Goal: Task Accomplishment & Management: Use online tool/utility

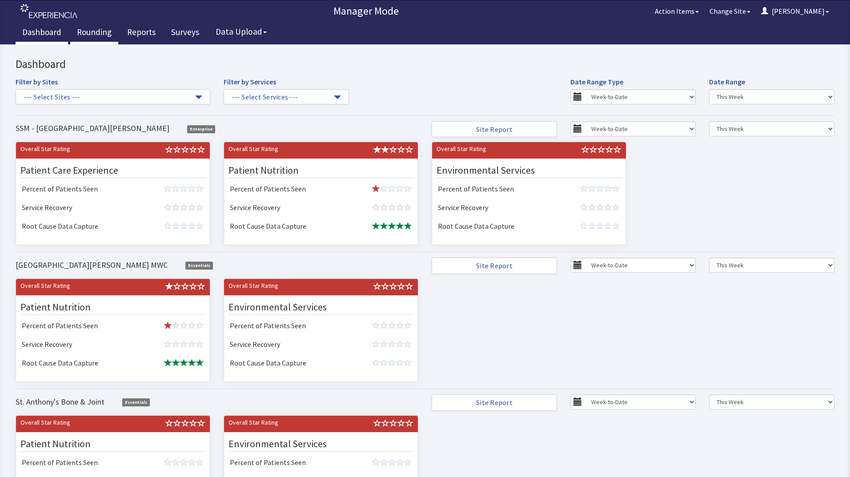
click at [93, 35] on link "Rounding" at bounding box center [94, 33] width 48 height 22
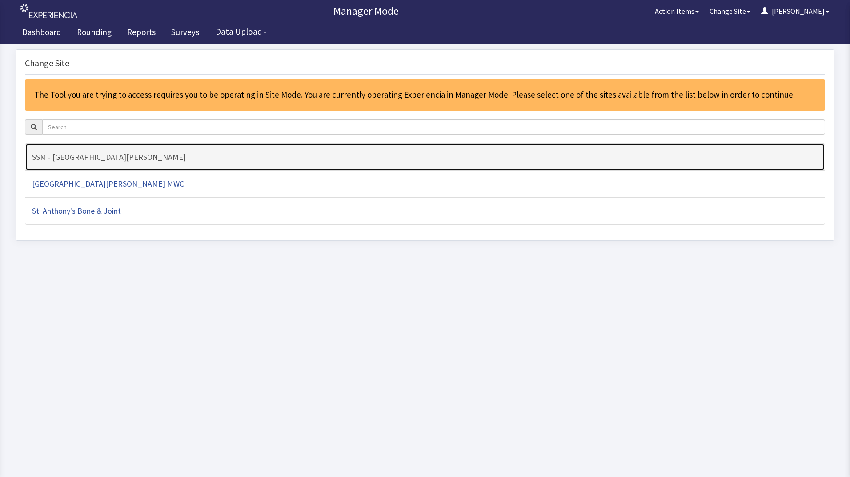
click at [163, 152] on link "SSM - [GEOGRAPHIC_DATA][PERSON_NAME]" at bounding box center [425, 158] width 800 height 28
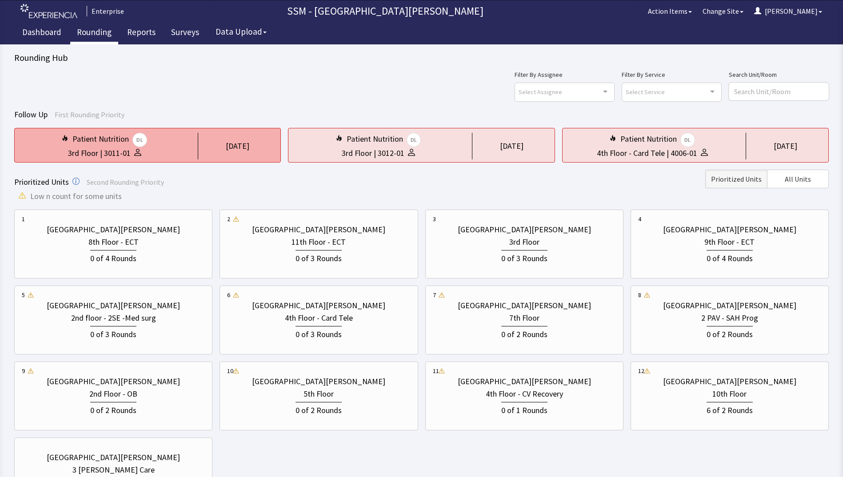
click at [229, 151] on div "3 days ago" at bounding box center [238, 146] width 24 height 12
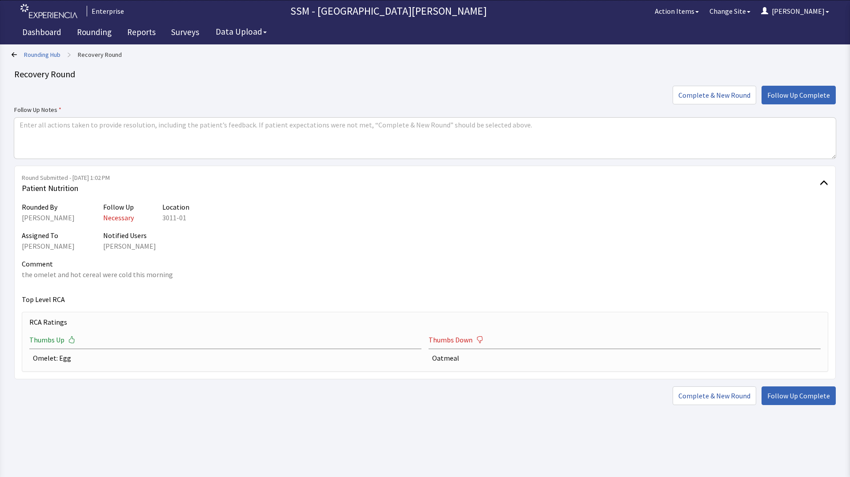
click at [15, 56] on icon at bounding box center [14, 54] width 5 height 5
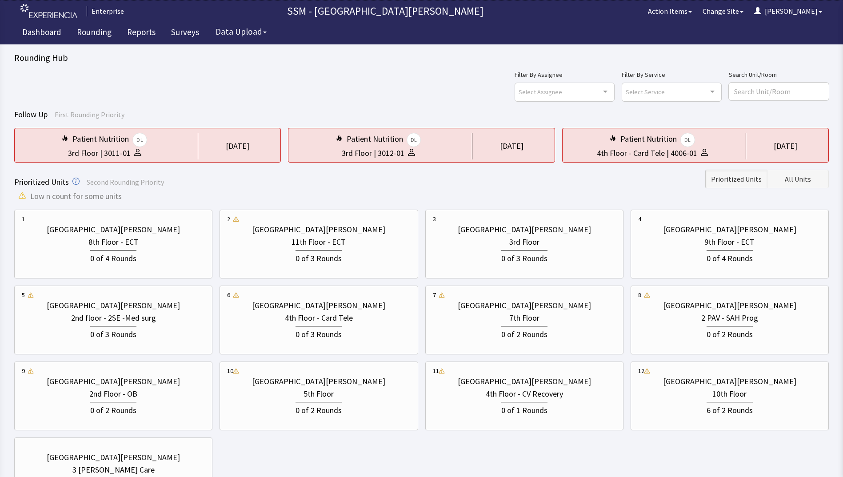
click at [804, 180] on span "All Units" at bounding box center [798, 179] width 26 height 11
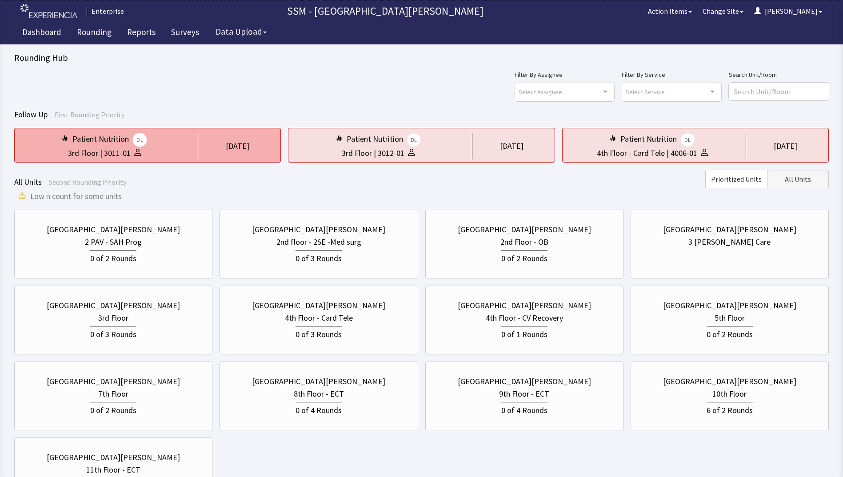
click at [190, 148] on div "Patient Nutrition DL 3rd Floor | 3011-01 4 days ago" at bounding box center [147, 145] width 267 height 35
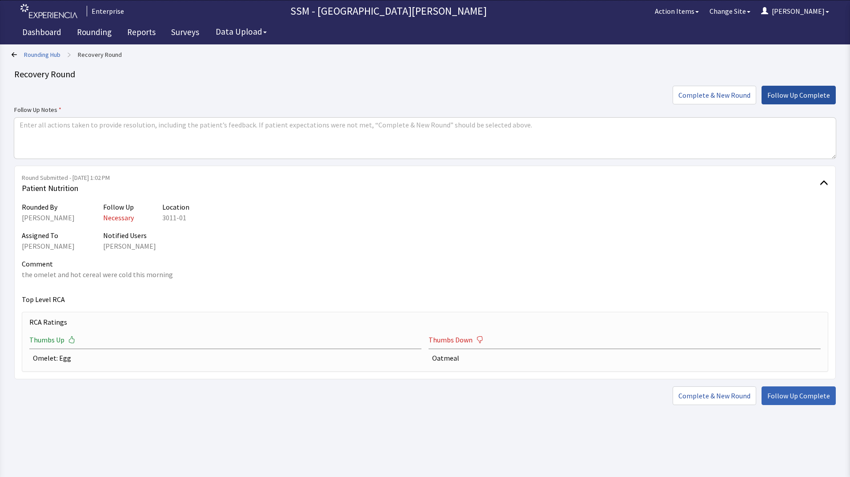
click at [799, 101] on button "Follow Up Complete" at bounding box center [799, 95] width 74 height 19
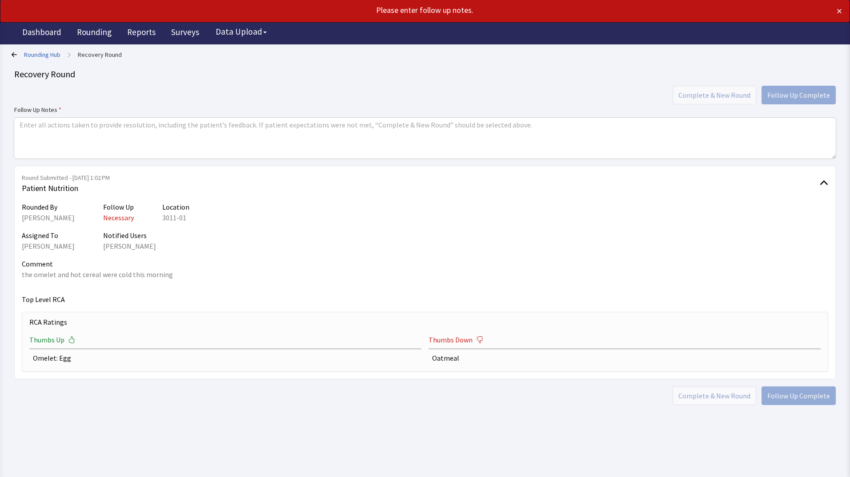
click at [734, 94] on div "Complete & New Round Follow Up Complete" at bounding box center [425, 95] width 822 height 19
click at [457, 143] on textarea at bounding box center [425, 138] width 822 height 41
click at [487, 203] on div "Rounded By Dorothy Littleton Follow Up Necessary Location 3011-01" at bounding box center [425, 212] width 806 height 21
click at [162, 144] on textarea "completed" at bounding box center [425, 138] width 822 height 41
click at [729, 97] on div "Complete & New Round Follow Up Complete" at bounding box center [425, 95] width 822 height 19
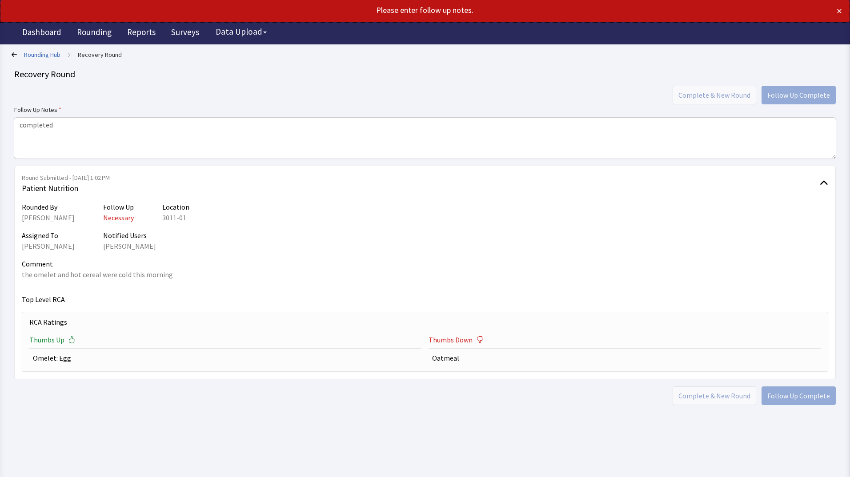
click at [796, 98] on div "Complete & New Round Follow Up Complete" at bounding box center [425, 95] width 822 height 19
click at [553, 138] on textarea "completed" at bounding box center [425, 138] width 822 height 41
click at [346, 131] on textarea "completed" at bounding box center [425, 138] width 822 height 41
drag, startPoint x: 329, startPoint y: 133, endPoint x: 518, endPoint y: 134, distance: 189.4
click at [518, 134] on textarea "completed" at bounding box center [425, 138] width 822 height 41
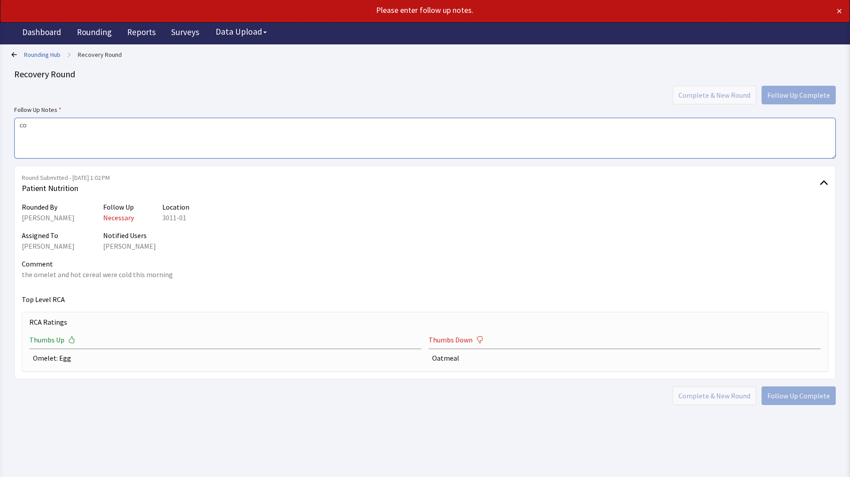
type textarea "c"
click at [715, 97] on div "Complete & New Round Follow Up Complete" at bounding box center [425, 95] width 822 height 19
click at [193, 140] on textarea at bounding box center [425, 138] width 822 height 41
click at [16, 56] on icon at bounding box center [14, 54] width 5 height 5
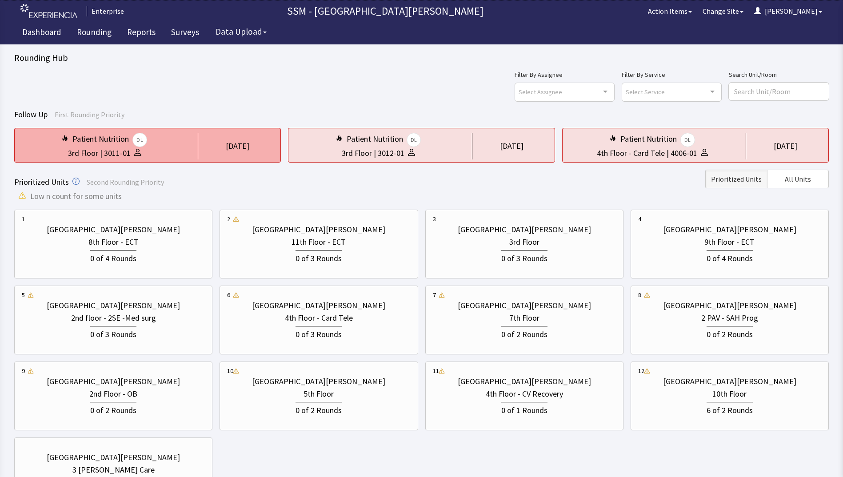
click at [197, 148] on div "Patient Nutrition DL 3rd Floor | 3011-01 4 days ago" at bounding box center [147, 145] width 267 height 35
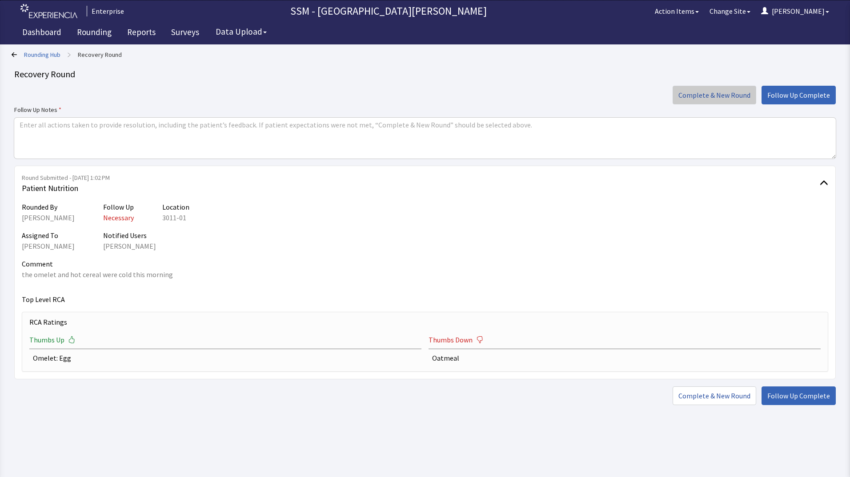
click at [700, 100] on span "Complete & New Round" at bounding box center [714, 95] width 72 height 11
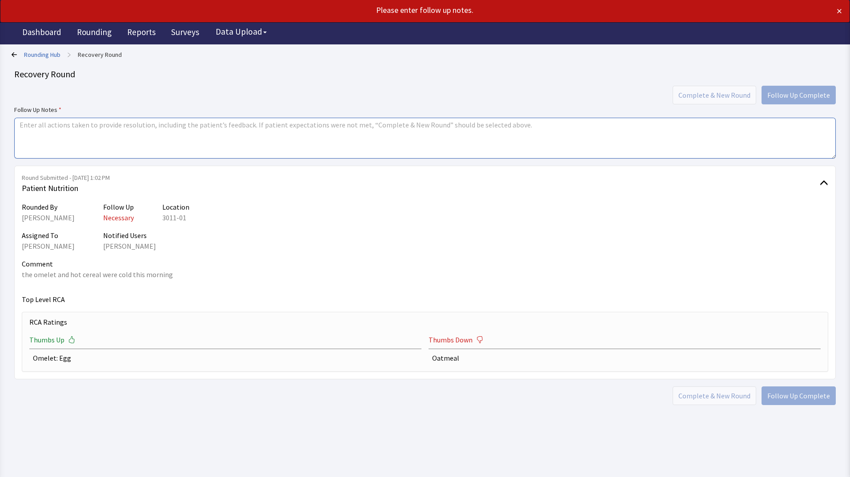
click at [640, 136] on textarea at bounding box center [425, 138] width 822 height 41
type textarea "c"
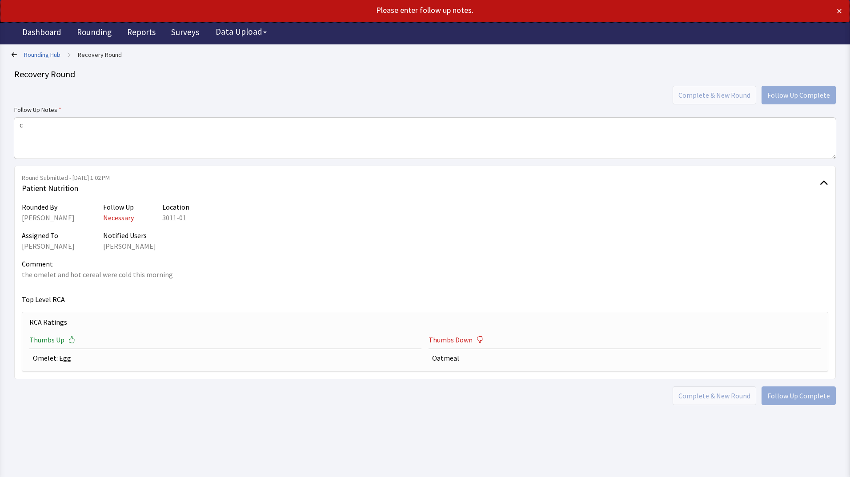
click at [12, 52] on icon at bounding box center [14, 54] width 5 height 5
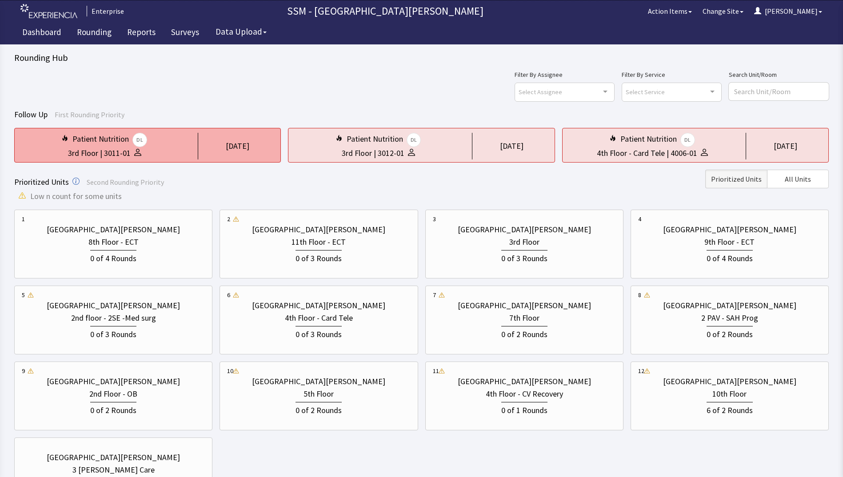
click at [199, 139] on div "[DATE]" at bounding box center [236, 146] width 76 height 27
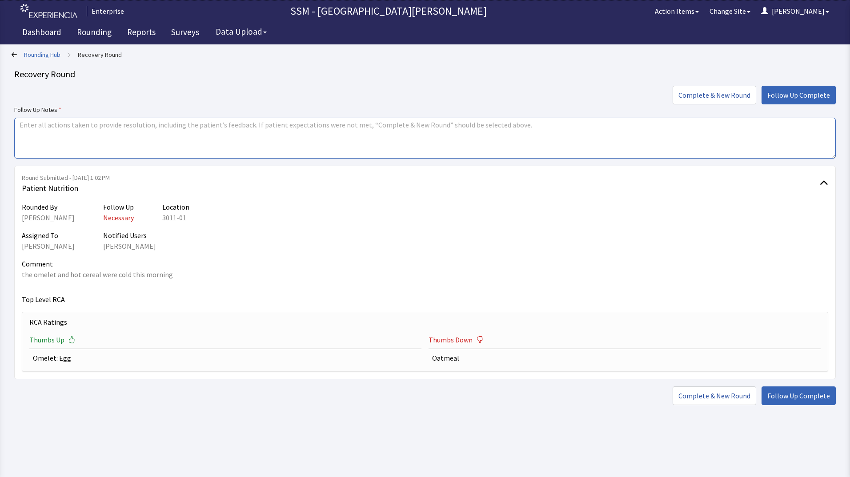
click at [256, 147] on textarea at bounding box center [425, 138] width 822 height 41
type textarea "completed"
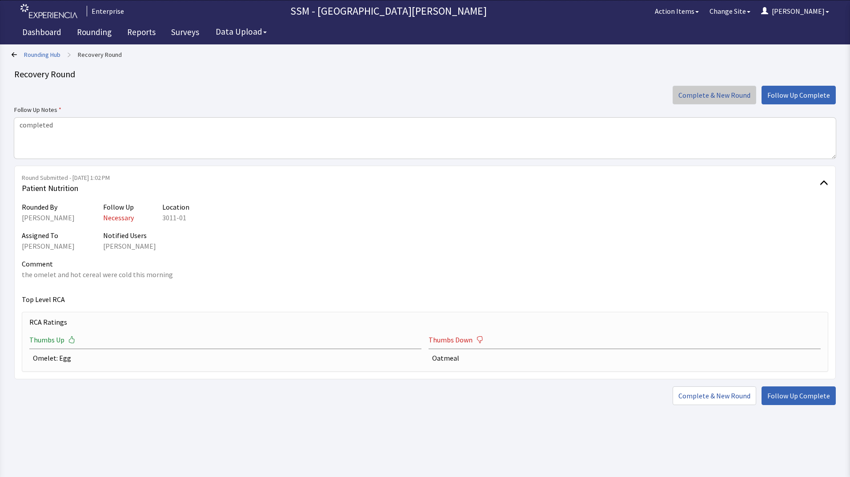
click at [726, 101] on button "Complete & New Round" at bounding box center [715, 95] width 84 height 19
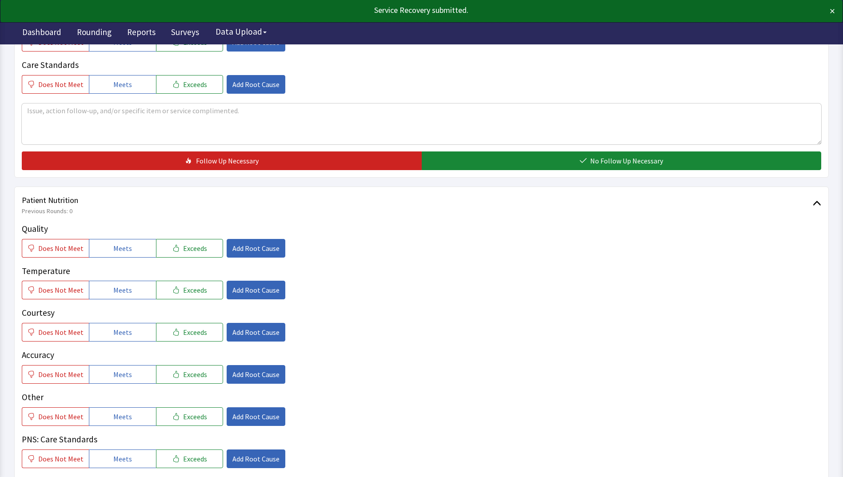
scroll to position [356, 0]
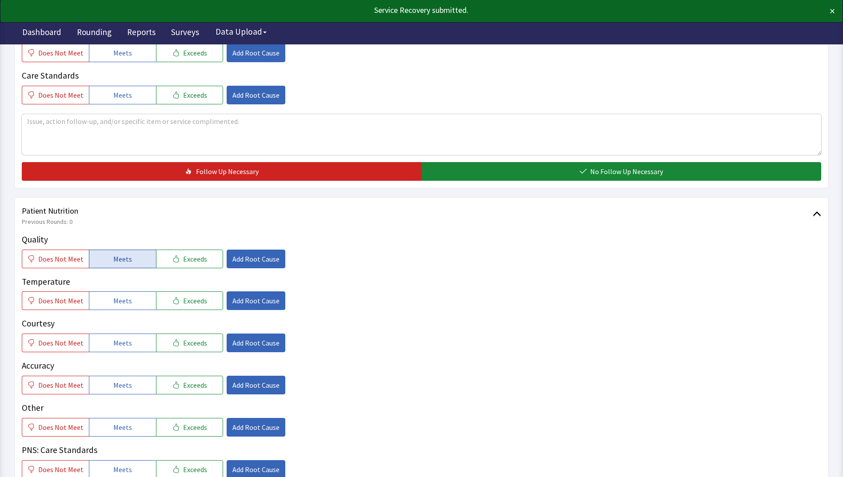
click at [113, 257] on span "Meets" at bounding box center [122, 259] width 19 height 11
click at [118, 303] on span "Meets" at bounding box center [122, 301] width 19 height 11
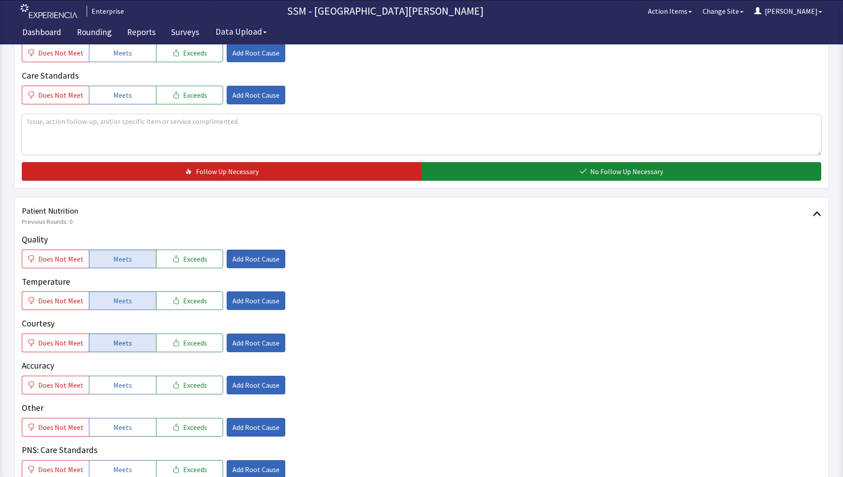
click at [127, 343] on span "Meets" at bounding box center [122, 343] width 19 height 11
click at [122, 381] on span "Meets" at bounding box center [122, 385] width 19 height 11
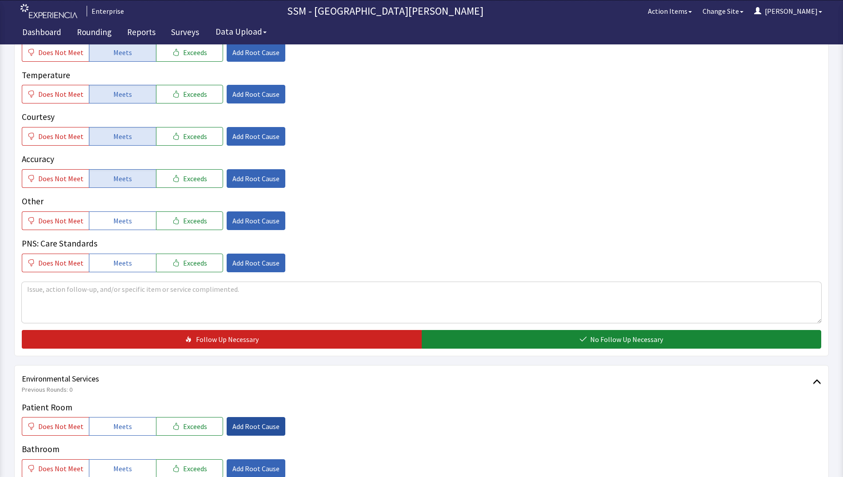
scroll to position [667, 0]
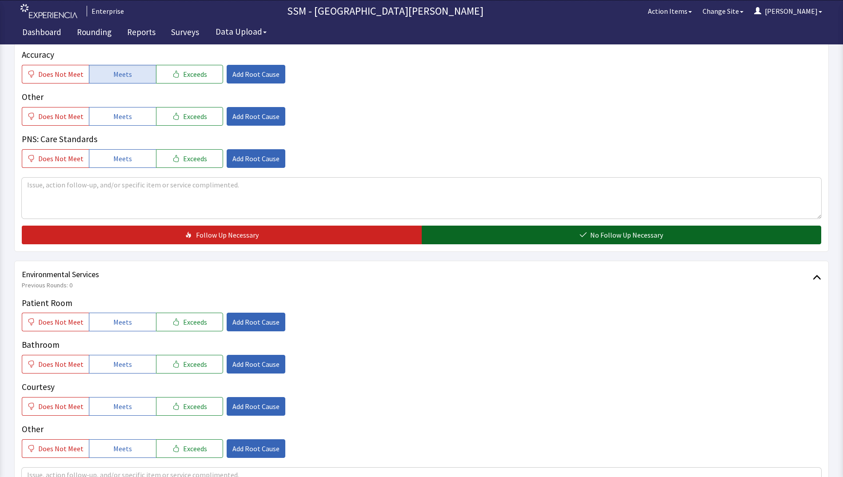
click at [486, 241] on button "No Follow Up Necessary" at bounding box center [622, 235] width 400 height 19
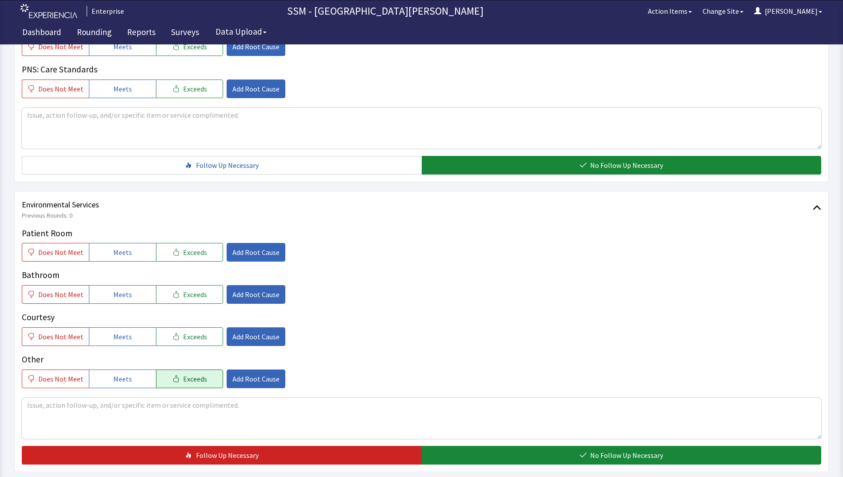
scroll to position [818, 0]
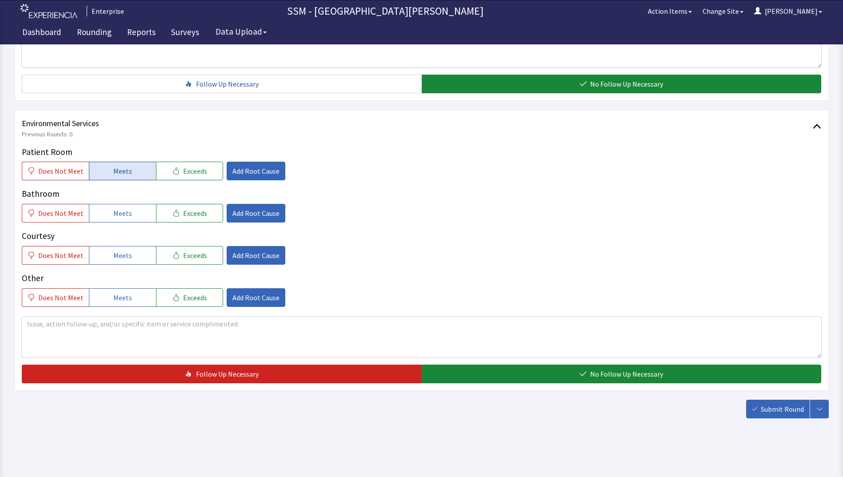
click at [128, 172] on button "Meets" at bounding box center [122, 171] width 67 height 19
click at [132, 211] on button "Meets" at bounding box center [122, 213] width 67 height 19
click at [128, 252] on span "Meets" at bounding box center [122, 255] width 19 height 11
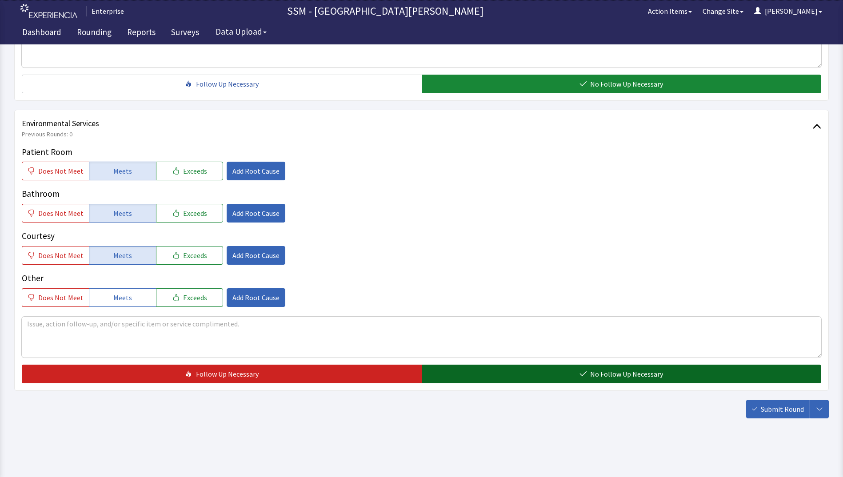
click at [522, 379] on button "No Follow Up Necessary" at bounding box center [622, 374] width 400 height 19
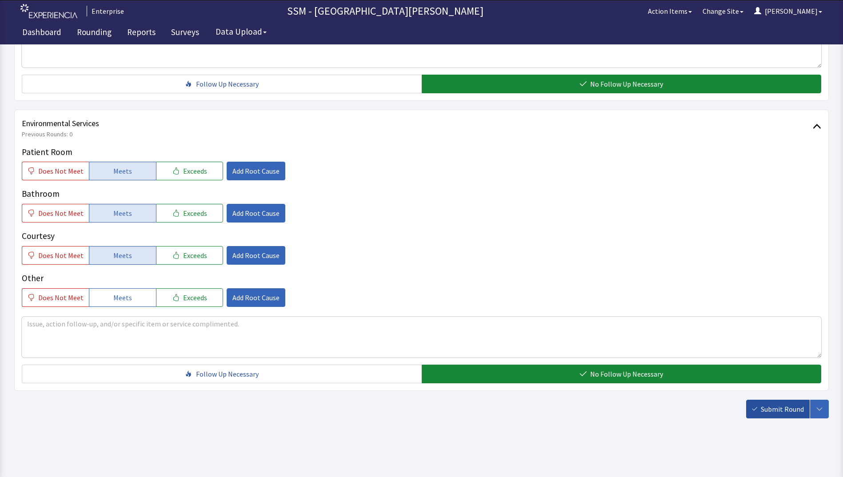
click at [780, 412] on span "Submit Round" at bounding box center [782, 409] width 43 height 11
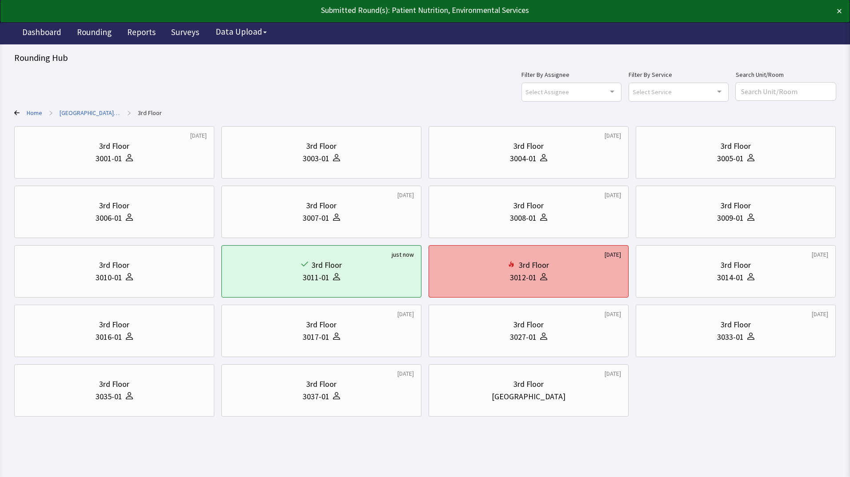
click at [581, 287] on div "3rd Floor 3012-01" at bounding box center [528, 271] width 185 height 43
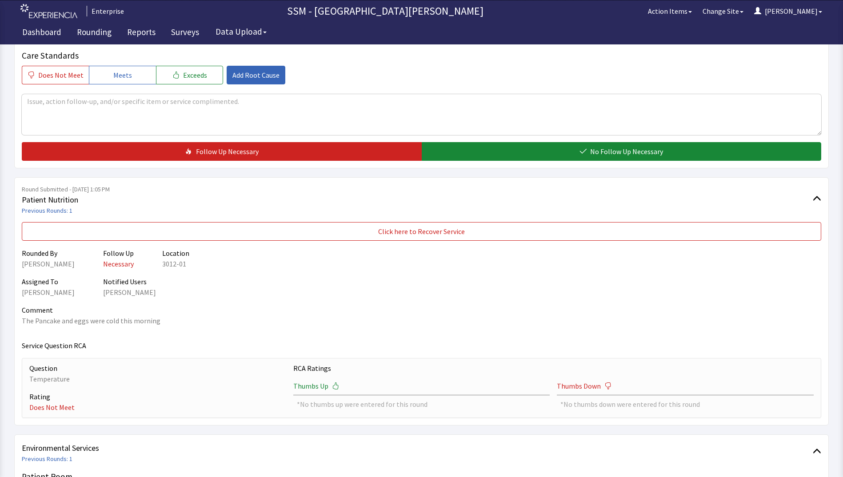
scroll to position [356, 0]
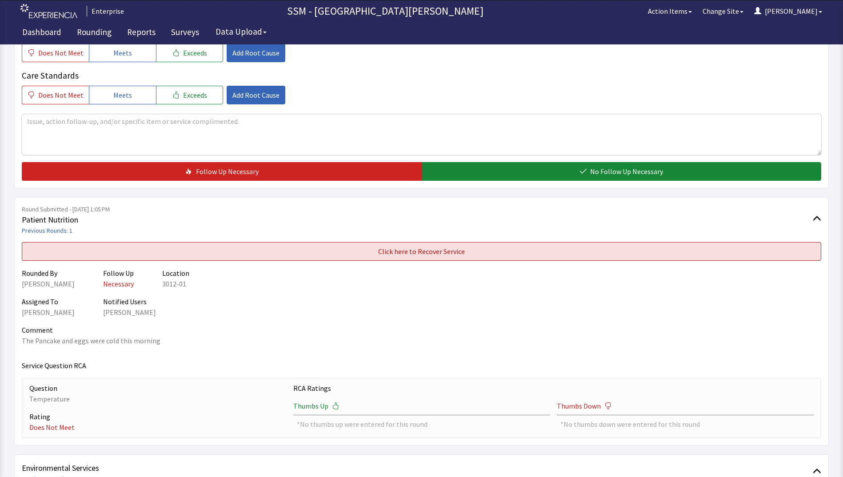
click at [460, 255] on span "Click here to Recover Service" at bounding box center [421, 251] width 87 height 11
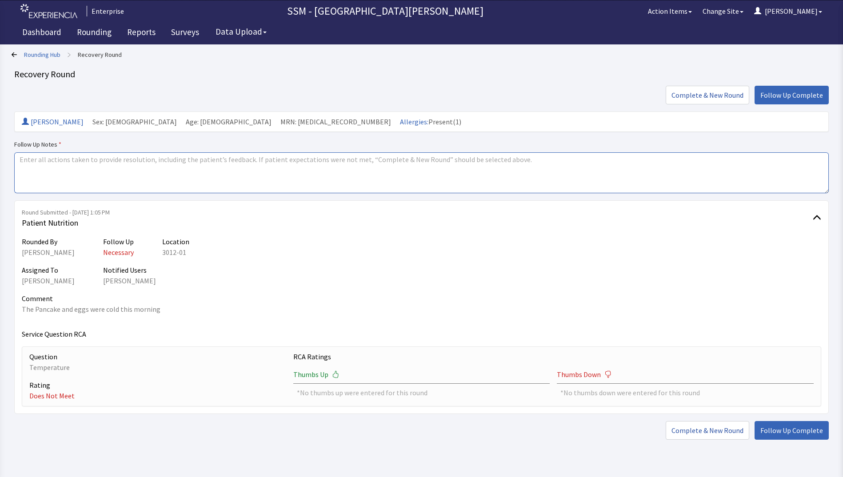
click at [197, 176] on textarea at bounding box center [421, 172] width 815 height 41
type textarea "completed"
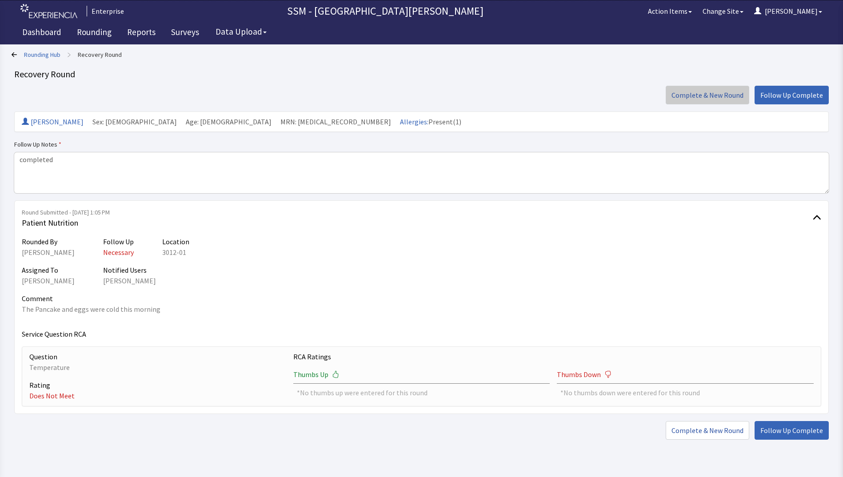
click at [731, 91] on span "Complete & New Round" at bounding box center [708, 95] width 72 height 11
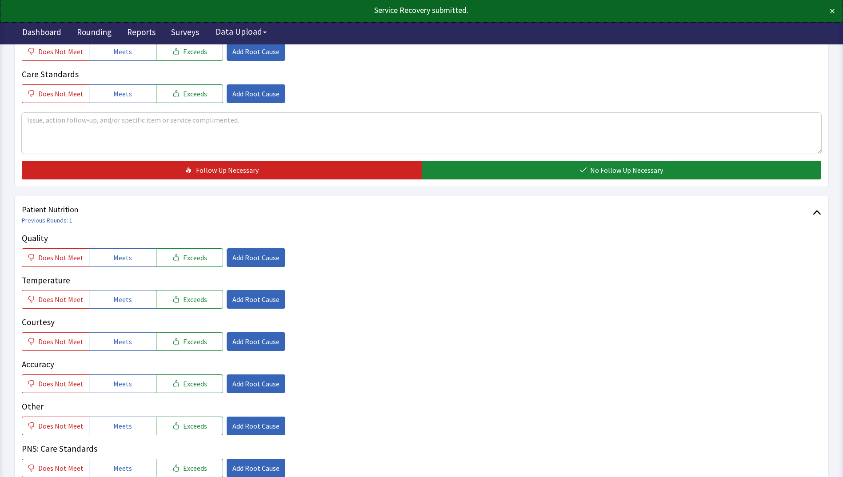
scroll to position [400, 0]
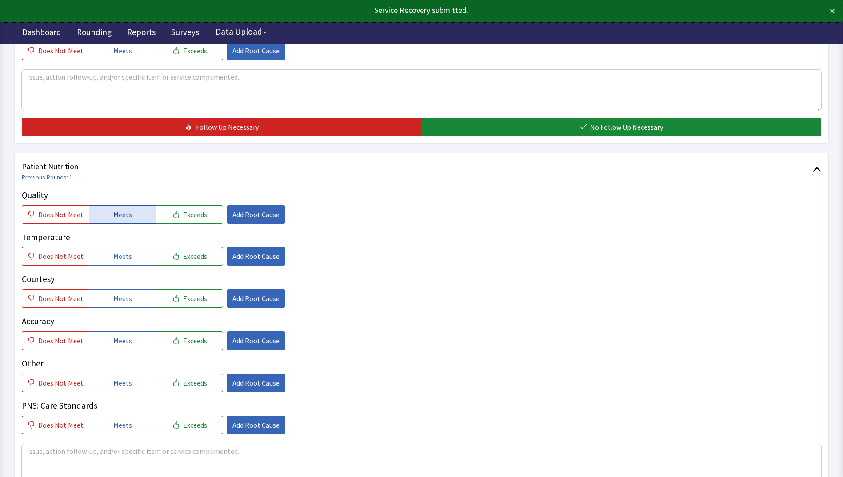
click at [119, 219] on span "Meets" at bounding box center [122, 214] width 19 height 11
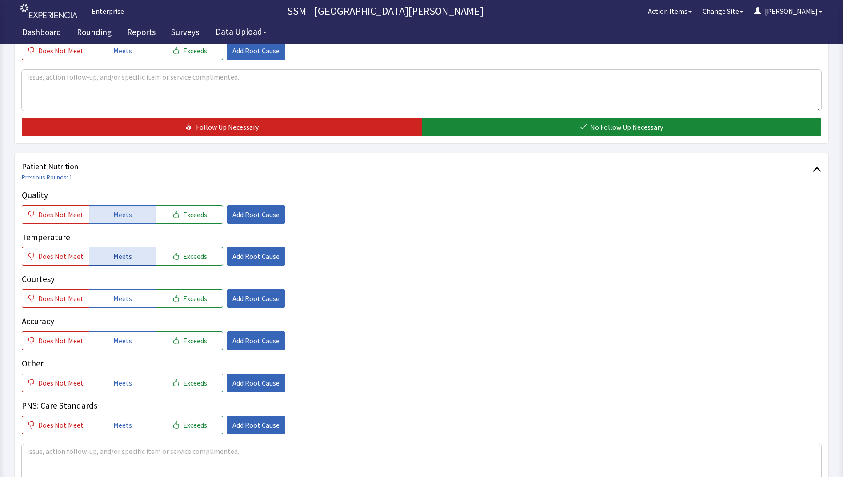
click at [120, 262] on span "Meets" at bounding box center [122, 256] width 19 height 11
click at [120, 305] on button "Meets" at bounding box center [122, 298] width 67 height 19
click at [124, 344] on span "Meets" at bounding box center [122, 341] width 19 height 11
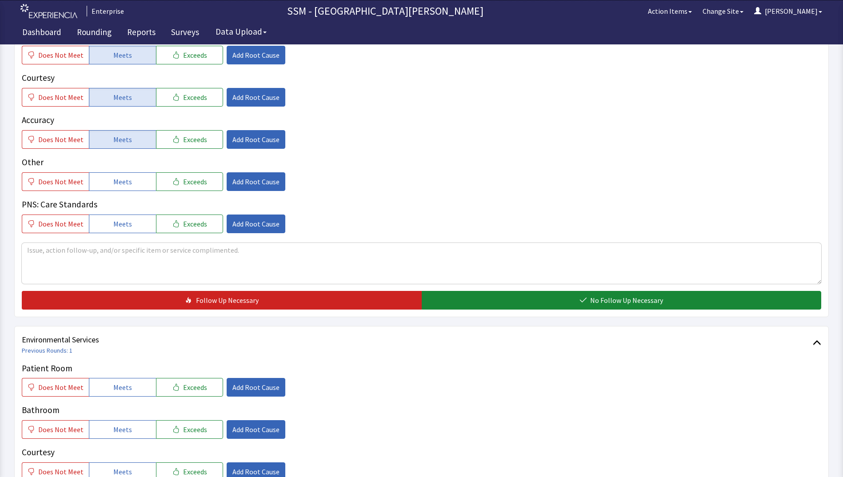
scroll to position [667, 0]
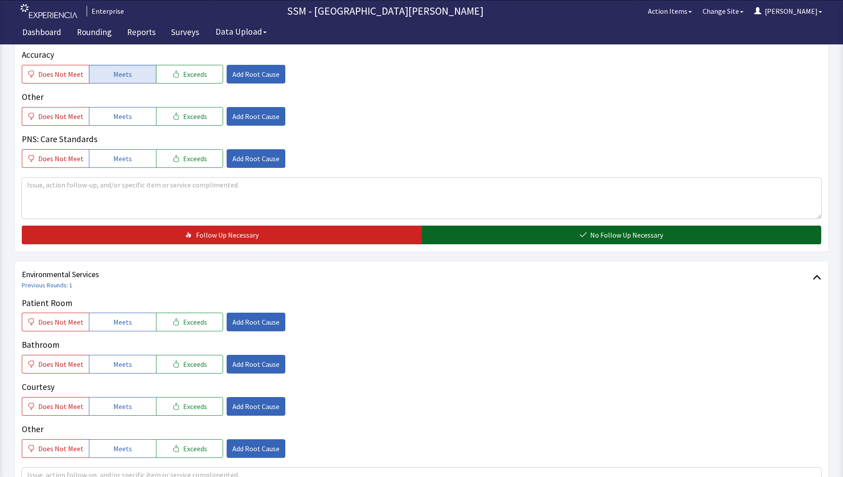
click at [451, 236] on button "No Follow Up Necessary" at bounding box center [622, 235] width 400 height 19
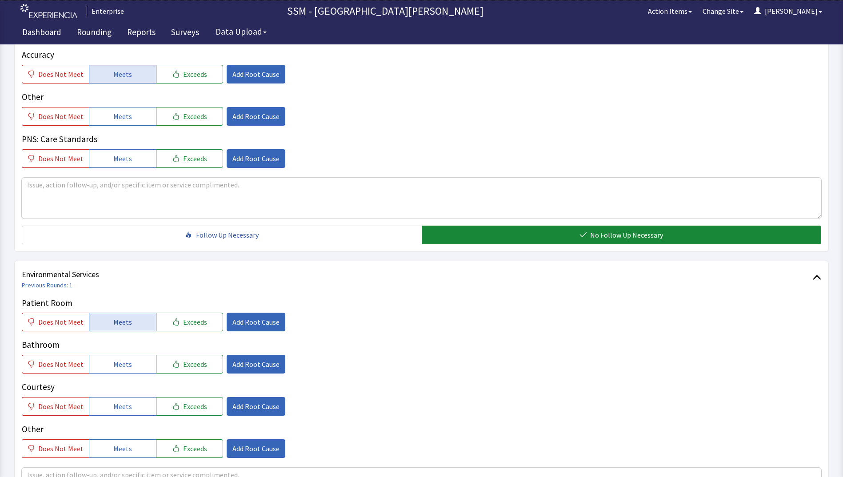
click at [123, 317] on button "Meets" at bounding box center [122, 322] width 67 height 19
click at [116, 362] on span "Meets" at bounding box center [122, 364] width 19 height 11
click at [118, 408] on span "Meets" at bounding box center [122, 406] width 19 height 11
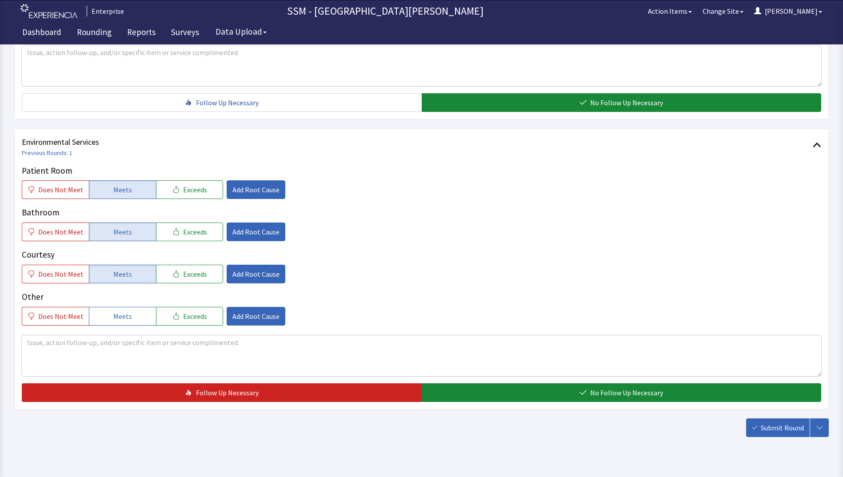
scroll to position [818, 0]
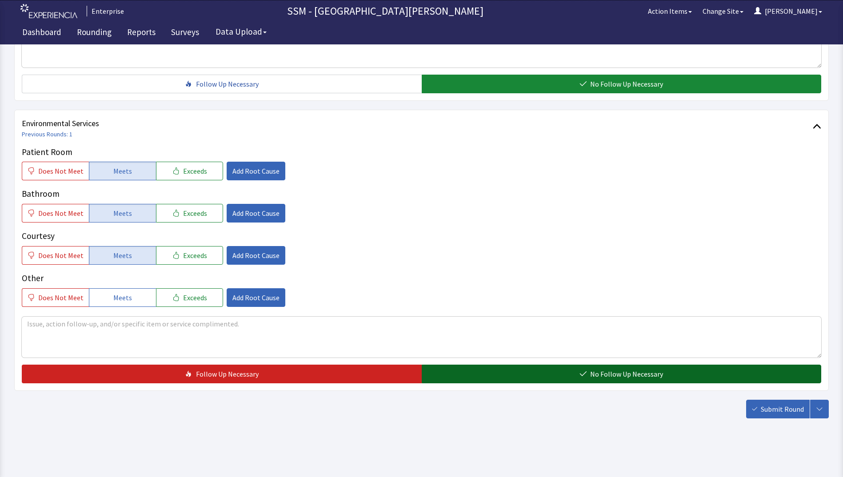
click at [572, 370] on button "No Follow Up Necessary" at bounding box center [622, 374] width 400 height 19
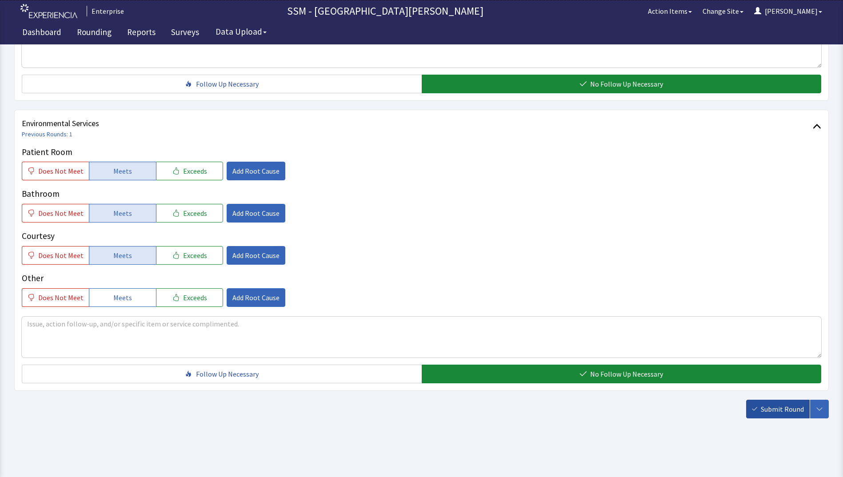
click at [769, 409] on span "Submit Round" at bounding box center [782, 409] width 43 height 11
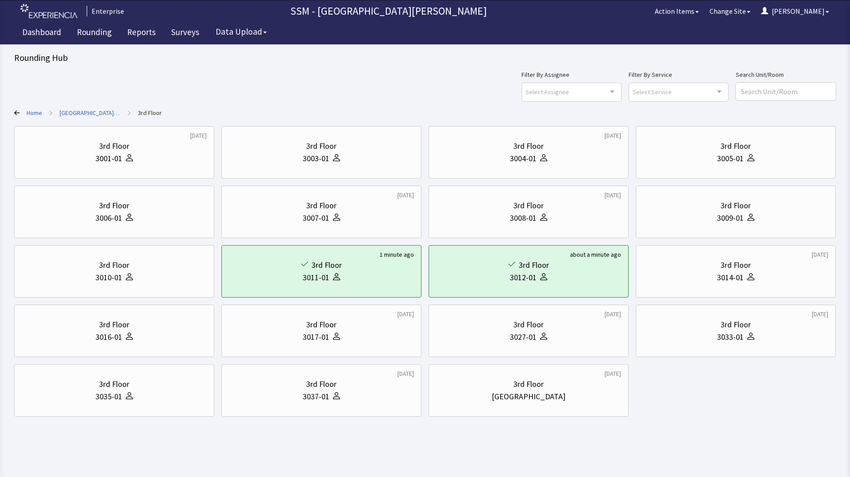
click at [712, 400] on div "2 months ago 3rd Floor 3001-01 3rd Floor 3003-01 9 months ago 3rd Floor 3004-01…" at bounding box center [425, 271] width 822 height 291
click at [726, 399] on div "2 months ago 3rd Floor 3001-01 3rd Floor 3003-01 9 months ago 3rd Floor 3004-01…" at bounding box center [425, 271] width 822 height 291
click at [94, 33] on link "Rounding" at bounding box center [94, 33] width 48 height 22
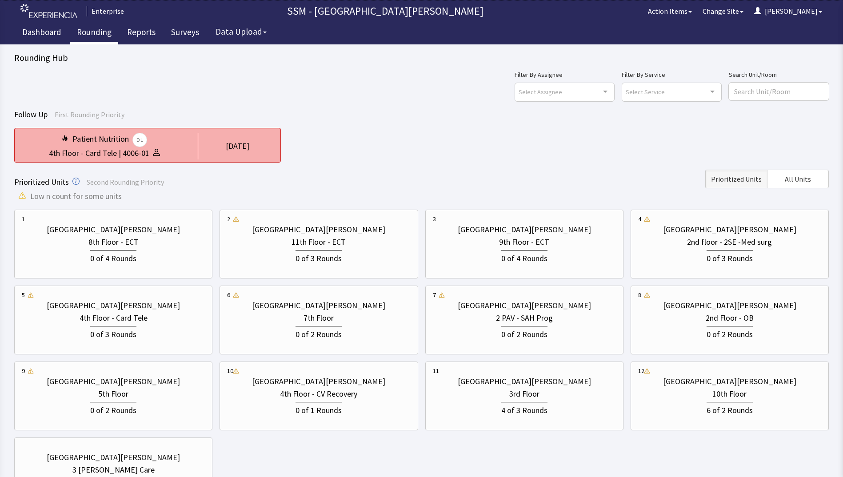
click at [242, 153] on div "[DATE]" at bounding box center [236, 146] width 76 height 27
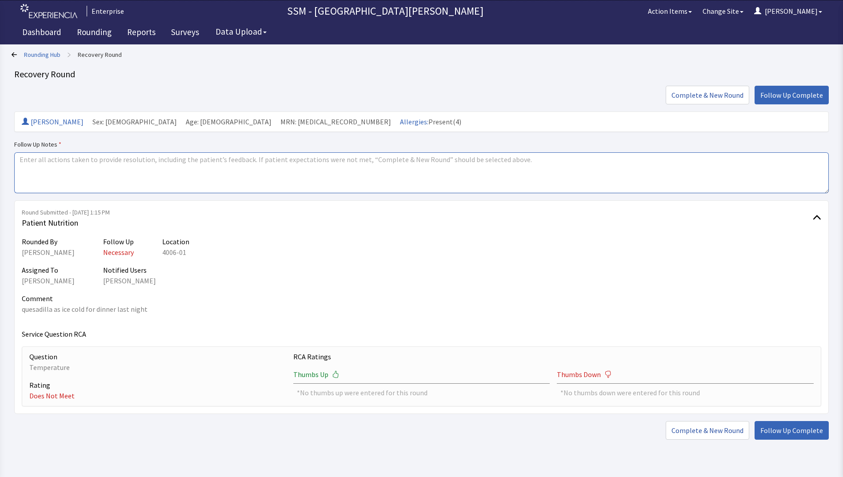
click at [196, 178] on textarea at bounding box center [421, 172] width 815 height 41
type textarea "completed"
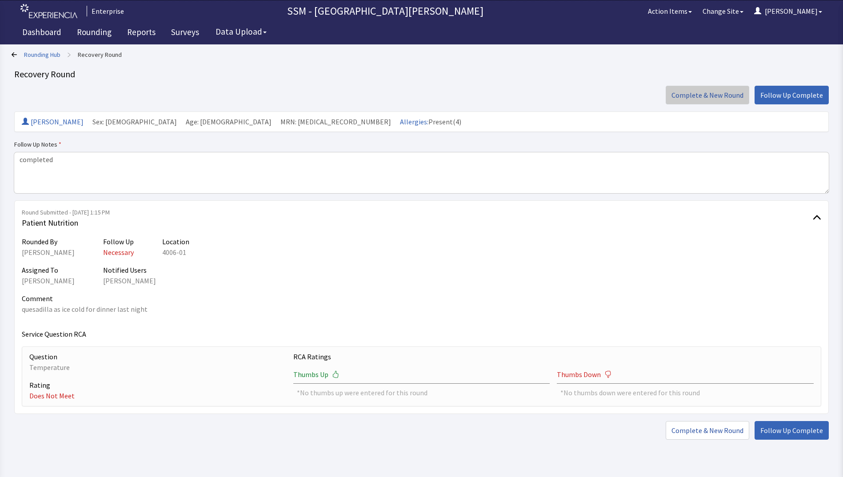
click at [726, 101] on button "Complete & New Round" at bounding box center [708, 95] width 84 height 19
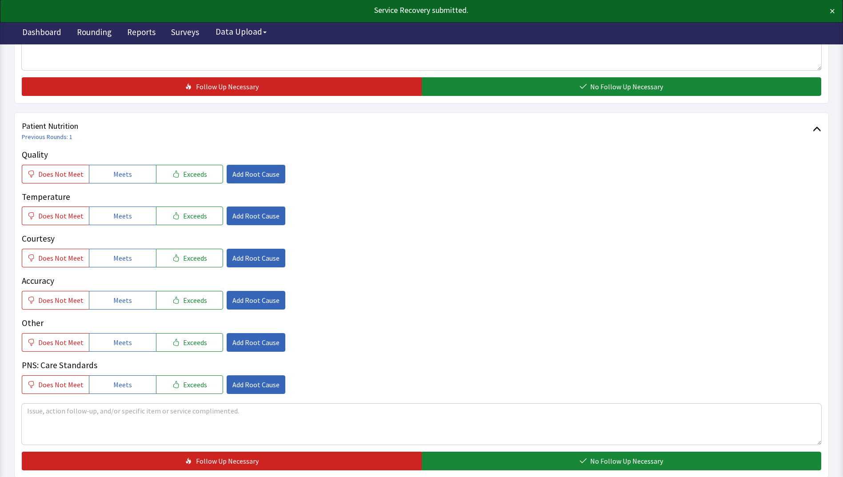
scroll to position [445, 0]
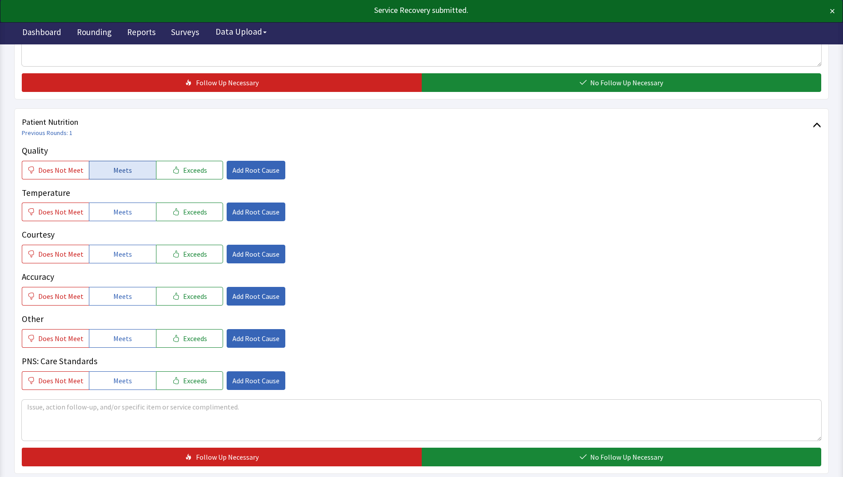
click at [114, 163] on button "Meets" at bounding box center [122, 170] width 67 height 19
click at [114, 215] on span "Meets" at bounding box center [122, 212] width 19 height 11
click at [117, 257] on span "Meets" at bounding box center [122, 254] width 19 height 11
click at [119, 298] on span "Meets" at bounding box center [122, 296] width 19 height 11
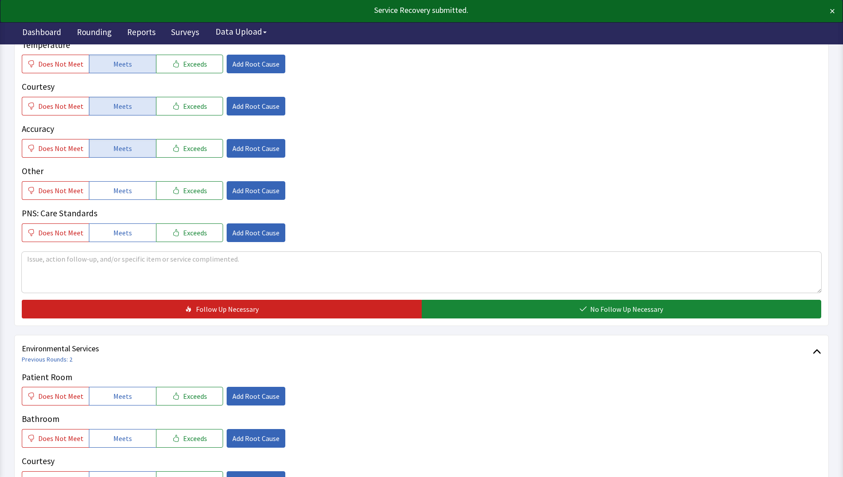
scroll to position [667, 0]
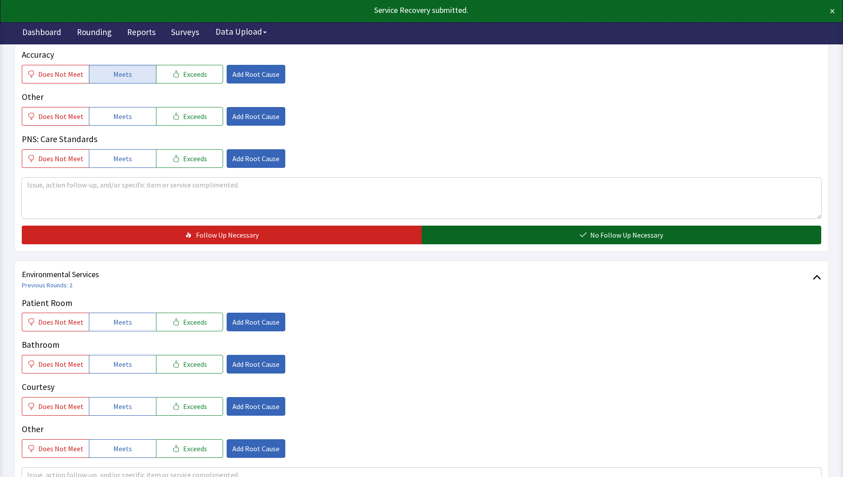
click at [505, 237] on button "No Follow Up Necessary" at bounding box center [622, 235] width 400 height 19
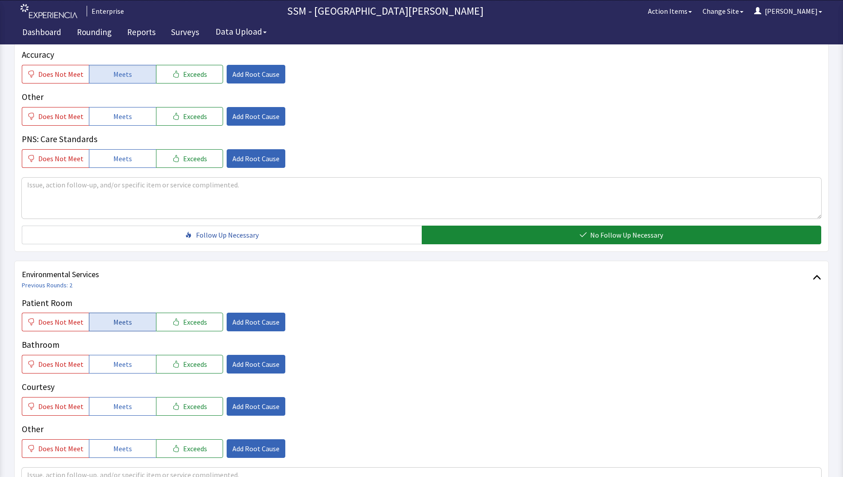
click at [109, 319] on button "Meets" at bounding box center [122, 322] width 67 height 19
click at [121, 370] on span "Meets" at bounding box center [122, 364] width 19 height 11
click at [127, 408] on span "Meets" at bounding box center [122, 406] width 19 height 11
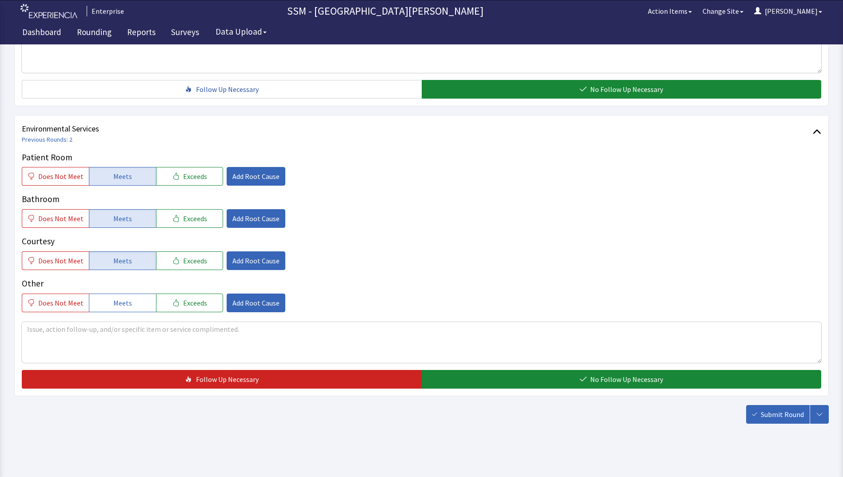
scroll to position [818, 0]
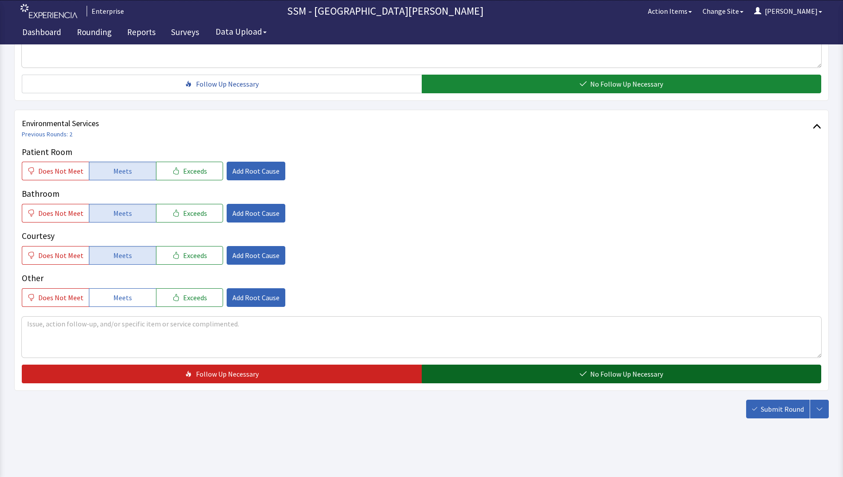
click at [521, 374] on button "No Follow Up Necessary" at bounding box center [622, 374] width 400 height 19
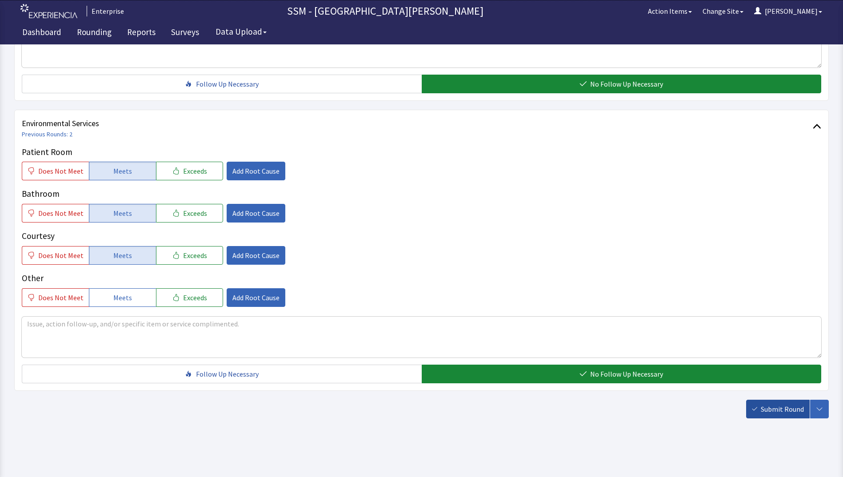
click at [780, 414] on span "Submit Round" at bounding box center [782, 409] width 43 height 11
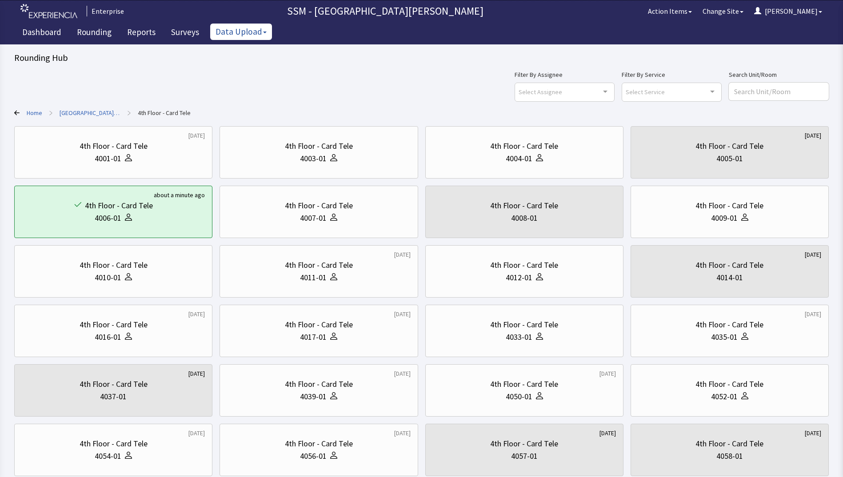
click at [257, 32] on button "Data Upload" at bounding box center [241, 32] width 62 height 16
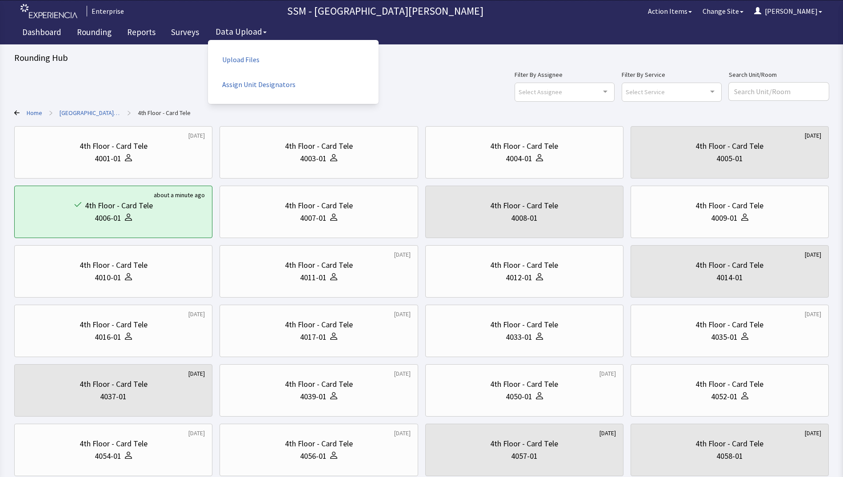
click at [192, 64] on div "Rounding Hub" at bounding box center [421, 58] width 815 height 12
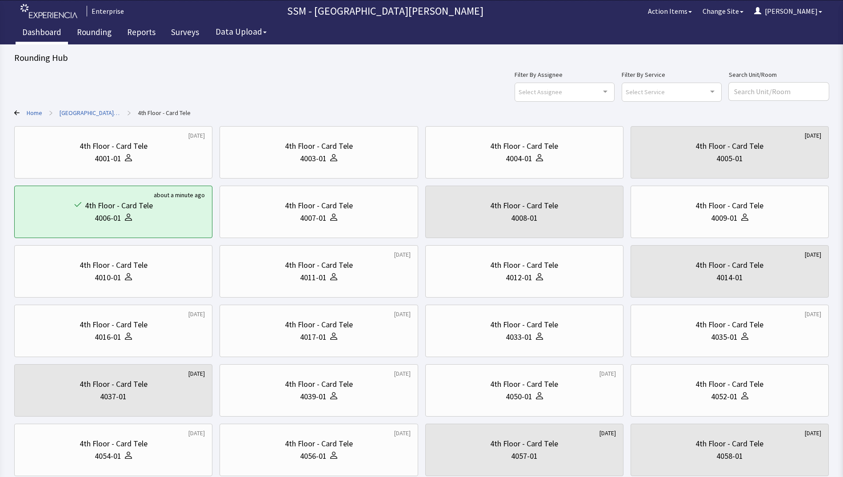
click at [44, 32] on link "Dashboard" at bounding box center [42, 33] width 52 height 22
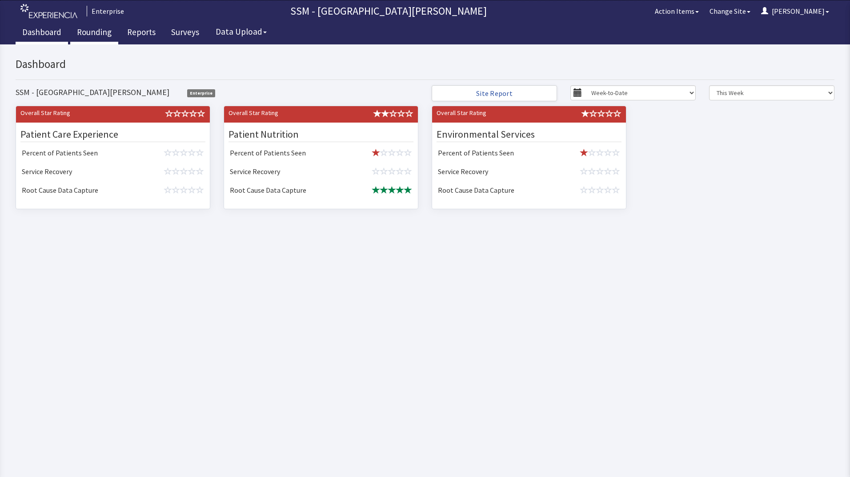
click at [105, 30] on link "Rounding" at bounding box center [94, 33] width 48 height 22
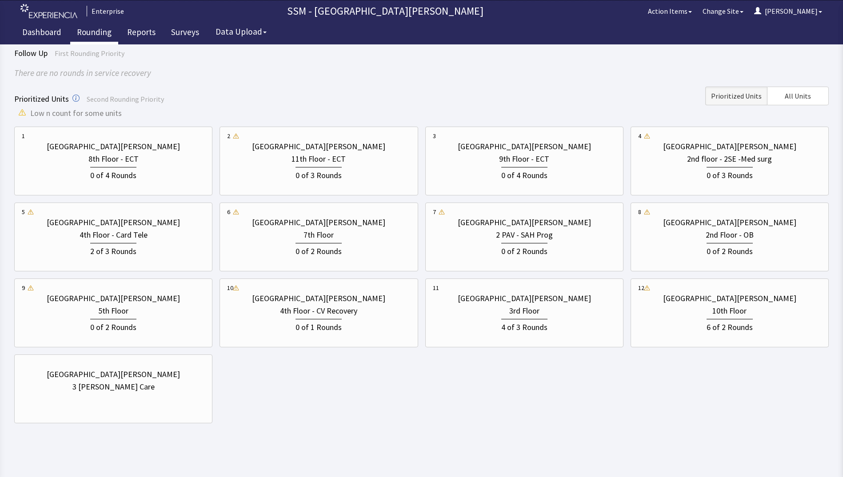
scroll to position [66, 0]
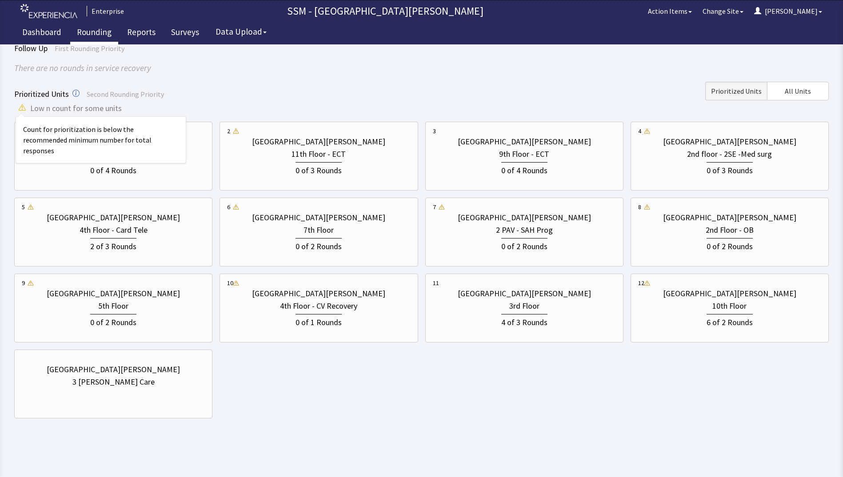
click at [22, 110] on icon at bounding box center [22, 108] width 9 height 9
click at [22, 107] on icon at bounding box center [22, 107] width 1 height 2
click at [688, 13] on button "Action Items" at bounding box center [670, 11] width 55 height 18
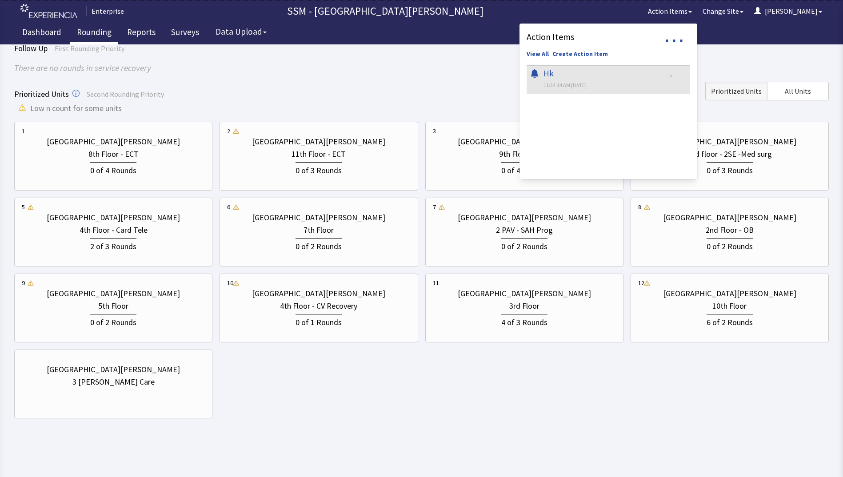
click at [754, 64] on div "There are no rounds in service recovery" at bounding box center [421, 68] width 815 height 13
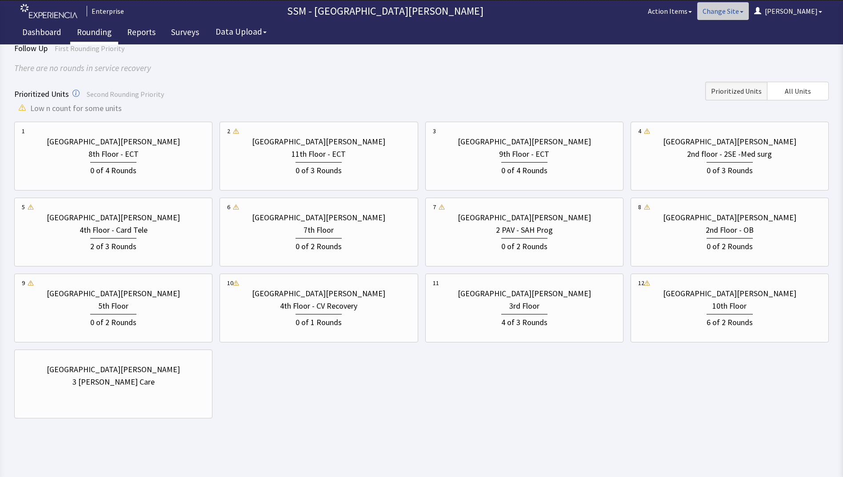
click at [749, 13] on button "Change Site" at bounding box center [724, 11] width 52 height 18
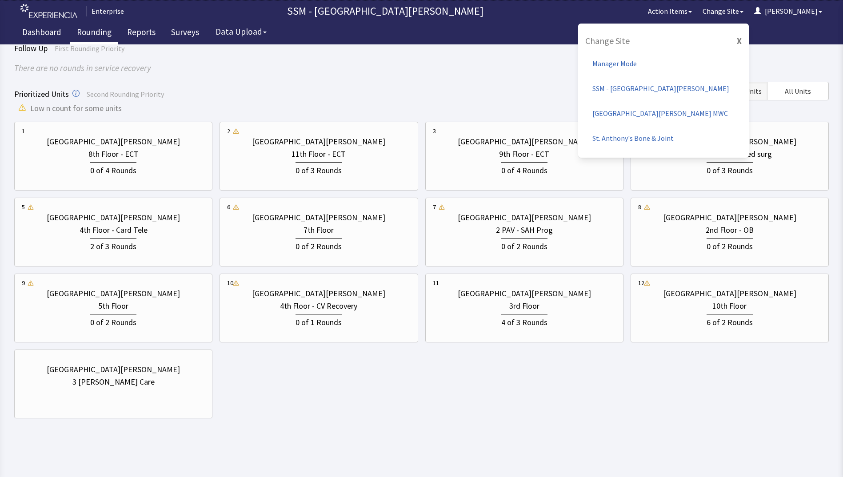
click at [538, 79] on div "Follow Up First Rounding Priority There are no rounds in service recovery Prior…" at bounding box center [421, 230] width 815 height 377
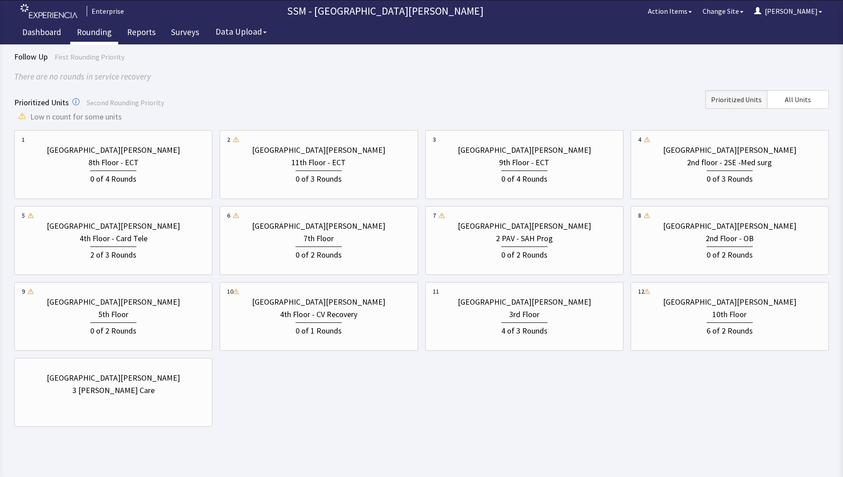
scroll to position [66, 0]
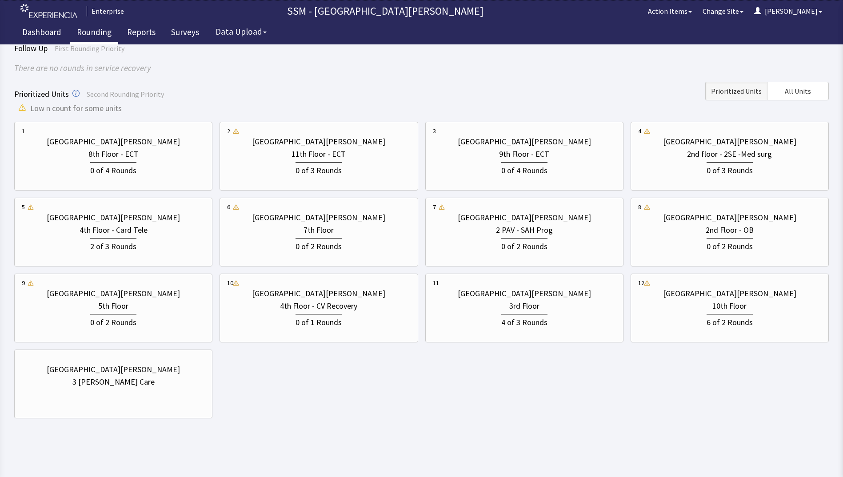
drag, startPoint x: 820, startPoint y: 0, endPoint x: 656, endPoint y: 408, distance: 439.5
click at [656, 408] on div "1 St. Anthony Hospital 8th Floor - ECT 0 of 4 Rounds 2 St. Anthony Hospital 11t…" at bounding box center [421, 270] width 815 height 297
click at [523, 302] on div "3rd Floor" at bounding box center [525, 306] width 30 height 12
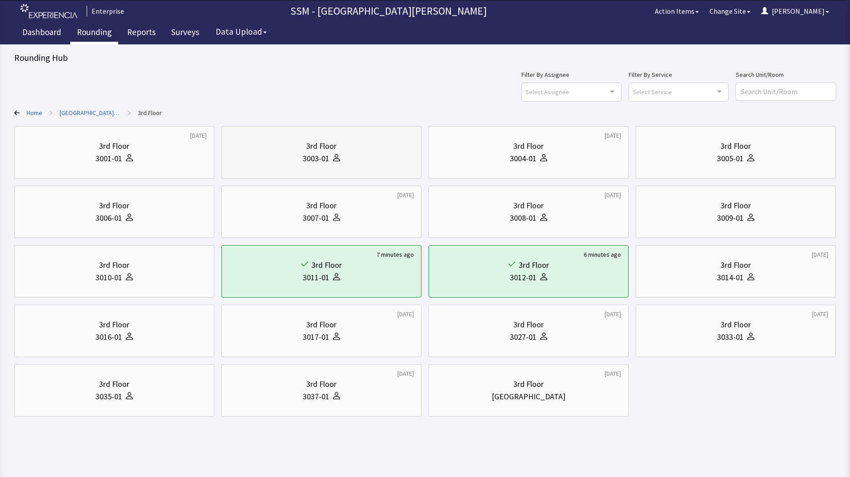
click at [323, 166] on div "3rd Floor 3003-01" at bounding box center [321, 152] width 185 height 43
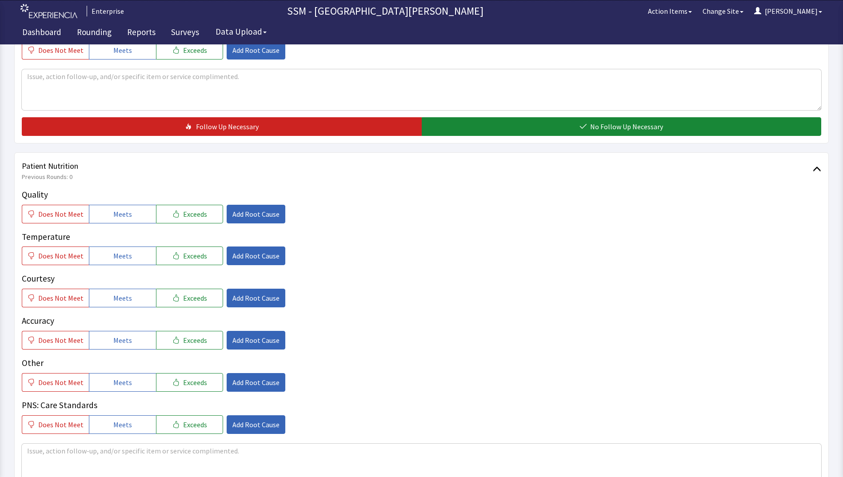
scroll to position [489, 0]
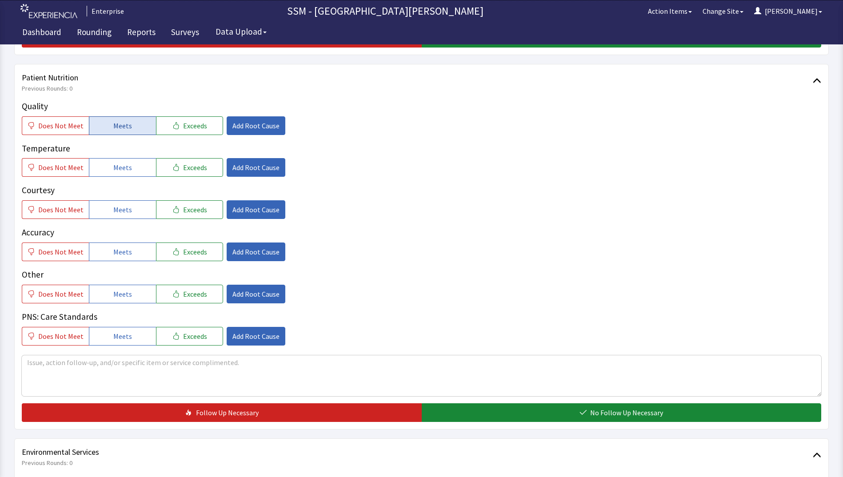
click at [128, 132] on button "Meets" at bounding box center [122, 125] width 67 height 19
click at [126, 168] on span "Meets" at bounding box center [122, 167] width 19 height 11
click at [126, 208] on span "Meets" at bounding box center [122, 210] width 19 height 11
click at [140, 257] on button "Meets" at bounding box center [122, 252] width 67 height 19
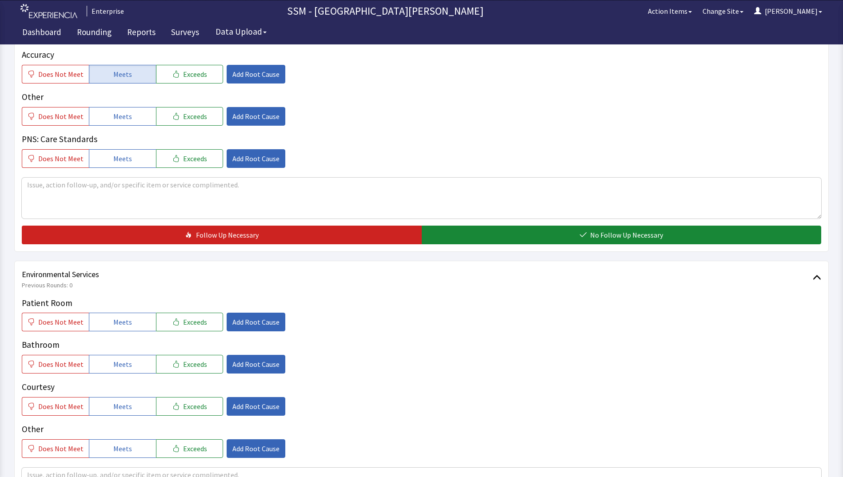
scroll to position [756, 0]
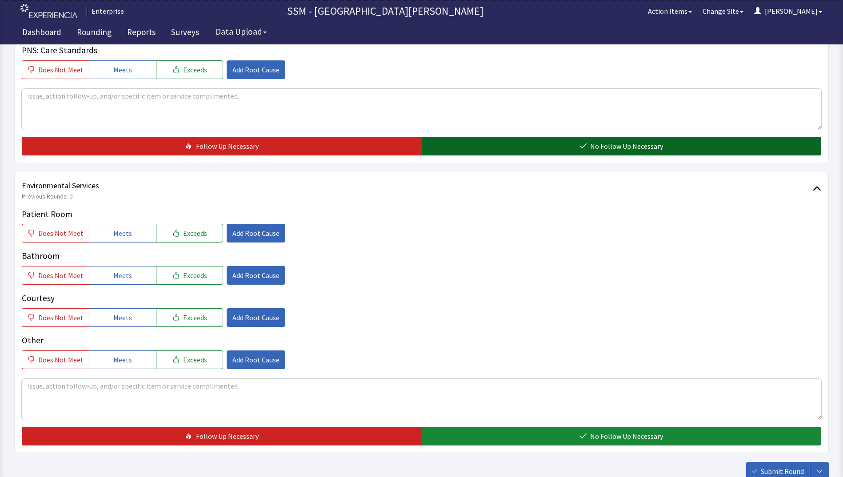
click at [529, 150] on button "No Follow Up Necessary" at bounding box center [622, 146] width 400 height 19
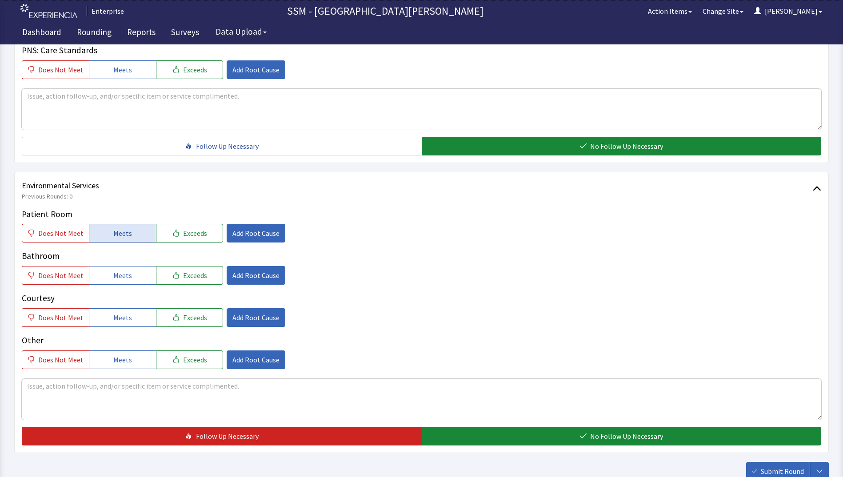
click at [108, 232] on button "Meets" at bounding box center [122, 233] width 67 height 19
click at [111, 285] on button "Meets" at bounding box center [122, 275] width 67 height 19
click at [117, 326] on button "Meets" at bounding box center [122, 318] width 67 height 19
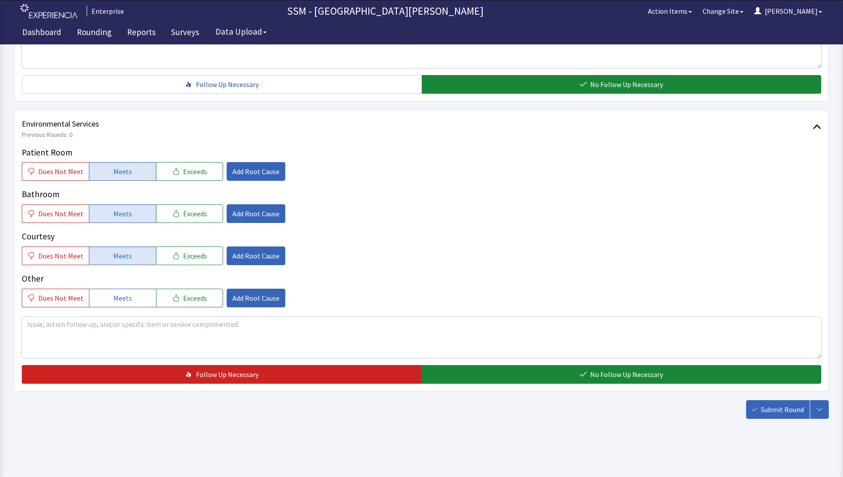
scroll to position [818, 0]
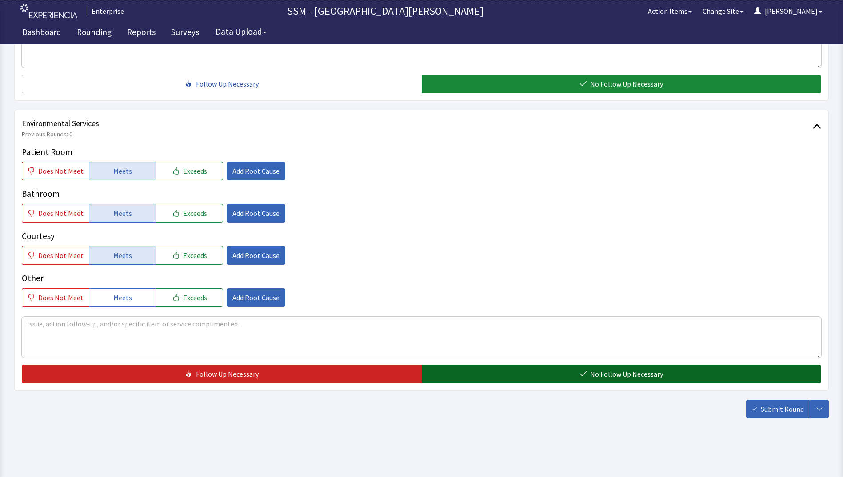
click at [521, 368] on button "No Follow Up Necessary" at bounding box center [622, 374] width 400 height 19
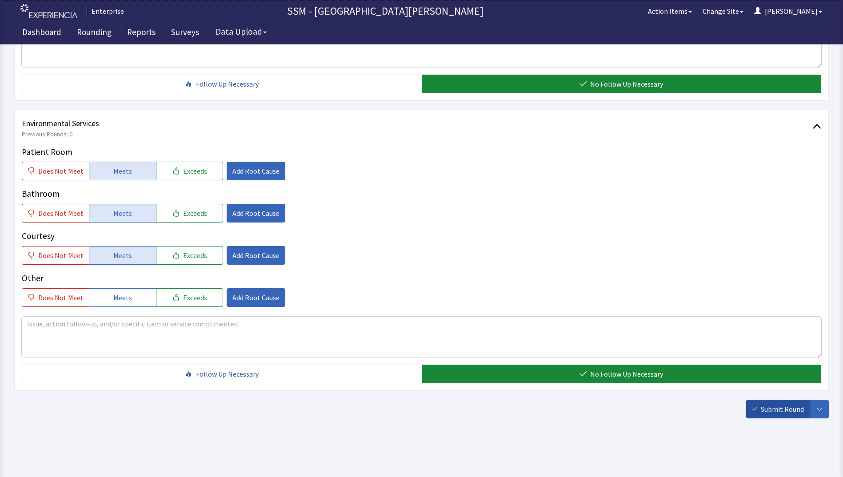
click at [767, 408] on span "Submit Round" at bounding box center [782, 409] width 43 height 11
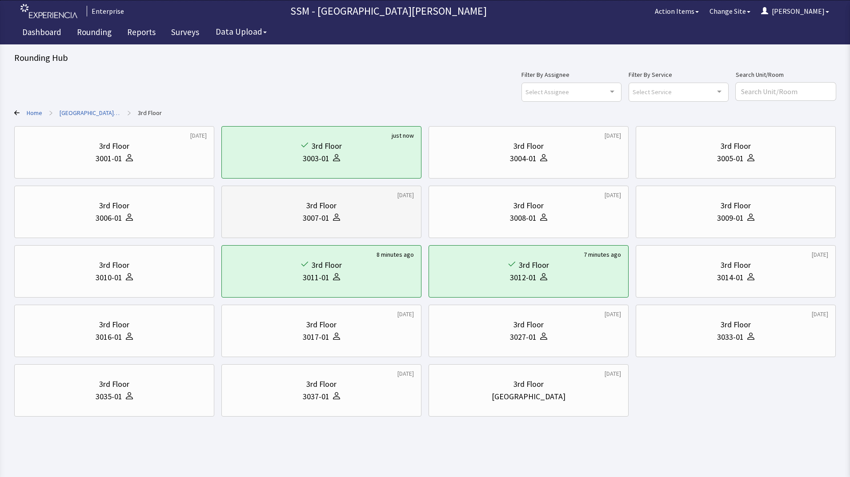
click at [312, 221] on div "3007-01" at bounding box center [316, 218] width 27 height 12
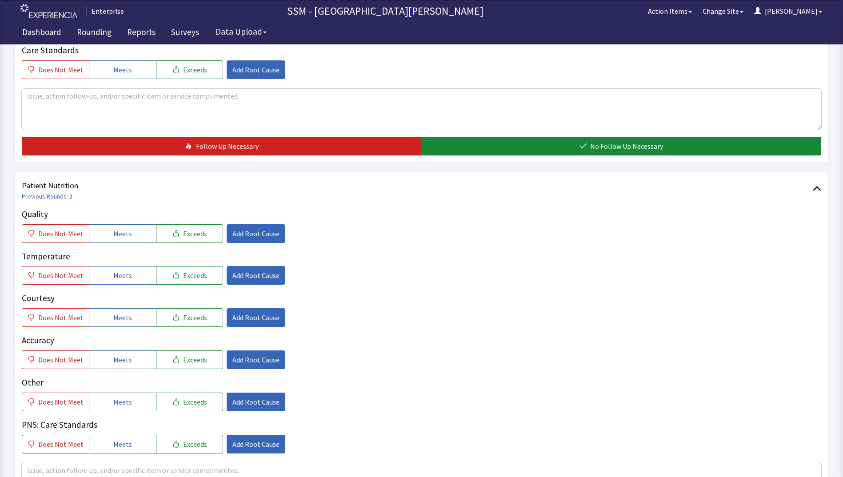
scroll to position [445, 0]
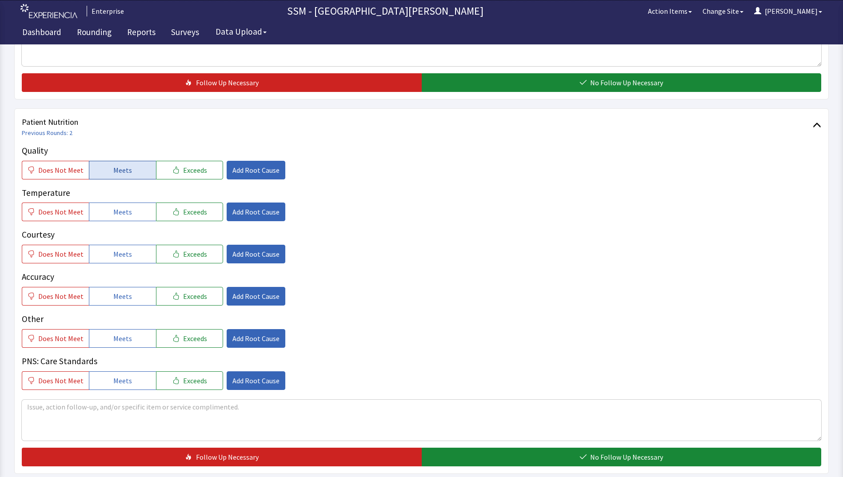
click at [125, 173] on span "Meets" at bounding box center [122, 170] width 19 height 11
click at [119, 221] on button "Meets" at bounding box center [122, 212] width 67 height 19
click at [119, 256] on span "Meets" at bounding box center [122, 254] width 19 height 11
click at [132, 295] on button "Meets" at bounding box center [122, 296] width 67 height 19
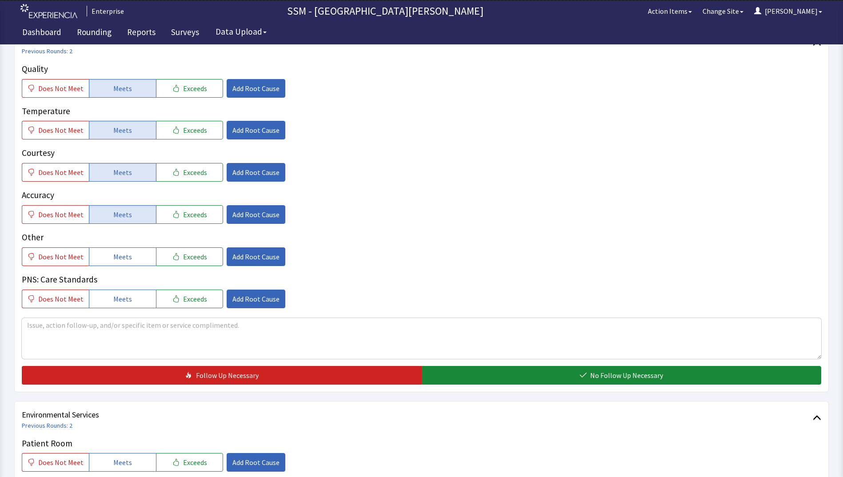
scroll to position [622, 0]
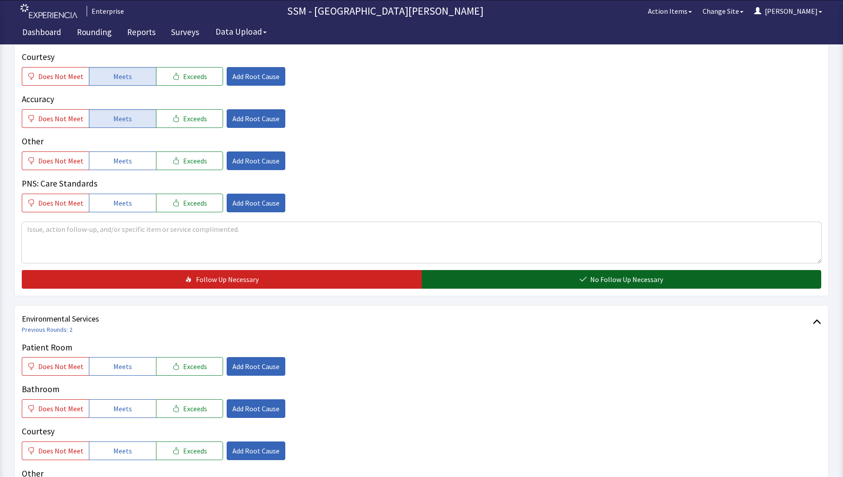
click at [477, 284] on button "No Follow Up Necessary" at bounding box center [622, 279] width 400 height 19
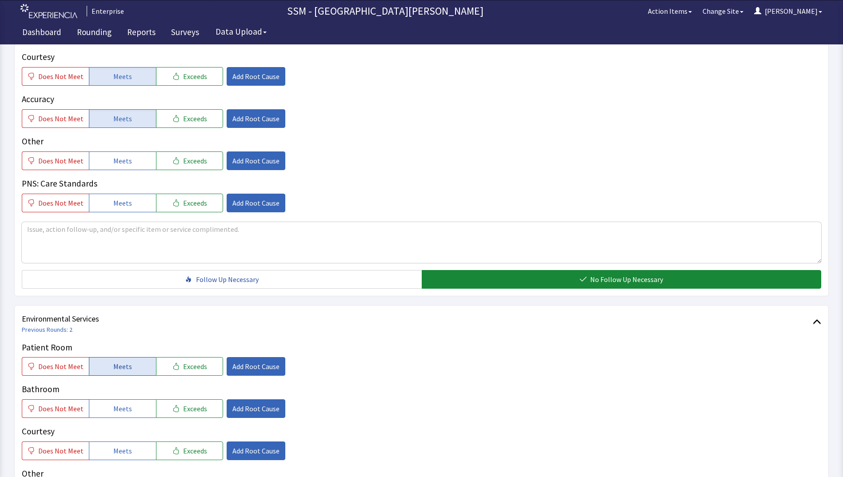
click at [124, 364] on span "Meets" at bounding box center [122, 366] width 19 height 11
click at [124, 405] on span "Meets" at bounding box center [122, 409] width 19 height 11
click at [130, 449] on button "Meets" at bounding box center [122, 451] width 67 height 19
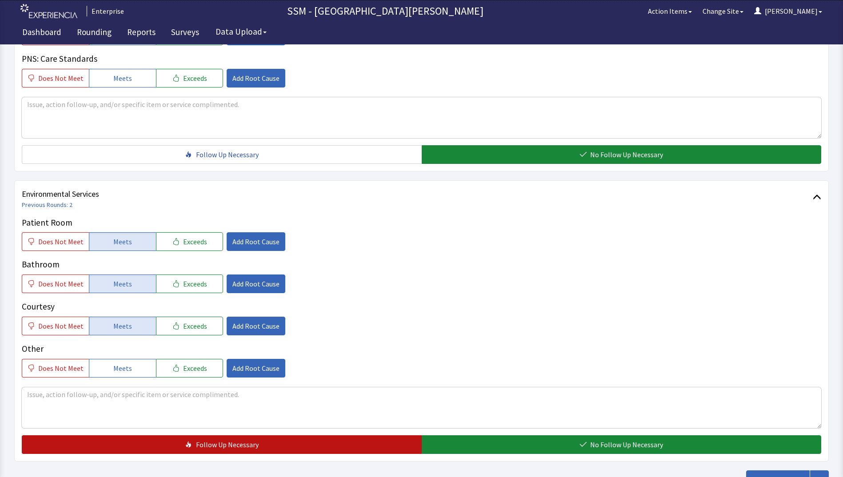
scroll to position [818, 0]
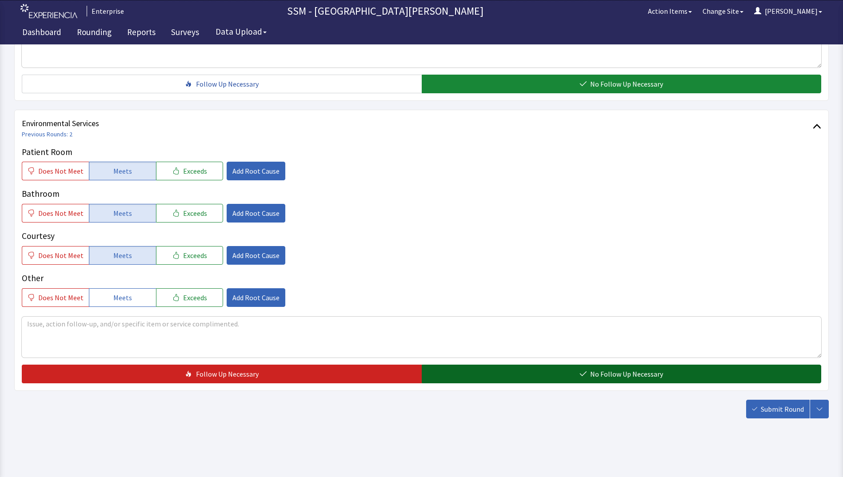
click at [487, 377] on button "No Follow Up Necessary" at bounding box center [622, 374] width 400 height 19
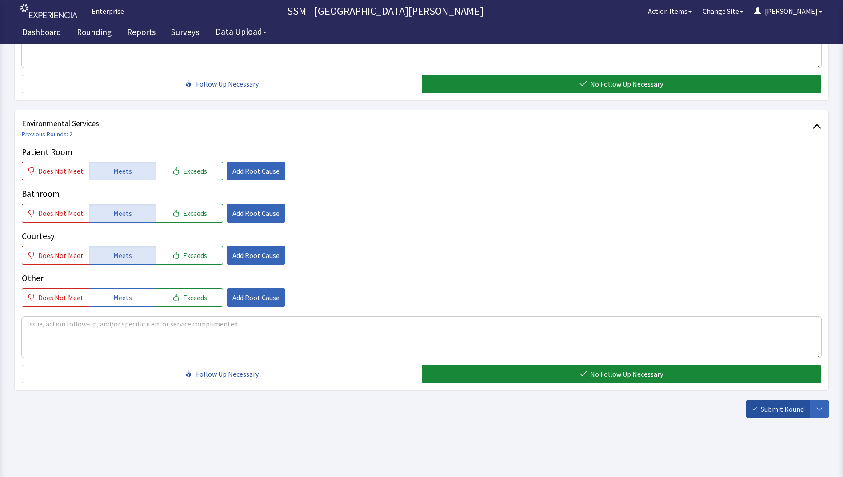
click at [774, 413] on span "Submit Round" at bounding box center [782, 409] width 43 height 11
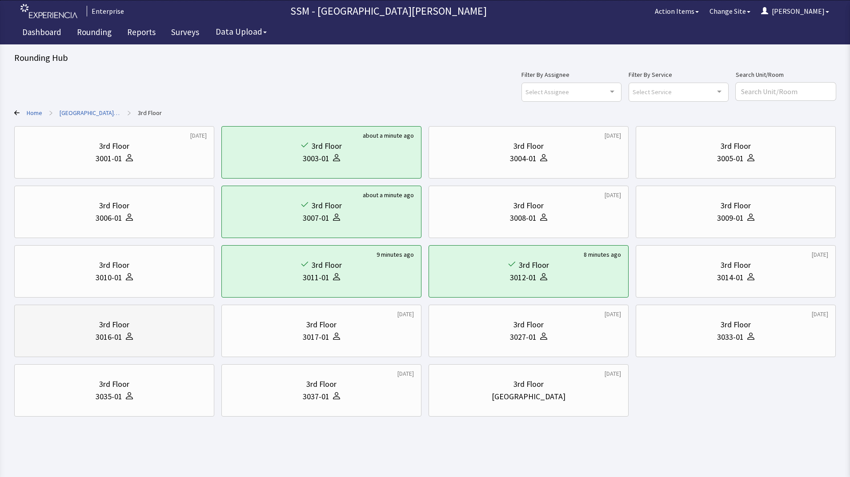
click at [185, 328] on div "3rd Floor" at bounding box center [114, 325] width 185 height 12
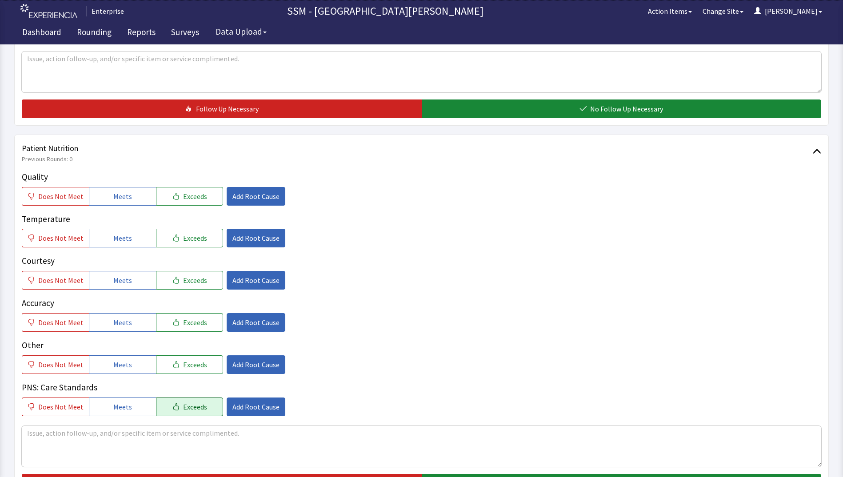
scroll to position [489, 0]
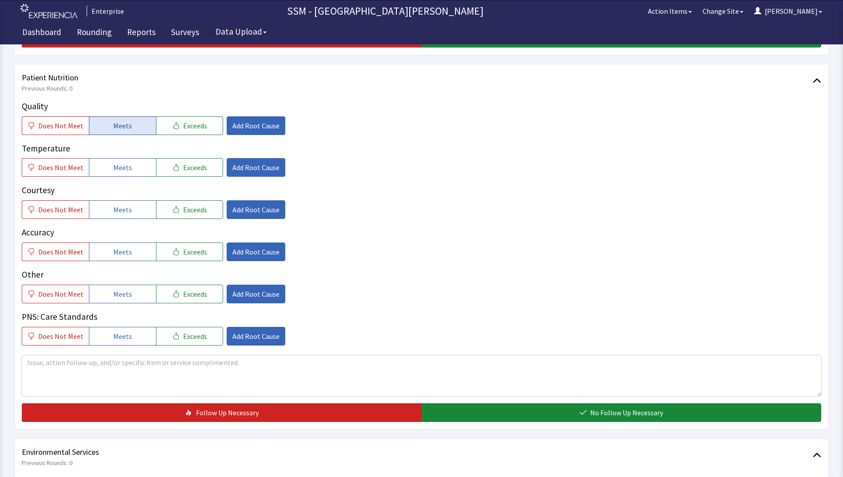
click at [120, 127] on span "Meets" at bounding box center [122, 125] width 19 height 11
click at [118, 163] on span "Meets" at bounding box center [122, 167] width 19 height 11
click at [132, 210] on button "Meets" at bounding box center [122, 210] width 67 height 19
click at [137, 244] on button "Meets" at bounding box center [122, 252] width 67 height 19
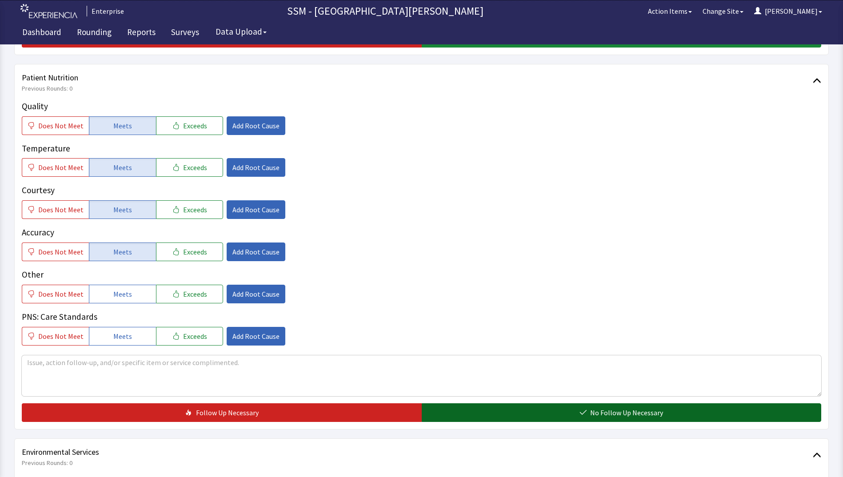
click at [565, 414] on button "No Follow Up Necessary" at bounding box center [622, 413] width 400 height 19
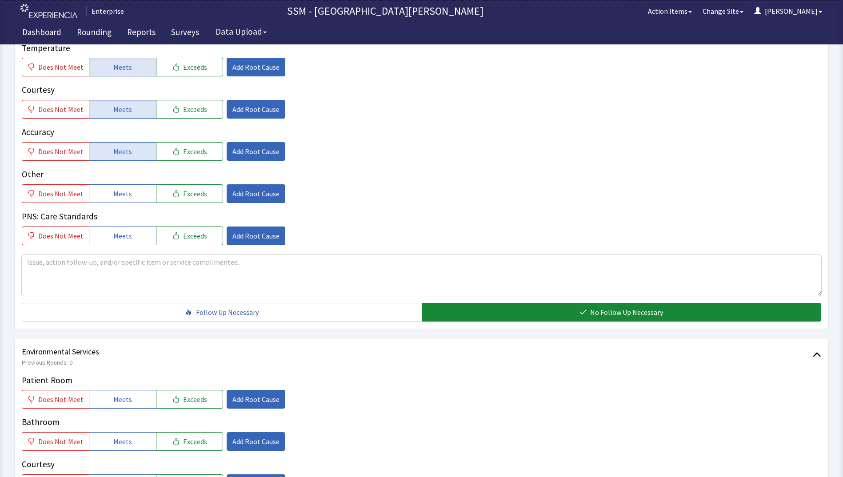
scroll to position [818, 0]
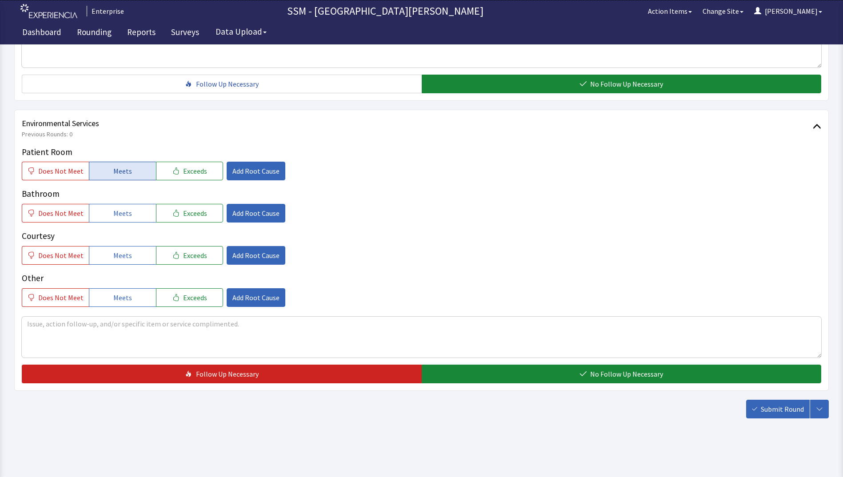
click at [115, 176] on span "Meets" at bounding box center [122, 171] width 19 height 11
click at [112, 207] on button "Meets" at bounding box center [122, 213] width 67 height 19
click at [125, 256] on span "Meets" at bounding box center [122, 255] width 19 height 11
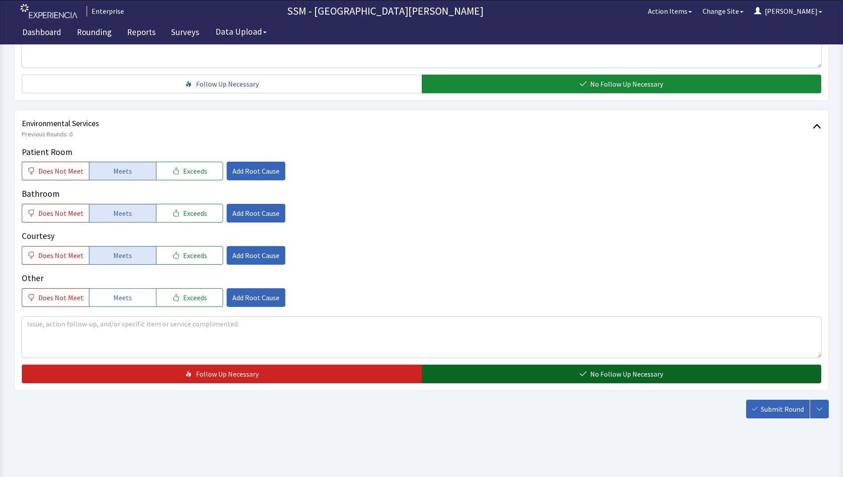
click at [571, 378] on button "No Follow Up Necessary" at bounding box center [622, 374] width 400 height 19
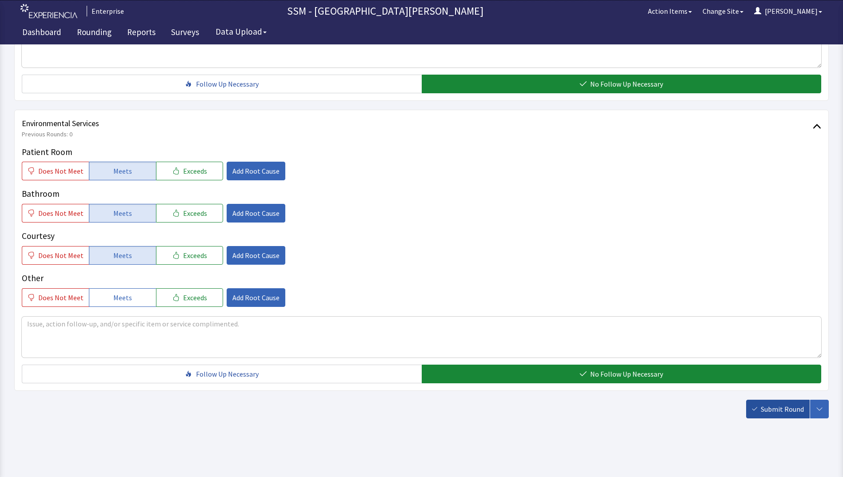
click at [782, 417] on button "Submit Round" at bounding box center [778, 409] width 64 height 19
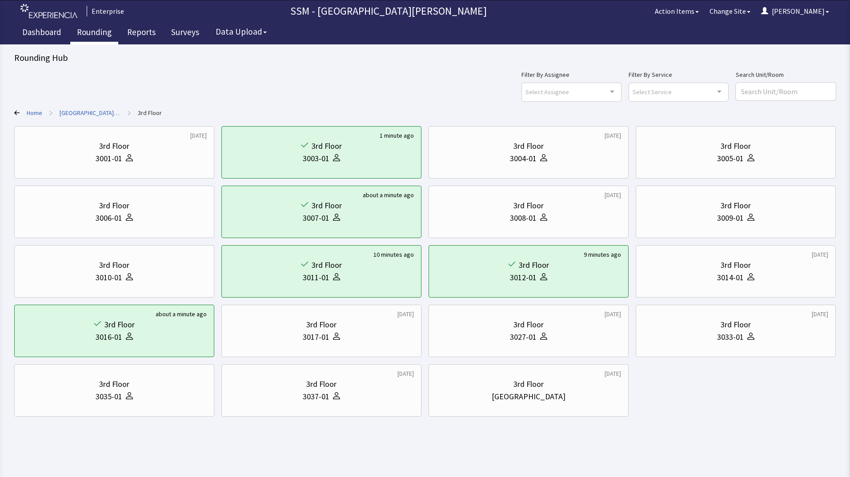
click at [82, 32] on link "Rounding" at bounding box center [94, 33] width 48 height 22
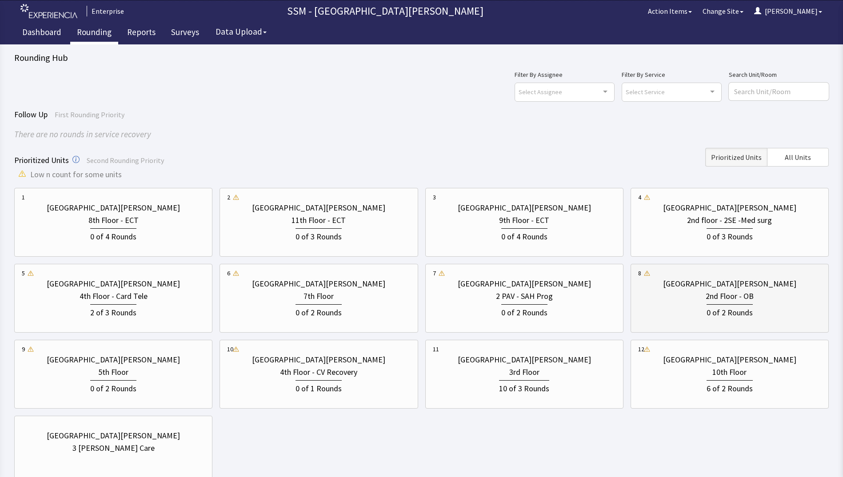
click at [738, 306] on div "0 of 2 Rounds" at bounding box center [730, 312] width 46 height 15
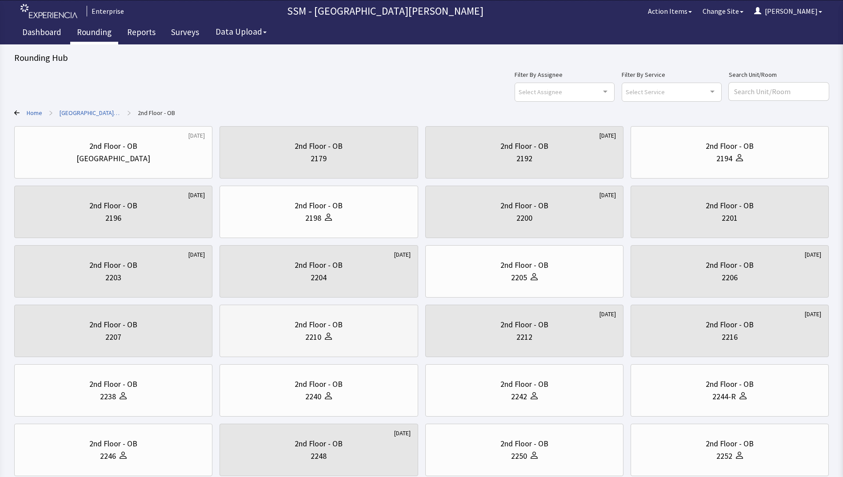
scroll to position [117, 0]
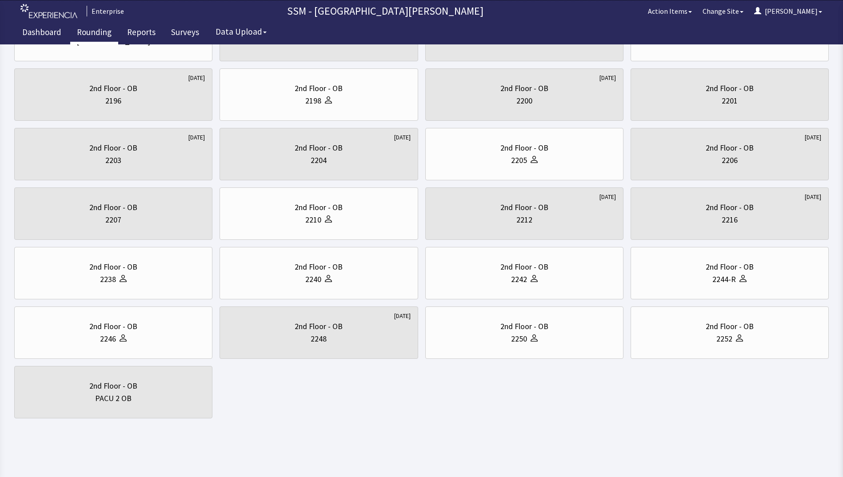
click at [408, 425] on body "Enterprise SSM - St. [PERSON_NAME] Hospital Action Items Change Site [PERSON_NA…" at bounding box center [421, 159] width 843 height 552
click at [804, 289] on div "2nd Floor - OB 2244-R" at bounding box center [729, 273] width 183 height 43
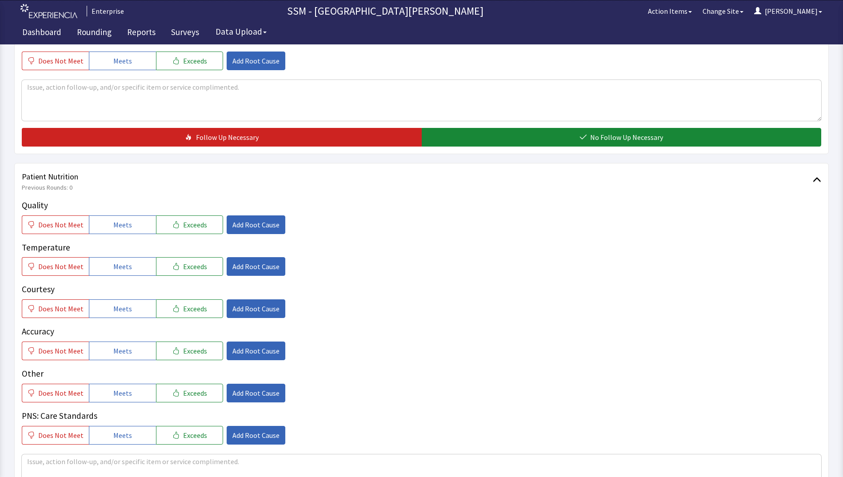
scroll to position [400, 0]
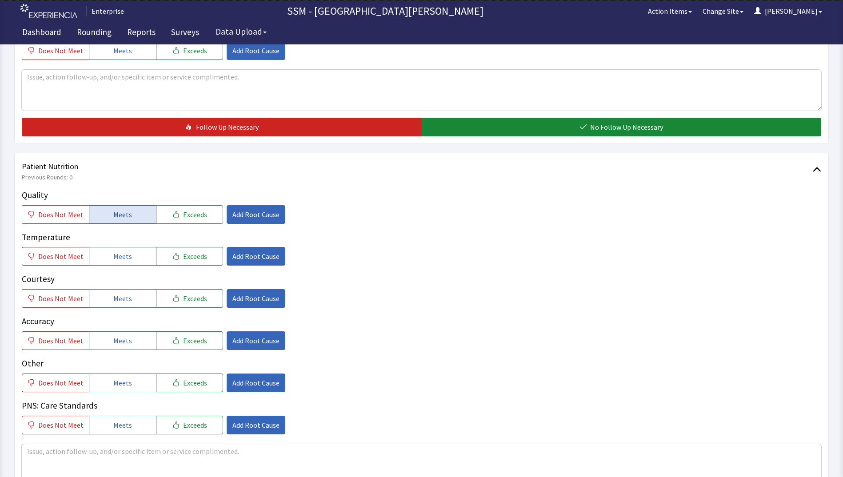
click at [108, 218] on button "Meets" at bounding box center [122, 214] width 67 height 19
click at [114, 257] on span "Meets" at bounding box center [122, 256] width 19 height 11
click at [117, 304] on span "Meets" at bounding box center [122, 298] width 19 height 11
click at [115, 348] on button "Meets" at bounding box center [122, 341] width 67 height 19
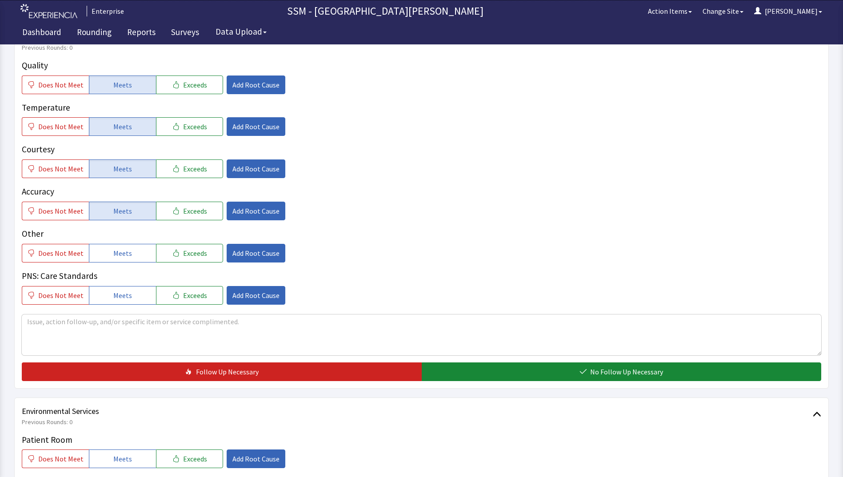
scroll to position [667, 0]
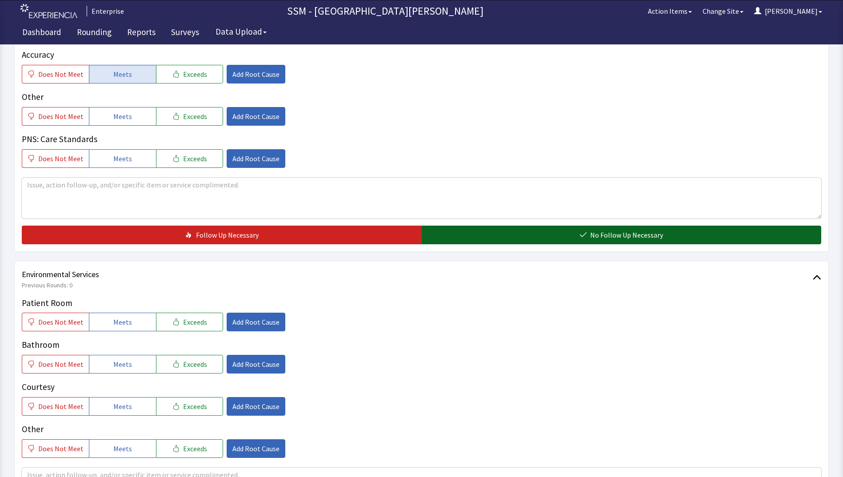
click at [477, 238] on button "No Follow Up Necessary" at bounding box center [622, 235] width 400 height 19
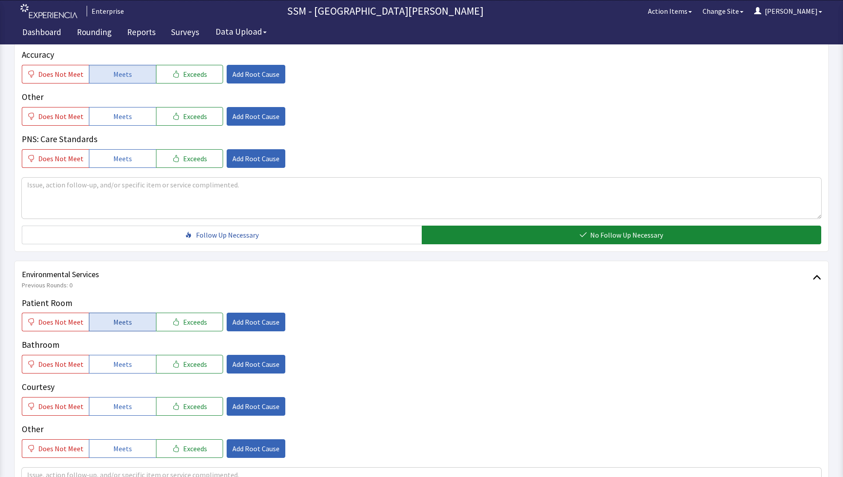
click at [107, 324] on button "Meets" at bounding box center [122, 322] width 67 height 19
click at [113, 362] on span "Meets" at bounding box center [122, 364] width 19 height 11
click at [113, 405] on span "Meets" at bounding box center [122, 406] width 19 height 11
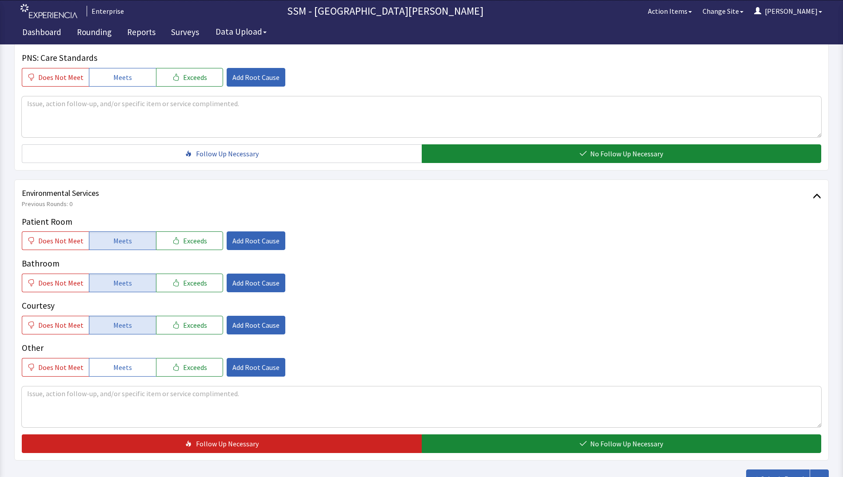
scroll to position [818, 0]
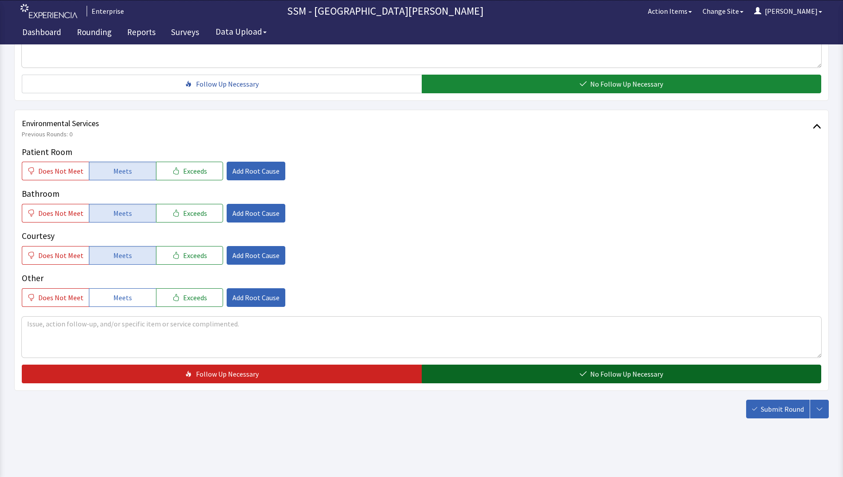
click at [575, 382] on button "No Follow Up Necessary" at bounding box center [622, 374] width 400 height 19
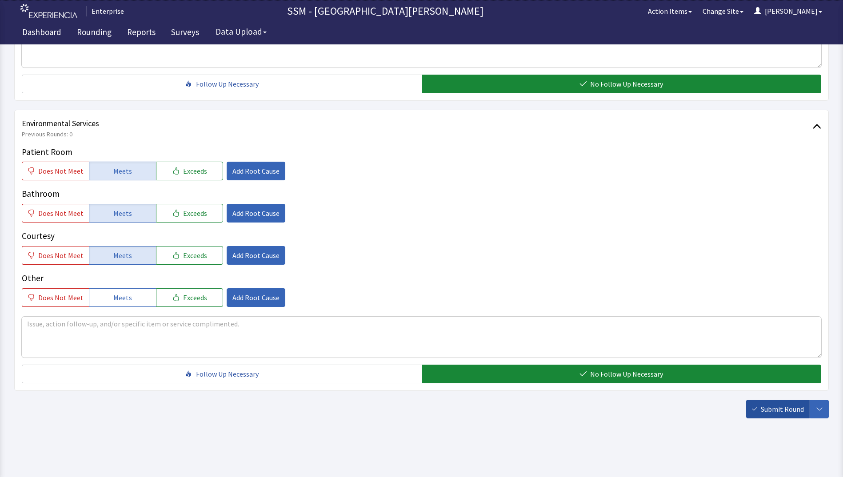
click at [776, 404] on span "Submit Round" at bounding box center [782, 409] width 43 height 11
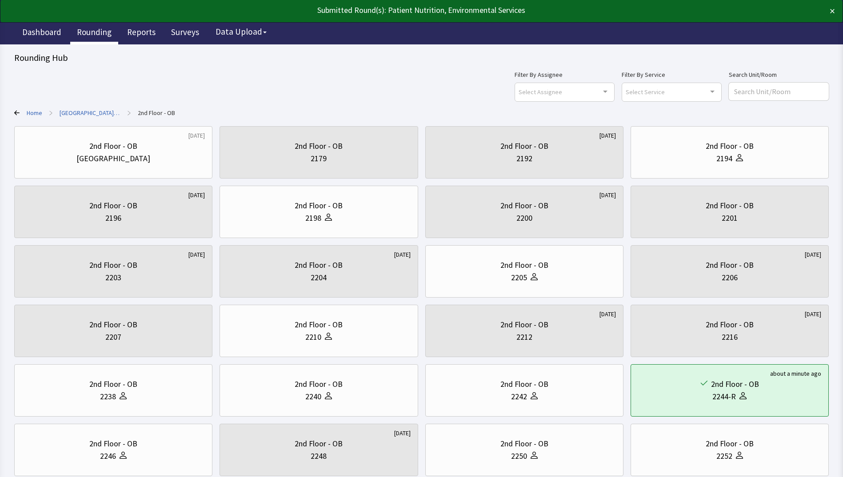
click at [83, 30] on link "Rounding" at bounding box center [94, 33] width 48 height 22
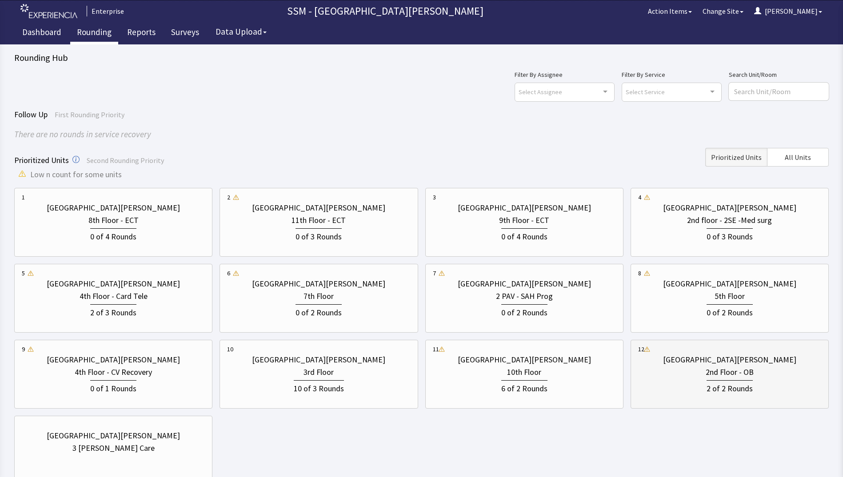
click at [709, 373] on div "2nd Floor - OB" at bounding box center [730, 372] width 48 height 12
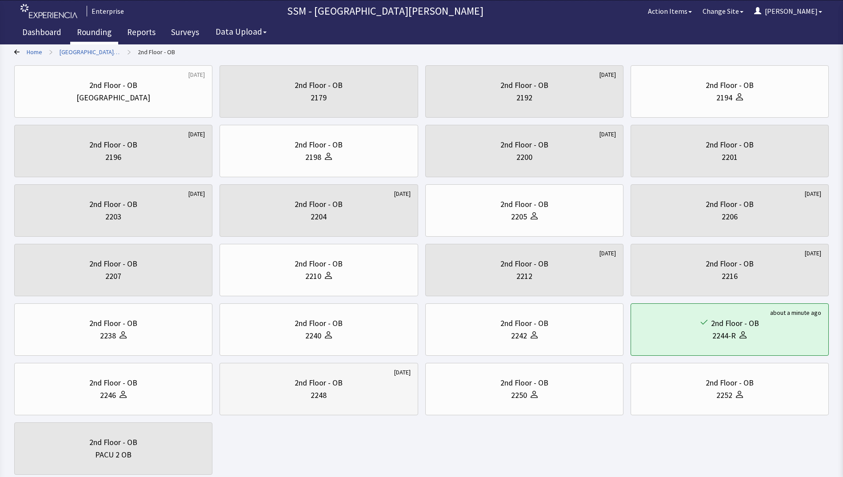
scroll to position [117, 0]
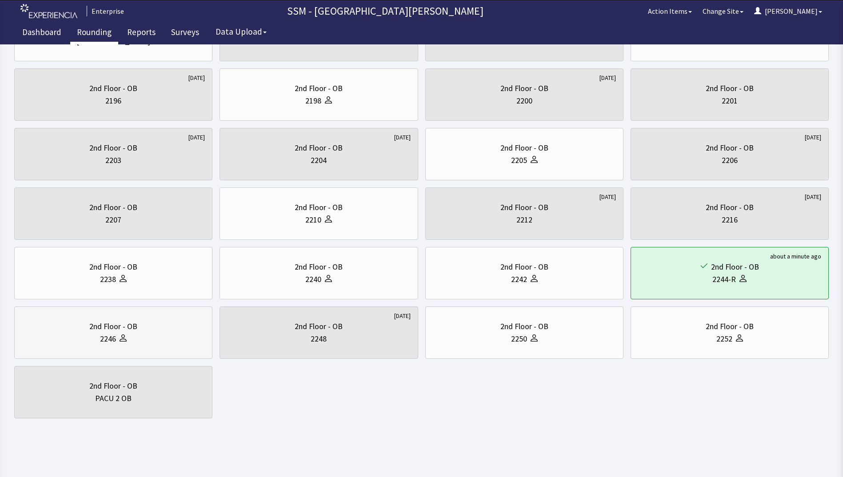
click at [160, 341] on div "2246" at bounding box center [113, 339] width 183 height 12
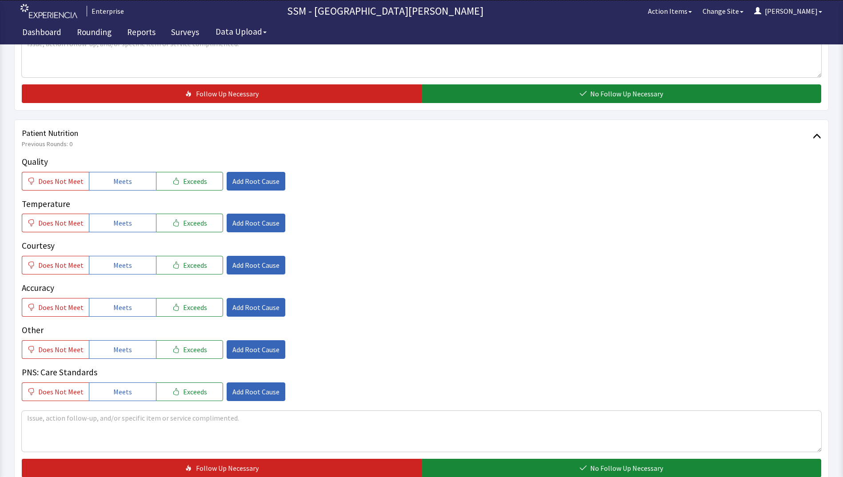
scroll to position [445, 0]
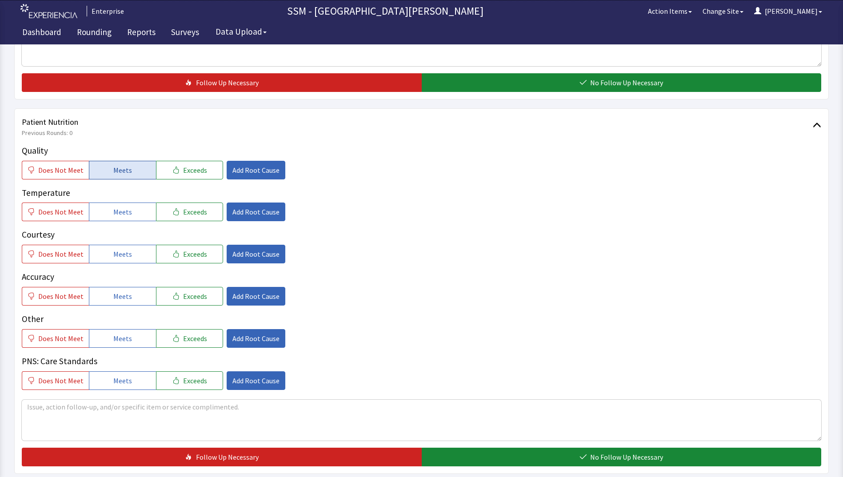
click at [125, 172] on span "Meets" at bounding box center [122, 170] width 19 height 11
click at [121, 205] on button "Meets" at bounding box center [122, 212] width 67 height 19
click at [123, 251] on span "Meets" at bounding box center [122, 254] width 19 height 11
click at [126, 293] on span "Meets" at bounding box center [122, 296] width 19 height 11
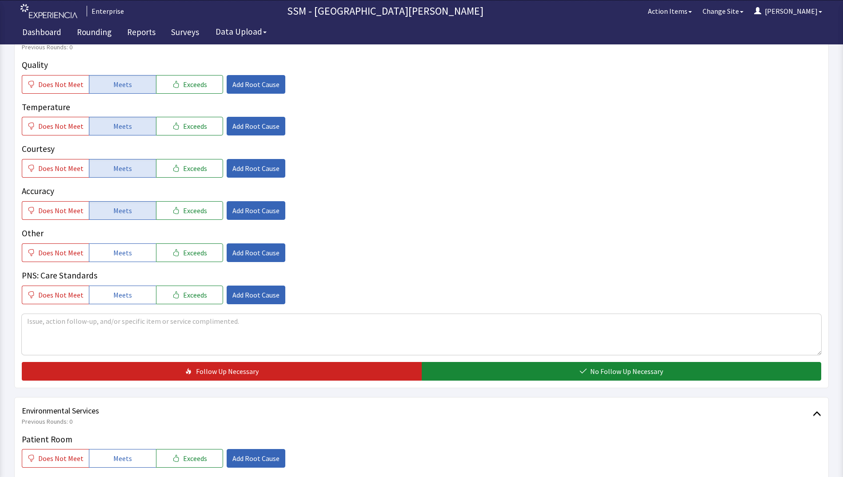
scroll to position [622, 0]
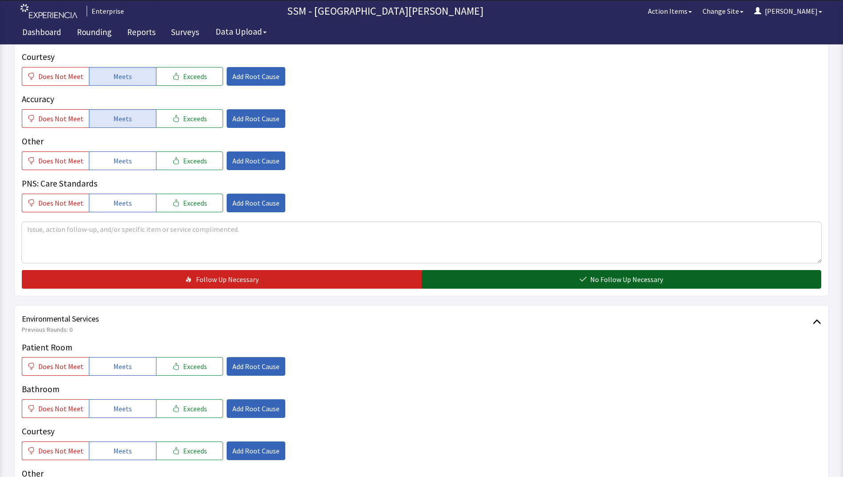
click at [506, 280] on button "No Follow Up Necessary" at bounding box center [622, 279] width 400 height 19
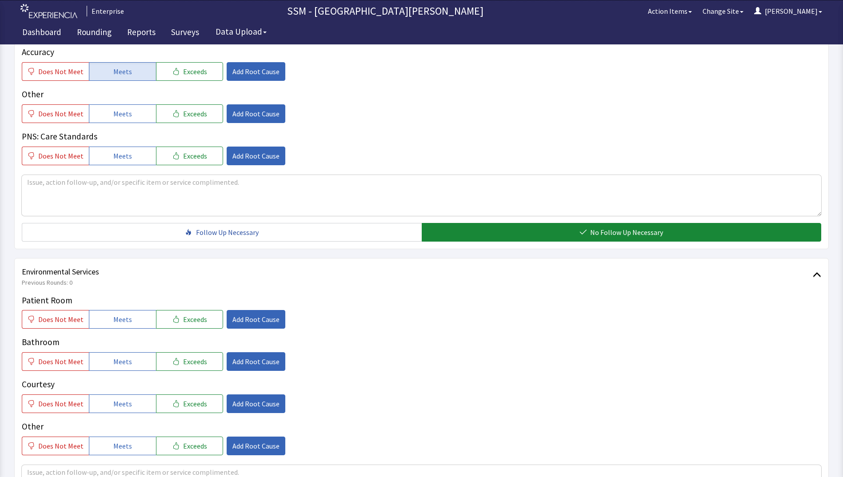
scroll to position [756, 0]
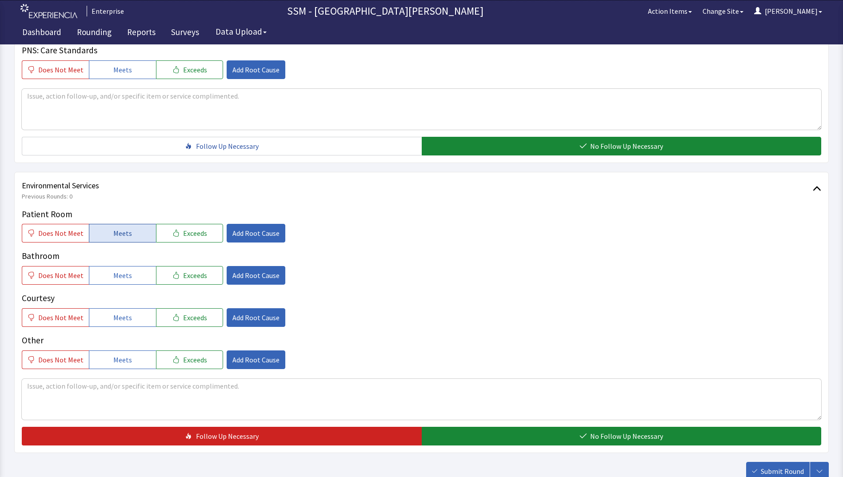
click at [108, 236] on button "Meets" at bounding box center [122, 233] width 67 height 19
click at [118, 276] on span "Meets" at bounding box center [122, 275] width 19 height 11
click at [127, 320] on span "Meets" at bounding box center [122, 318] width 19 height 11
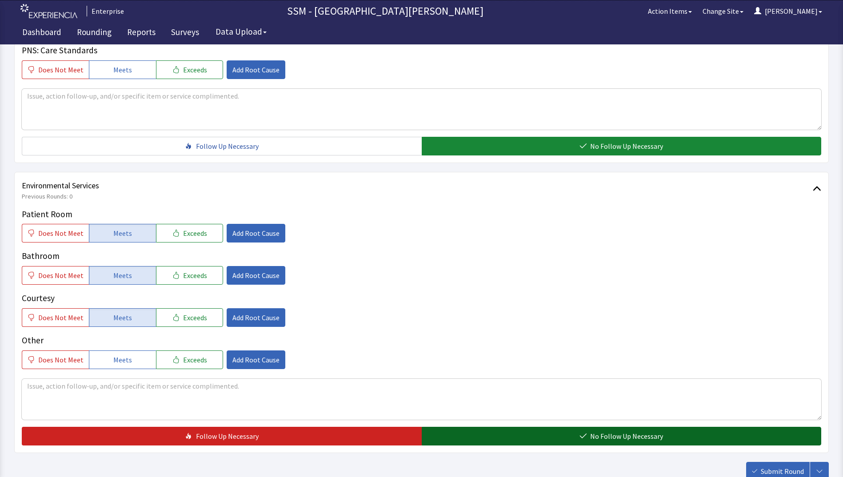
click at [492, 431] on button "No Follow Up Necessary" at bounding box center [622, 436] width 400 height 19
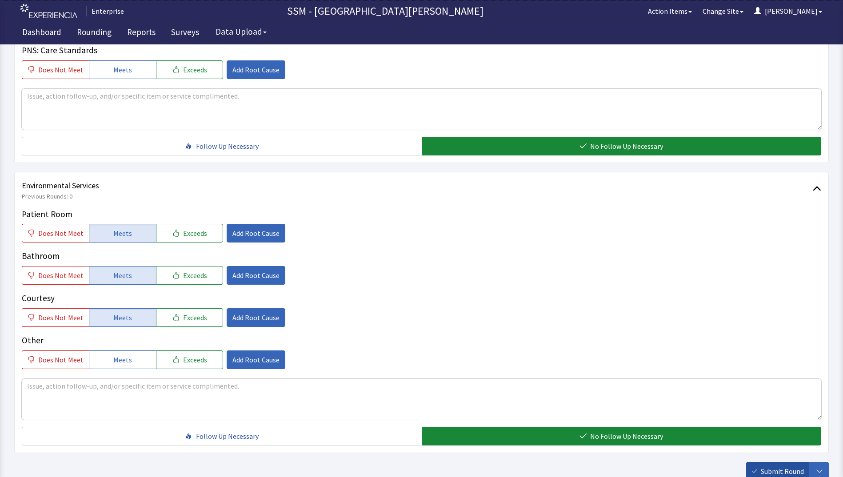
click at [778, 469] on span "Submit Round" at bounding box center [782, 471] width 43 height 11
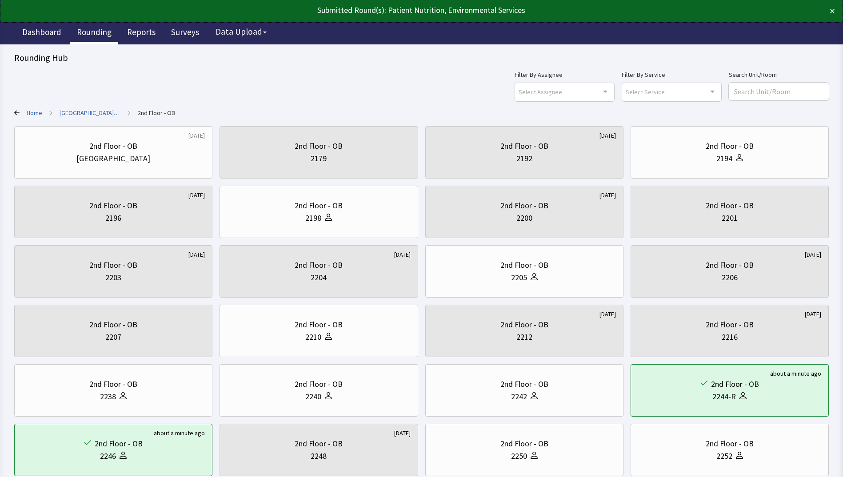
click at [94, 36] on link "Rounding" at bounding box center [94, 33] width 48 height 22
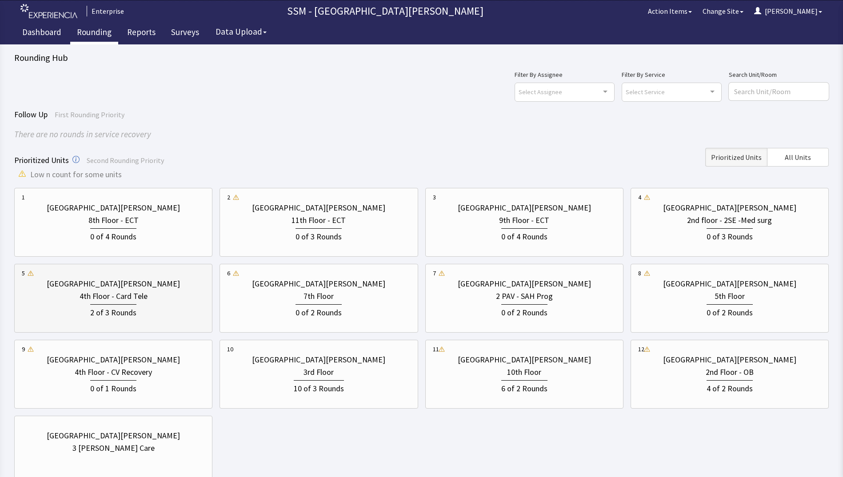
click at [184, 306] on div "2 of 3 Rounds" at bounding box center [113, 311] width 183 height 16
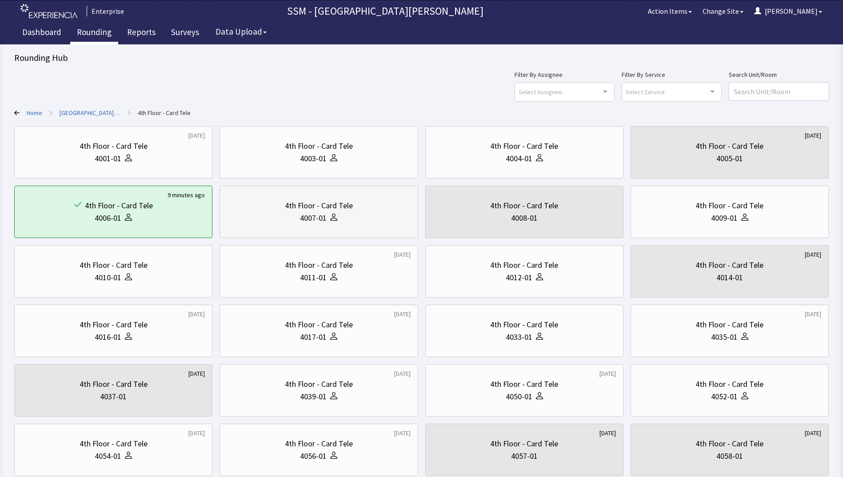
click at [273, 218] on div "4007-01" at bounding box center [318, 218] width 183 height 12
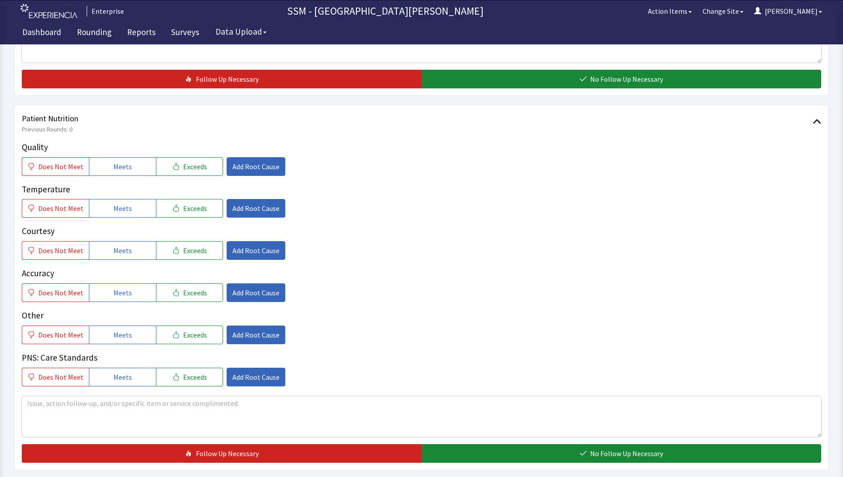
scroll to position [400, 0]
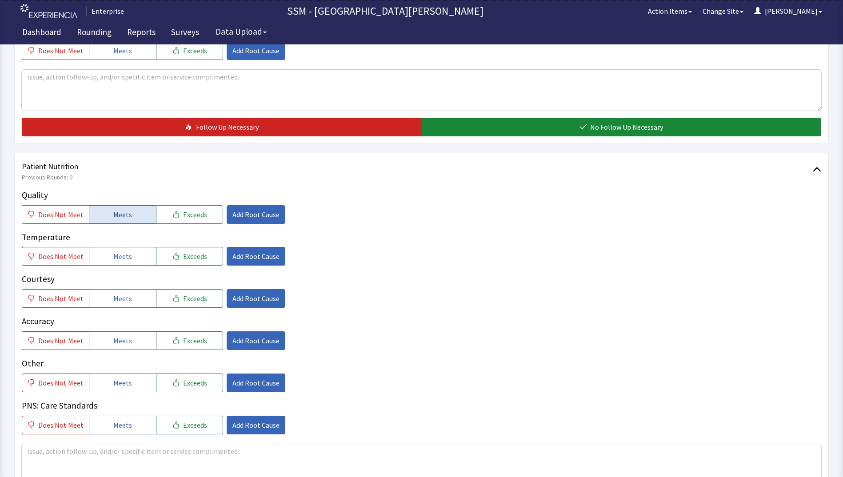
click at [119, 221] on button "Meets" at bounding box center [122, 214] width 67 height 19
click at [118, 264] on button "Meets" at bounding box center [122, 256] width 67 height 19
click at [121, 302] on span "Meets" at bounding box center [122, 298] width 19 height 11
click at [121, 339] on span "Meets" at bounding box center [122, 341] width 19 height 11
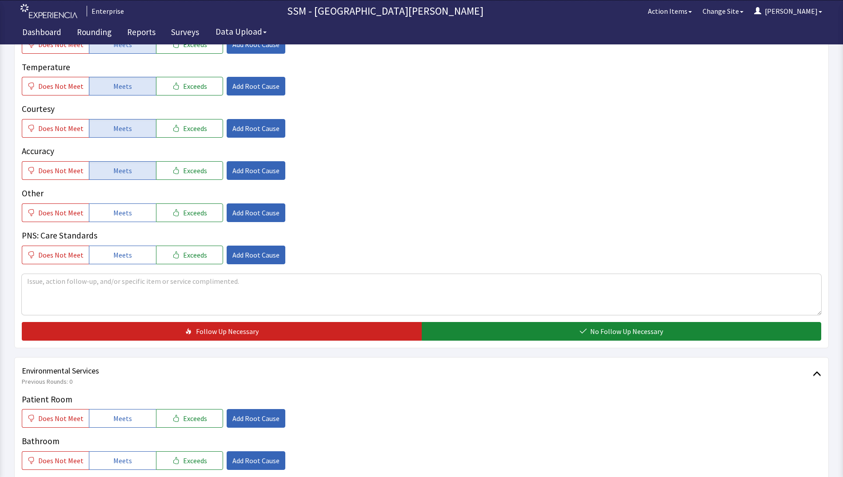
scroll to position [667, 0]
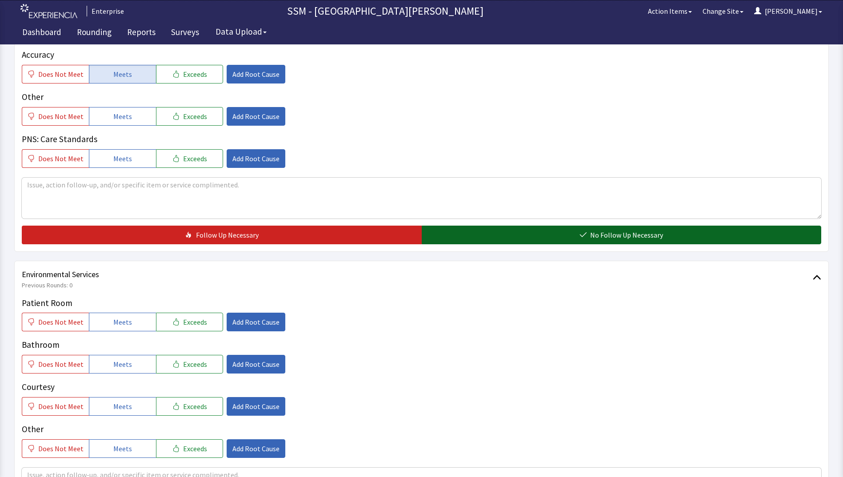
click at [465, 233] on button "No Follow Up Necessary" at bounding box center [622, 235] width 400 height 19
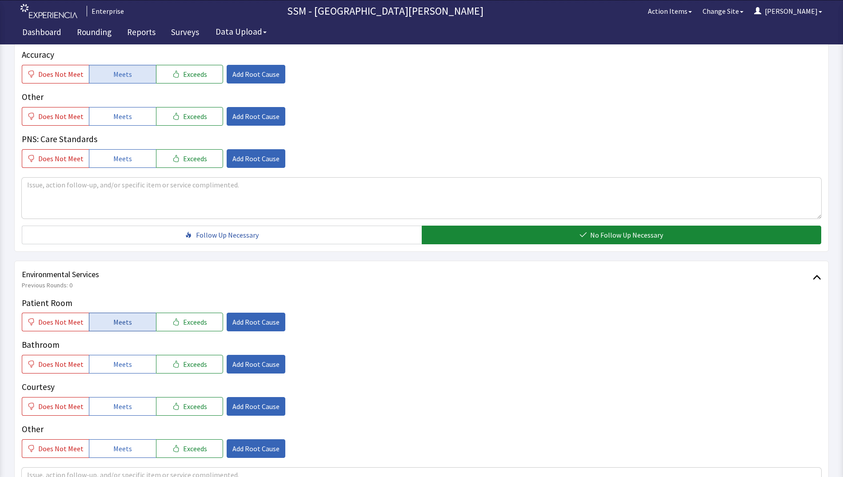
click at [121, 324] on span "Meets" at bounding box center [122, 322] width 19 height 11
click at [120, 362] on span "Meets" at bounding box center [122, 364] width 19 height 11
click at [116, 400] on button "Meets" at bounding box center [122, 406] width 67 height 19
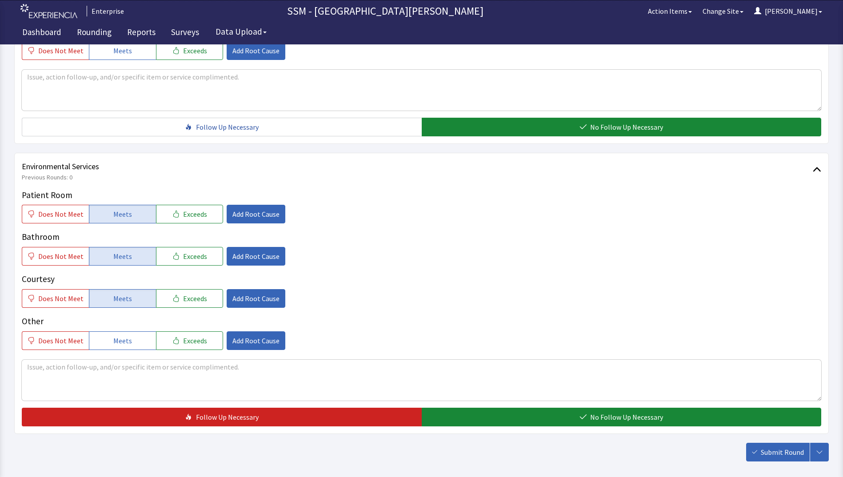
scroll to position [818, 0]
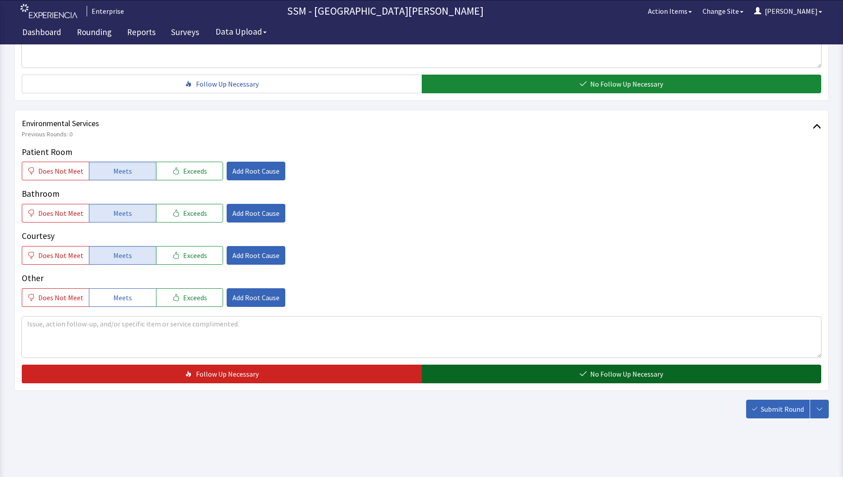
click at [526, 375] on button "No Follow Up Necessary" at bounding box center [622, 374] width 400 height 19
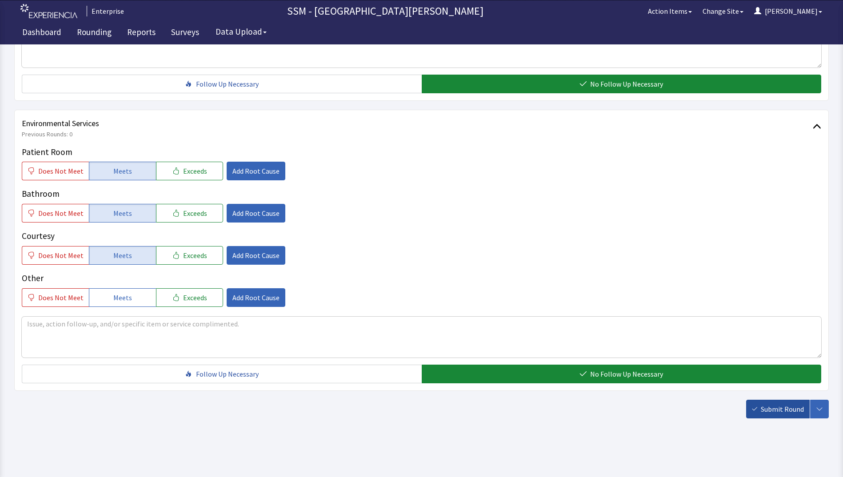
click at [767, 414] on span "Submit Round" at bounding box center [782, 409] width 43 height 11
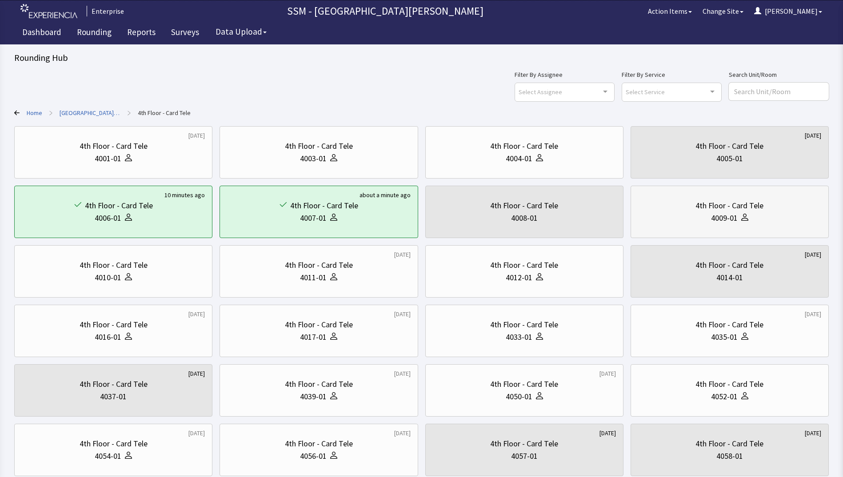
click at [750, 224] on div "4009-01" at bounding box center [729, 218] width 183 height 12
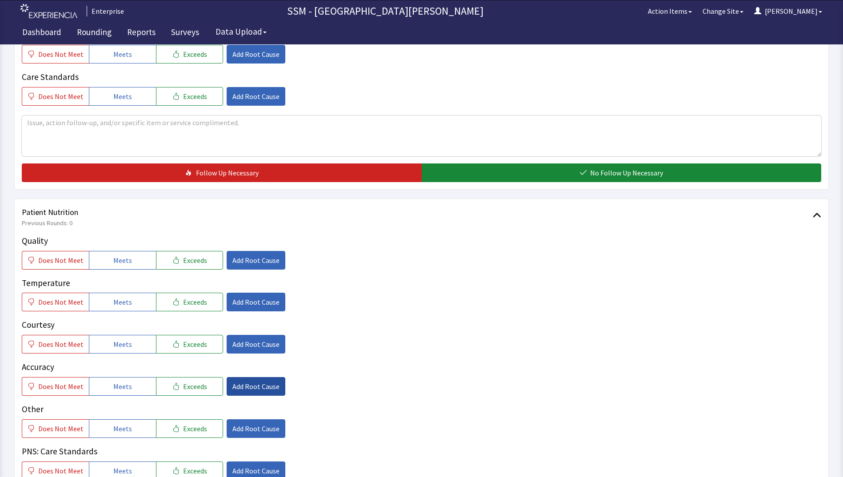
scroll to position [445, 0]
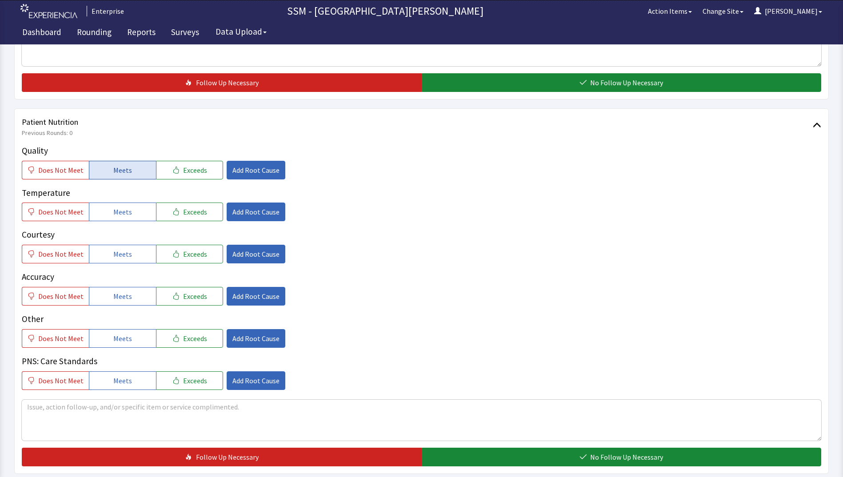
click at [134, 173] on button "Meets" at bounding box center [122, 170] width 67 height 19
click at [117, 216] on span "Meets" at bounding box center [122, 212] width 19 height 11
click at [120, 257] on span "Meets" at bounding box center [122, 254] width 19 height 11
click at [115, 296] on span "Meets" at bounding box center [122, 296] width 19 height 11
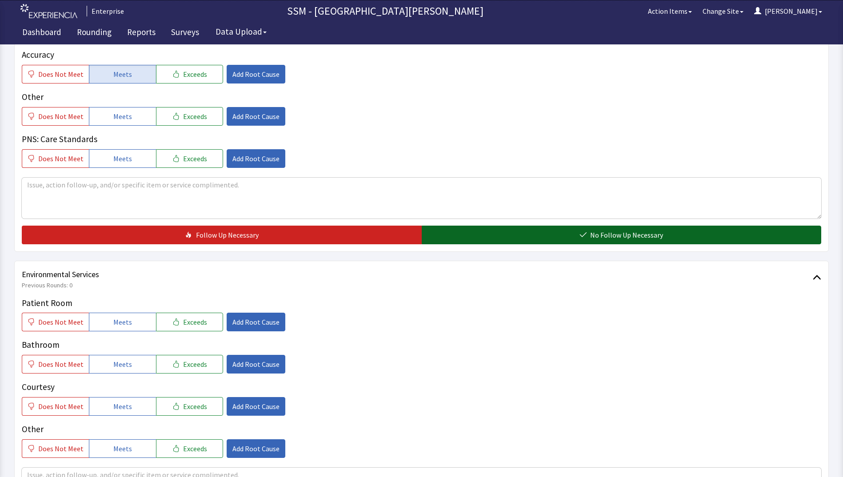
click at [495, 236] on button "No Follow Up Necessary" at bounding box center [622, 235] width 400 height 19
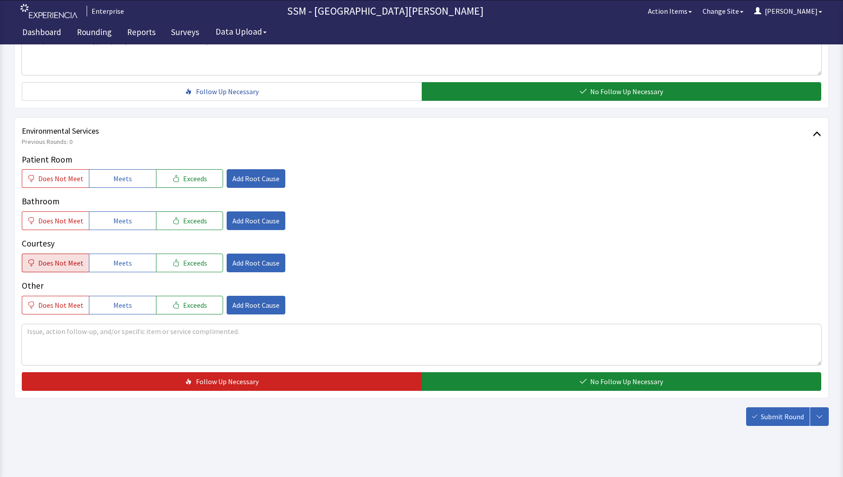
scroll to position [818, 0]
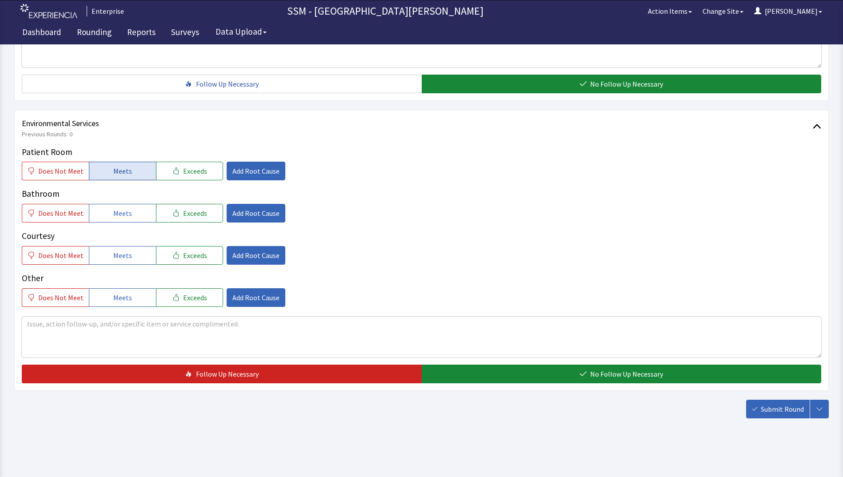
click at [116, 171] on span "Meets" at bounding box center [122, 171] width 19 height 11
click at [117, 214] on span "Meets" at bounding box center [122, 213] width 19 height 11
click at [134, 259] on button "Meets" at bounding box center [122, 255] width 67 height 19
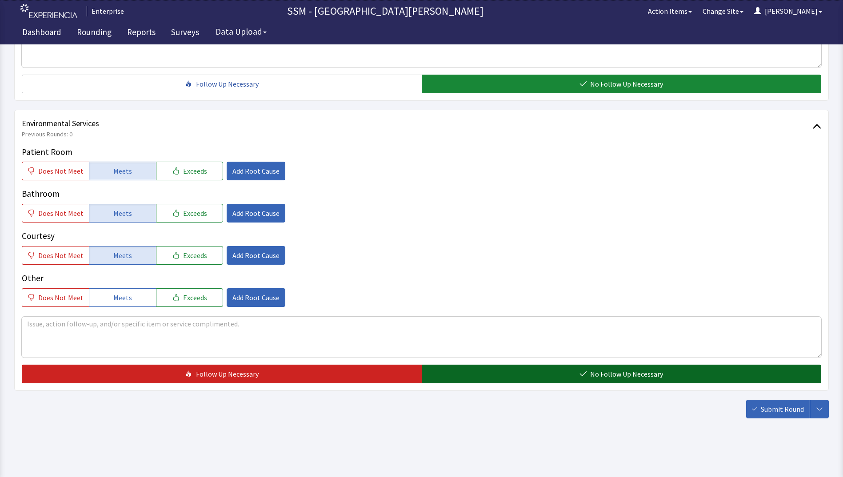
click at [597, 375] on span "No Follow Up Necessary" at bounding box center [626, 374] width 73 height 11
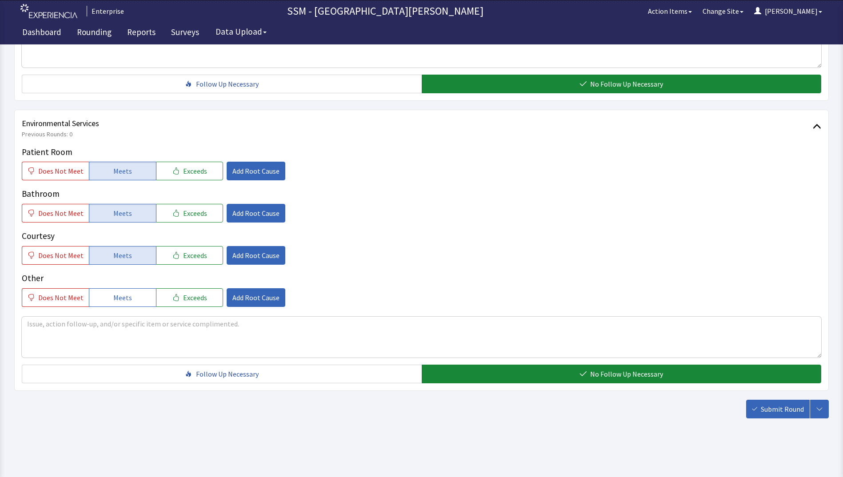
drag, startPoint x: 775, startPoint y: 413, endPoint x: 770, endPoint y: 413, distance: 4.5
click at [774, 413] on span "Submit Round" at bounding box center [782, 409] width 43 height 11
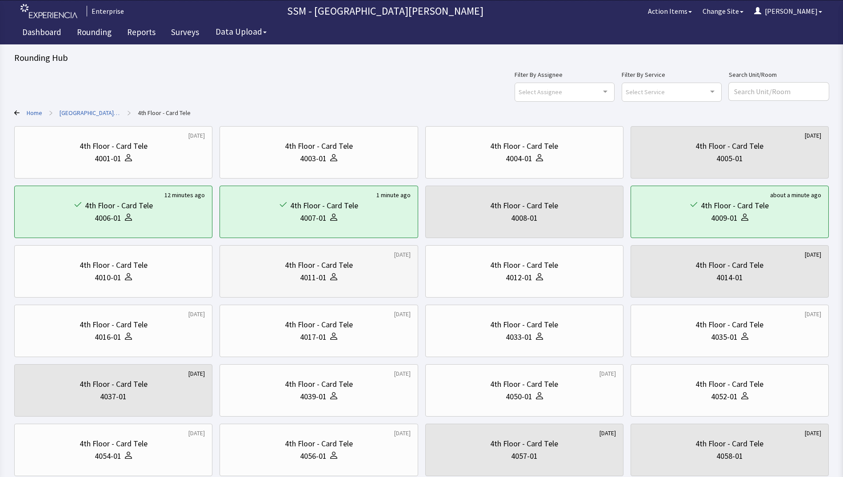
click at [359, 280] on div "4011-01" at bounding box center [318, 278] width 183 height 12
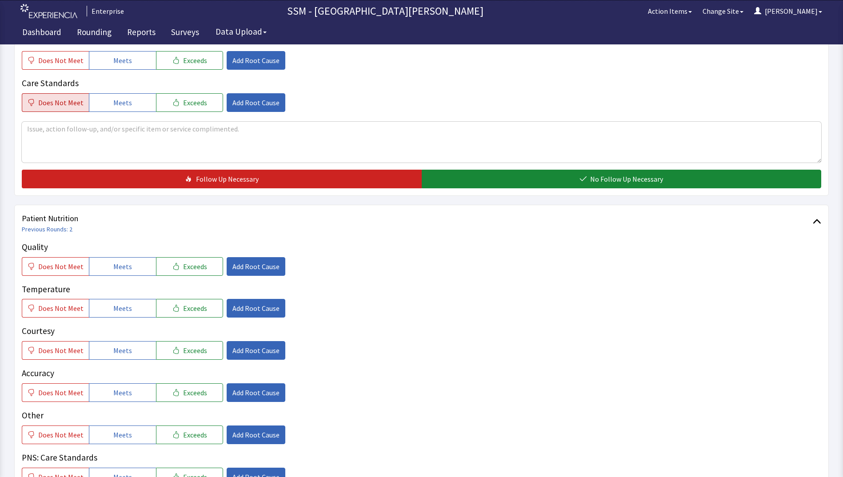
scroll to position [445, 0]
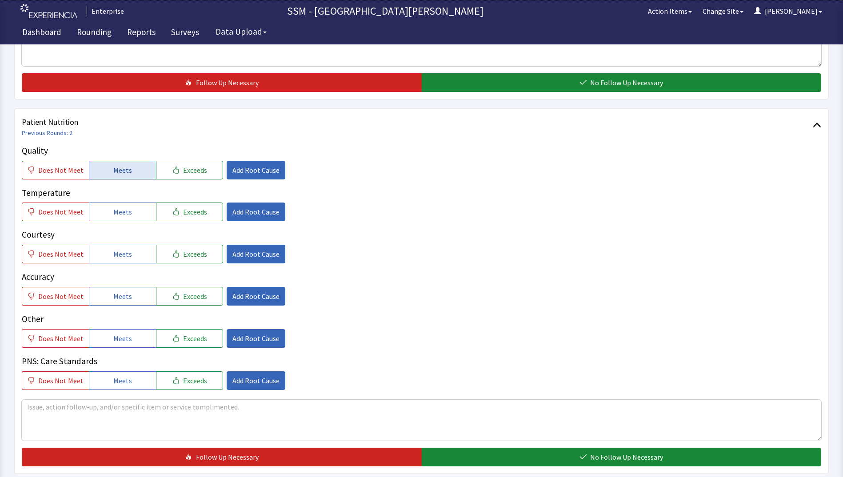
click at [119, 174] on span "Meets" at bounding box center [122, 170] width 19 height 11
click at [126, 225] on div "Quality Does Not Meet Meets Exceeds Add Root Cause Temperature Does Not Meet Me…" at bounding box center [422, 267] width 800 height 246
click at [124, 213] on span "Meets" at bounding box center [122, 212] width 19 height 11
click at [130, 254] on button "Meets" at bounding box center [122, 254] width 67 height 19
click at [131, 293] on button "Meets" at bounding box center [122, 296] width 67 height 19
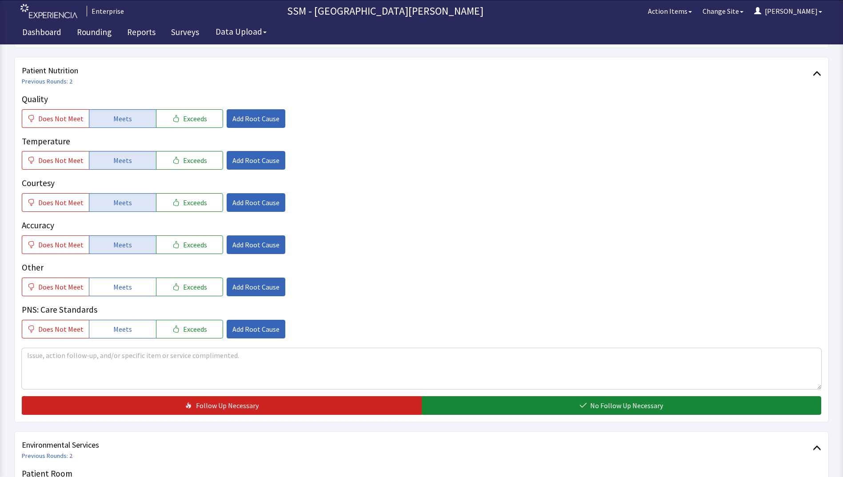
scroll to position [578, 0]
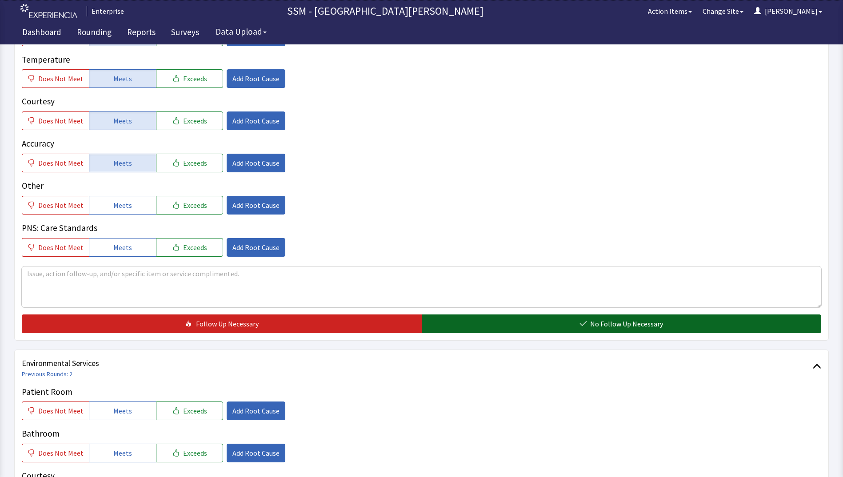
click at [465, 323] on button "No Follow Up Necessary" at bounding box center [622, 324] width 400 height 19
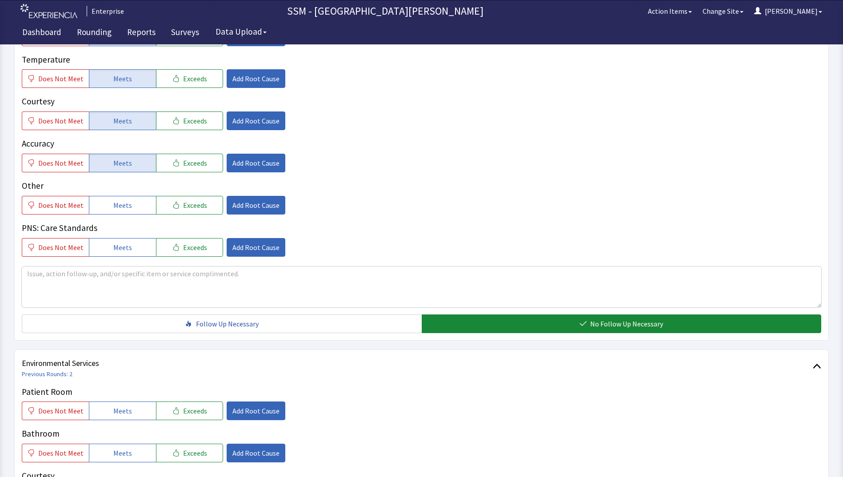
scroll to position [800, 0]
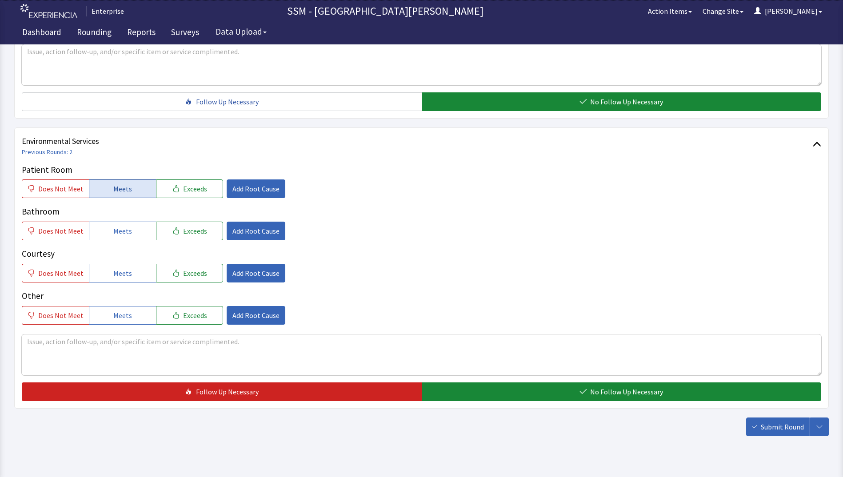
click at [113, 190] on span "Meets" at bounding box center [122, 189] width 19 height 11
click at [118, 233] on span "Meets" at bounding box center [122, 231] width 19 height 11
click at [121, 273] on span "Meets" at bounding box center [122, 273] width 19 height 11
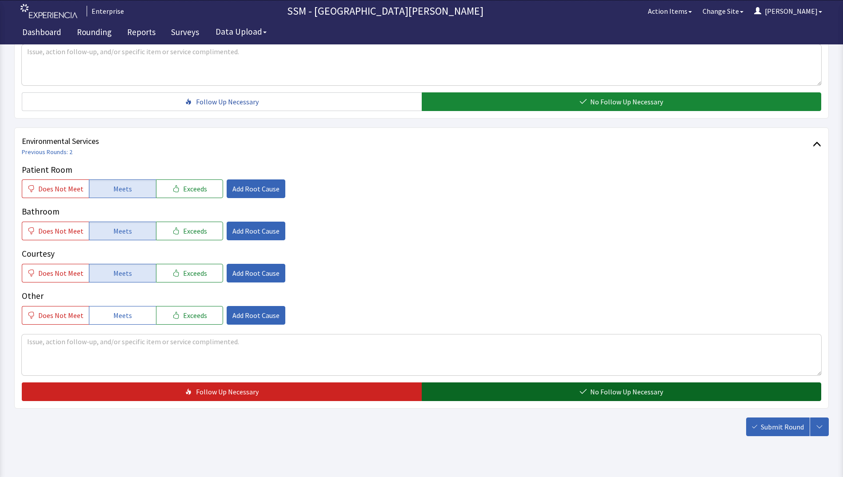
click at [478, 385] on button "No Follow Up Necessary" at bounding box center [622, 392] width 400 height 19
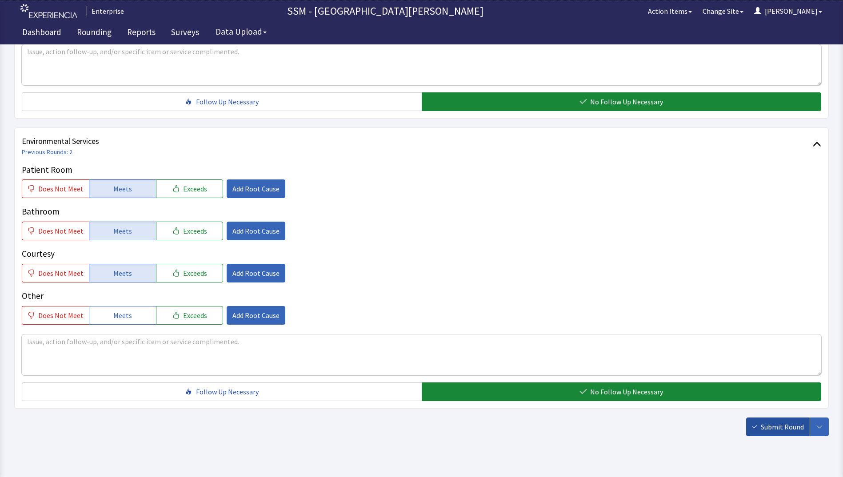
click at [765, 429] on span "Submit Round" at bounding box center [782, 427] width 43 height 11
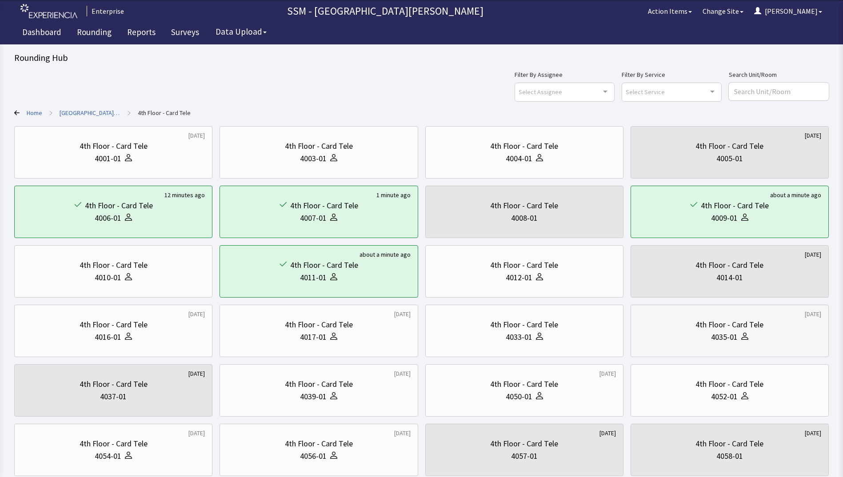
click at [744, 343] on div at bounding box center [743, 337] width 11 height 12
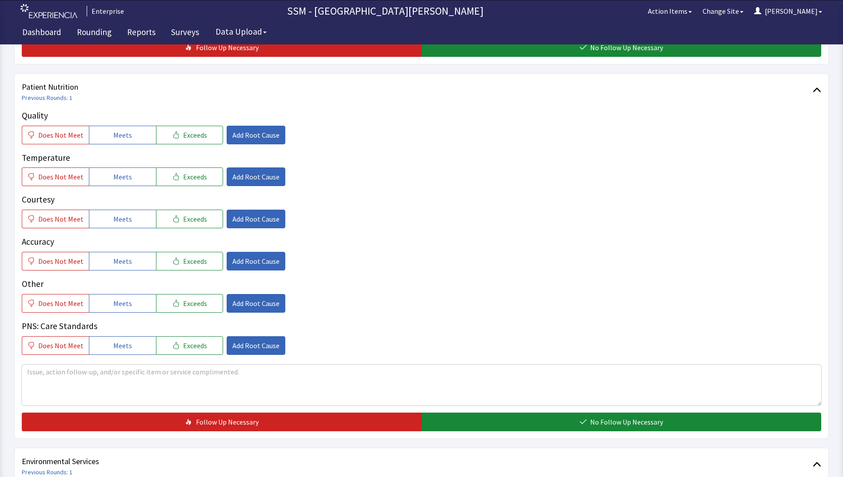
scroll to position [489, 0]
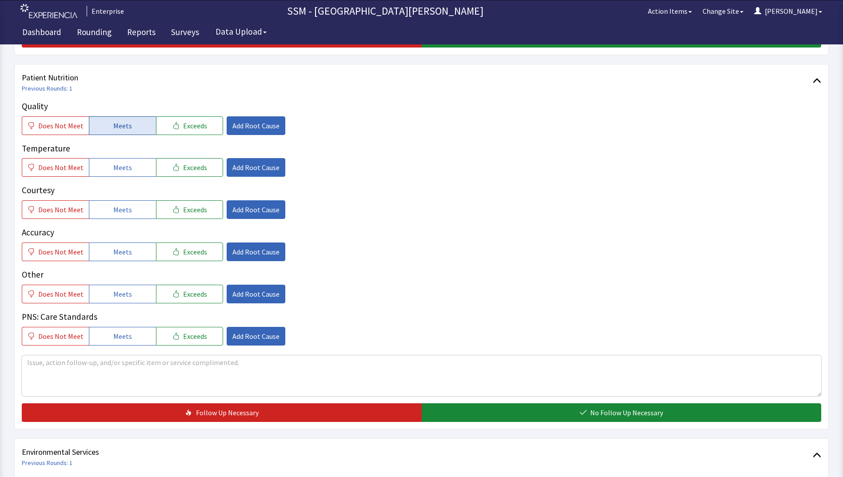
click at [123, 133] on button "Meets" at bounding box center [122, 125] width 67 height 19
click at [126, 168] on span "Meets" at bounding box center [122, 167] width 19 height 11
click at [131, 210] on button "Meets" at bounding box center [122, 210] width 67 height 19
click at [132, 253] on button "Meets" at bounding box center [122, 252] width 67 height 19
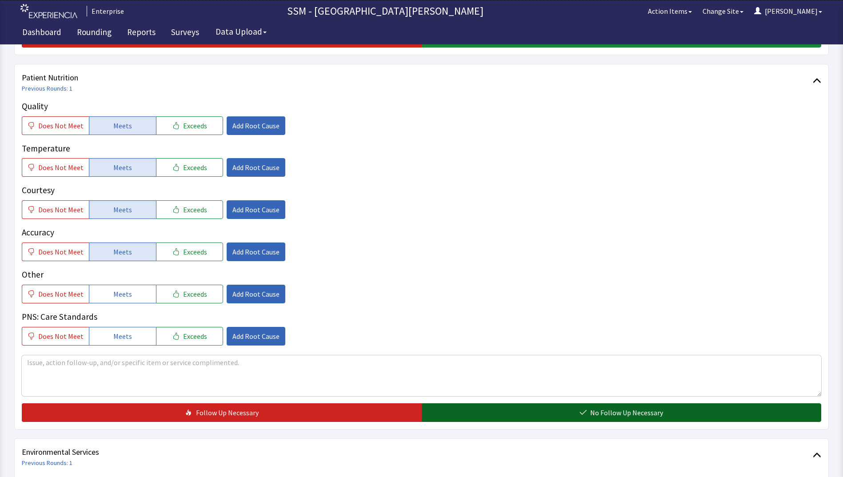
click at [505, 412] on button "No Follow Up Necessary" at bounding box center [622, 413] width 400 height 19
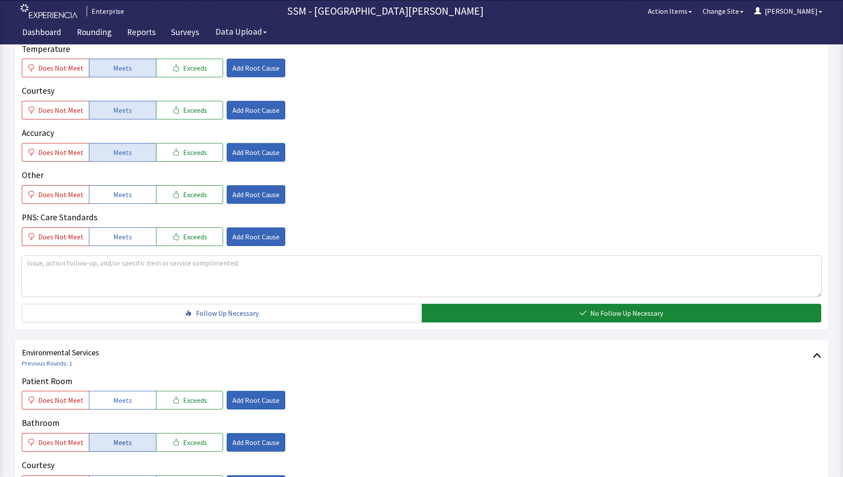
scroll to position [711, 0]
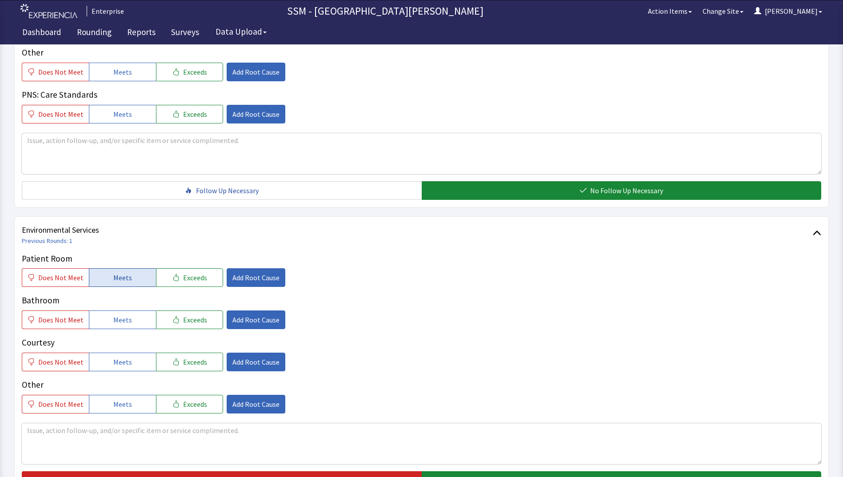
click at [105, 274] on button "Meets" at bounding box center [122, 278] width 67 height 19
click at [115, 321] on span "Meets" at bounding box center [122, 320] width 19 height 11
click at [127, 367] on span "Meets" at bounding box center [122, 362] width 19 height 11
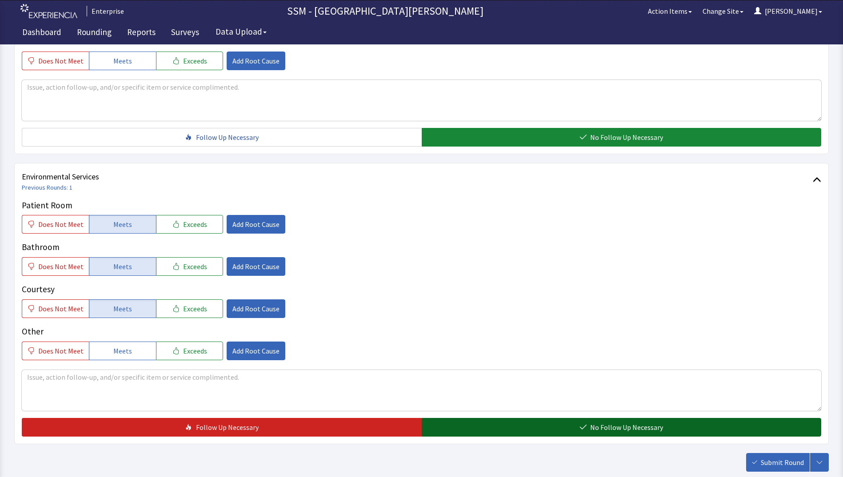
scroll to position [818, 0]
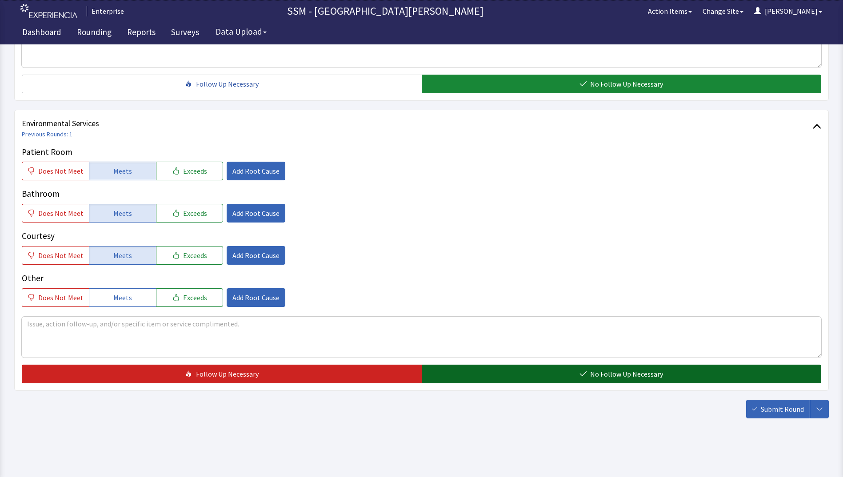
click at [581, 381] on button "No Follow Up Necessary" at bounding box center [622, 374] width 400 height 19
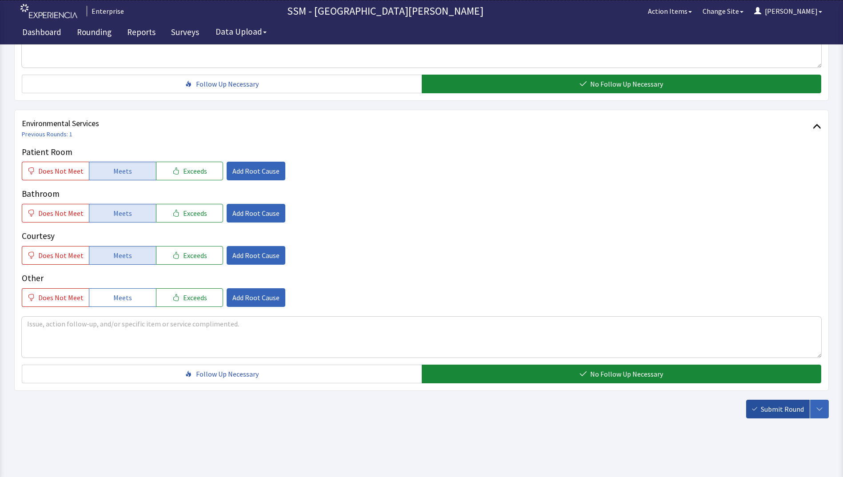
click at [777, 416] on button "Submit Round" at bounding box center [778, 409] width 64 height 19
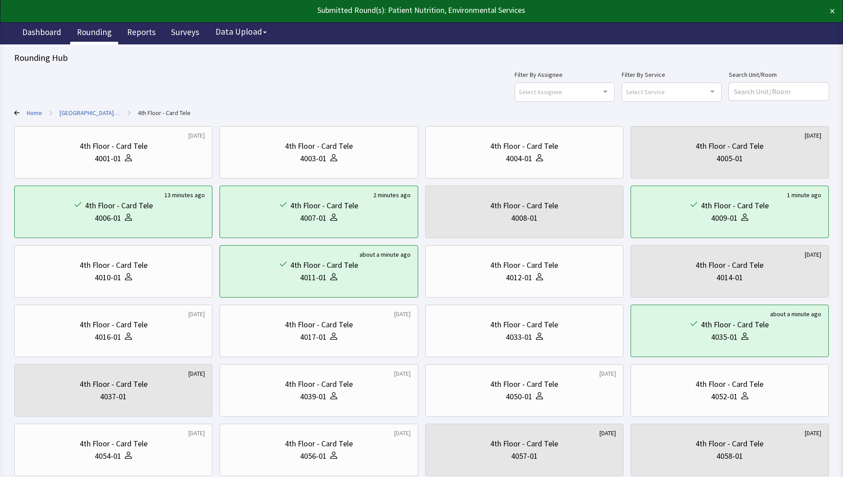
click at [101, 36] on link "Rounding" at bounding box center [94, 33] width 48 height 22
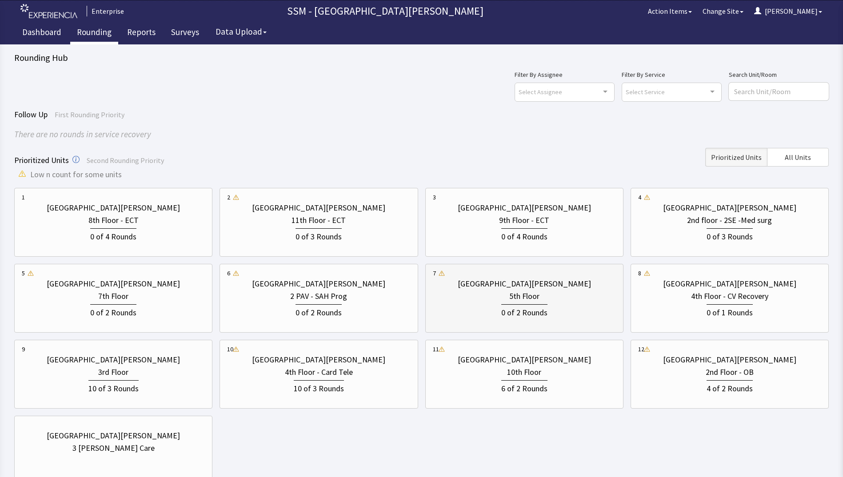
click at [567, 298] on div "5th Floor" at bounding box center [524, 296] width 183 height 12
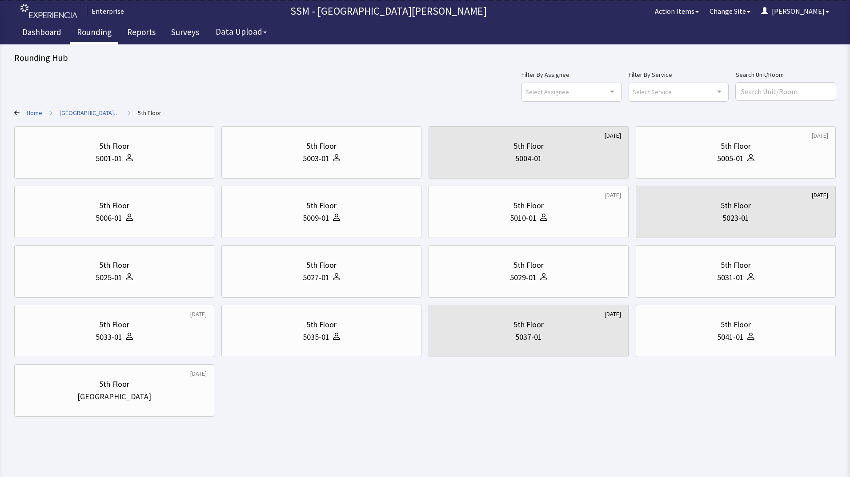
click at [369, 398] on div "5th Floor 5001-01 5th Floor 5003-01 [DATE] 5th Floor 5004-01 [DATE] 5th Floor 5…" at bounding box center [425, 271] width 822 height 291
click at [318, 399] on div "5th Floor 5001-01 5th Floor 5003-01 [DATE] 5th Floor 5004-01 [DATE] 5th Floor 5…" at bounding box center [425, 271] width 822 height 291
click at [298, 385] on div "5th Floor 5001-01 5th Floor 5003-01 [DATE] 5th Floor 5004-01 [DATE] 5th Floor 5…" at bounding box center [425, 271] width 822 height 291
click at [277, 408] on div "5th Floor 5001-01 5th Floor 5003-01 [DATE] 5th Floor 5004-01 [DATE] 5th Floor 5…" at bounding box center [425, 271] width 822 height 291
click at [425, 418] on body "Enterprise SSM - St. [PERSON_NAME] Hospital Action Items Change Site [PERSON_NA…" at bounding box center [425, 216] width 850 height 433
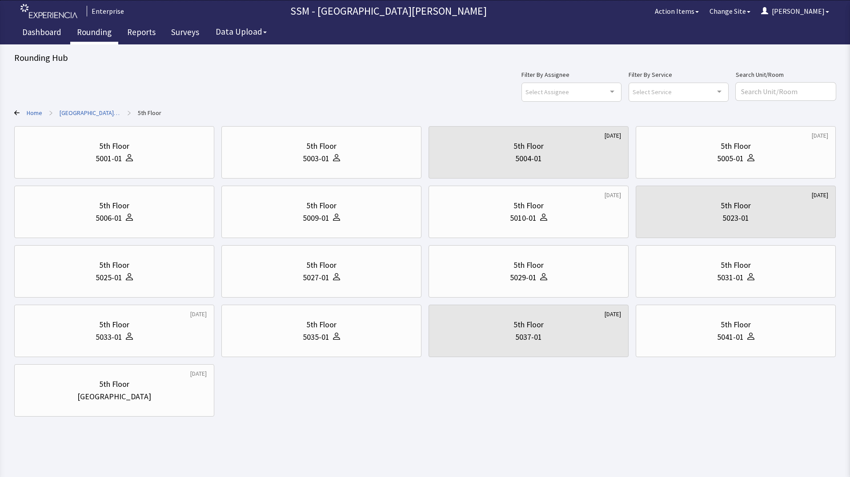
click at [279, 457] on html "Enterprise SSM - St. [PERSON_NAME] Hospital Action Items Change Site [PERSON_NA…" at bounding box center [425, 238] width 850 height 477
click at [796, 325] on div "5th Floor" at bounding box center [735, 325] width 185 height 12
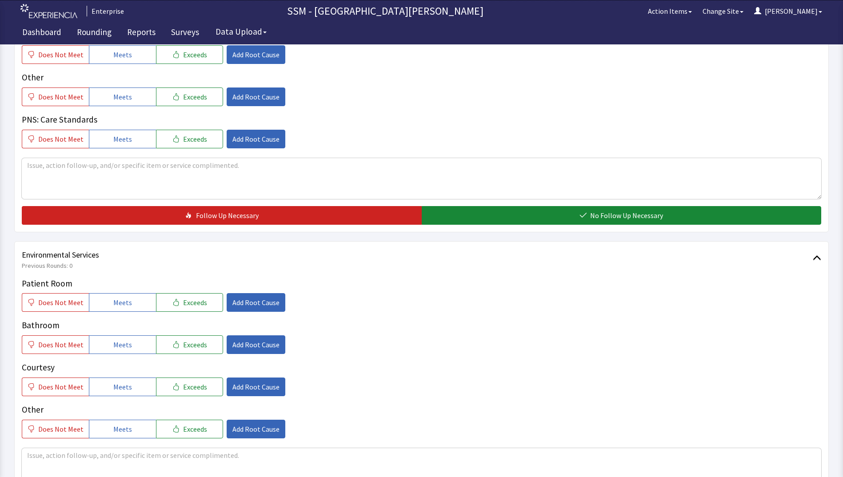
scroll to position [756, 0]
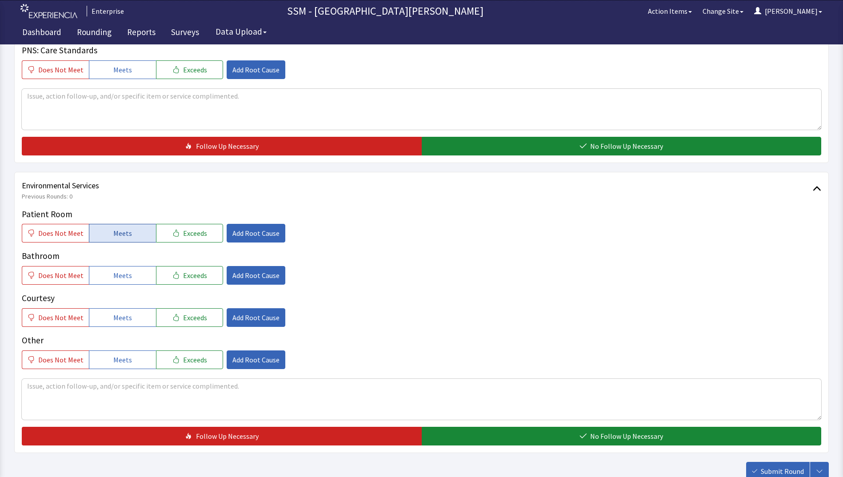
click at [133, 239] on button "Meets" at bounding box center [122, 233] width 67 height 19
click at [135, 278] on button "Meets" at bounding box center [122, 275] width 67 height 19
click at [136, 313] on button "Meets" at bounding box center [122, 318] width 67 height 19
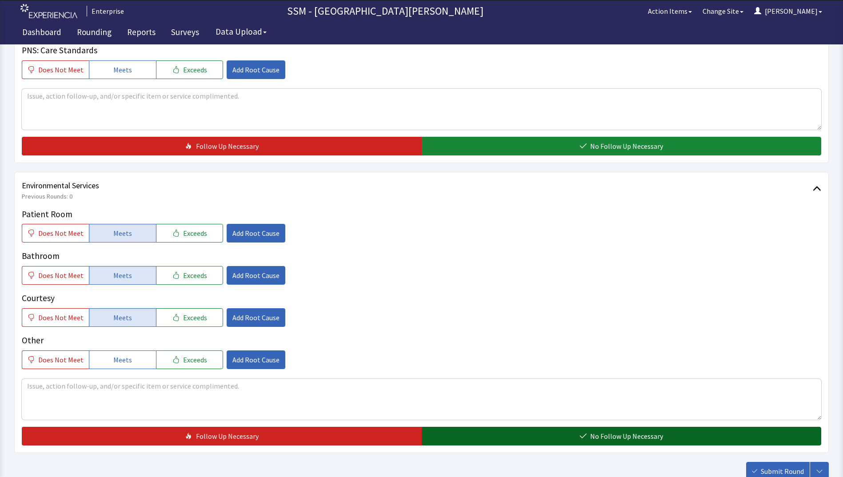
click at [493, 435] on button "No Follow Up Necessary" at bounding box center [622, 436] width 400 height 19
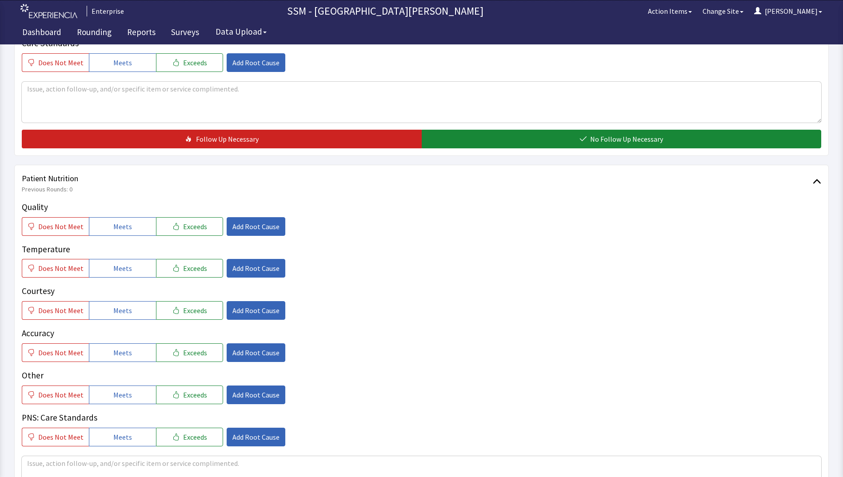
scroll to position [311, 0]
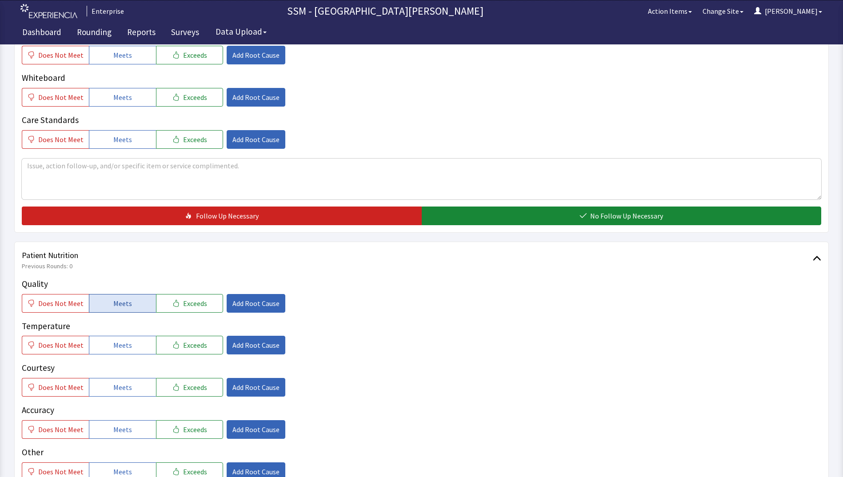
click at [113, 304] on span "Meets" at bounding box center [122, 303] width 19 height 11
click at [115, 348] on span "Meets" at bounding box center [122, 345] width 19 height 11
click at [122, 389] on span "Meets" at bounding box center [122, 387] width 19 height 11
click at [132, 430] on button "Meets" at bounding box center [122, 430] width 67 height 19
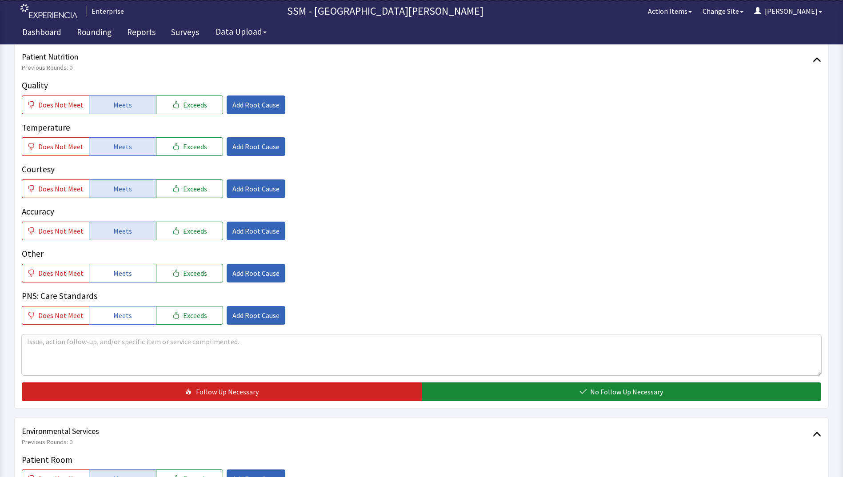
scroll to position [622, 0]
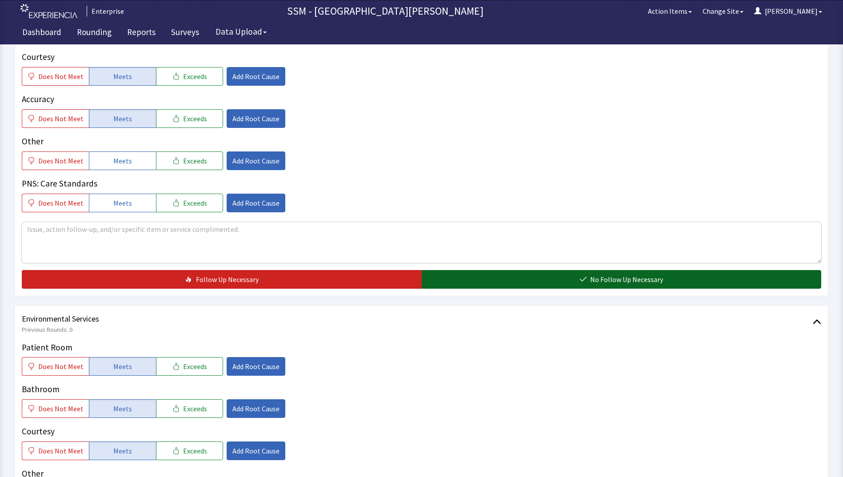
click at [469, 282] on button "No Follow Up Necessary" at bounding box center [622, 279] width 400 height 19
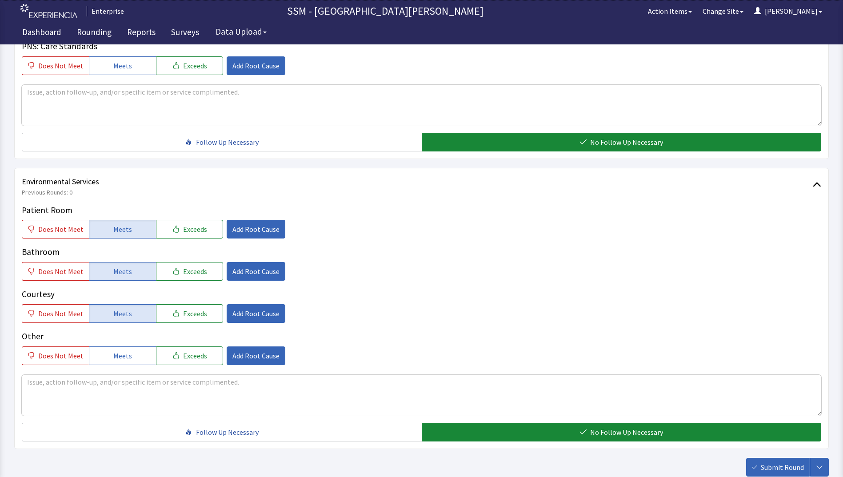
scroll to position [818, 0]
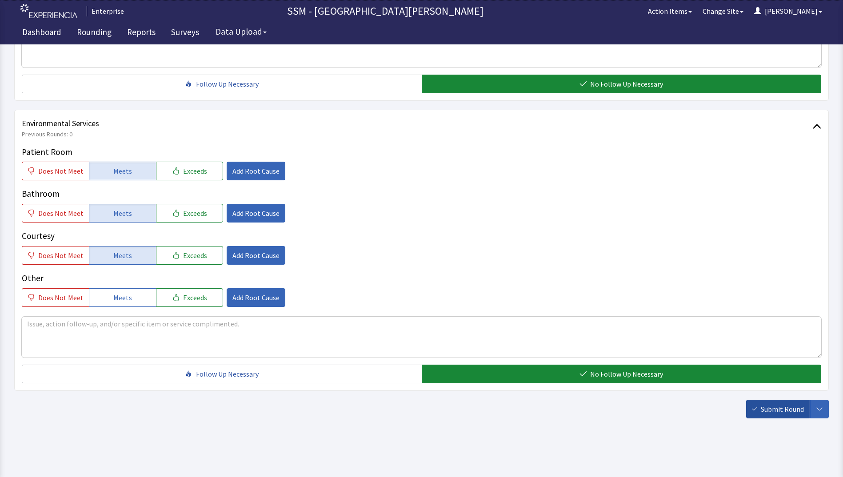
click at [776, 407] on span "Submit Round" at bounding box center [782, 409] width 43 height 11
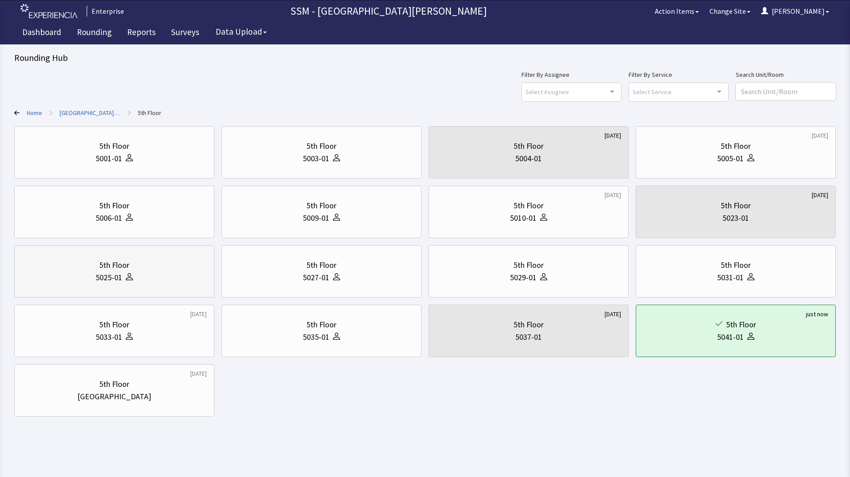
click at [135, 282] on div "5025-01" at bounding box center [114, 278] width 185 height 12
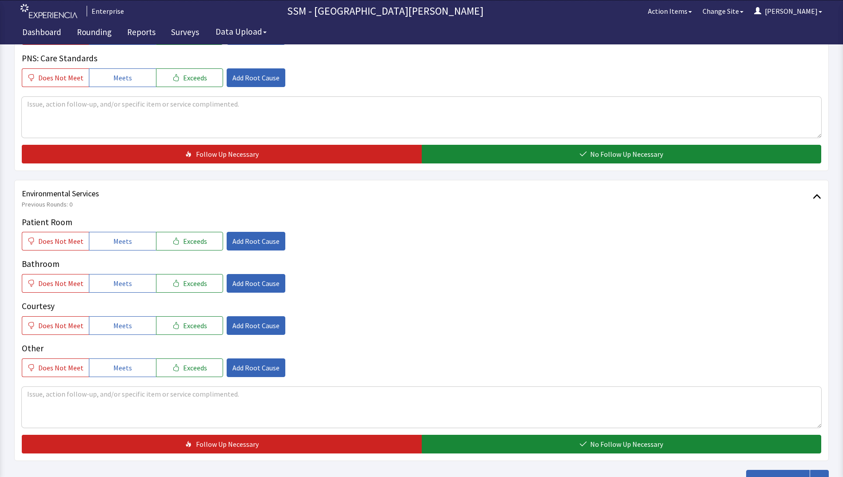
scroll to position [756, 0]
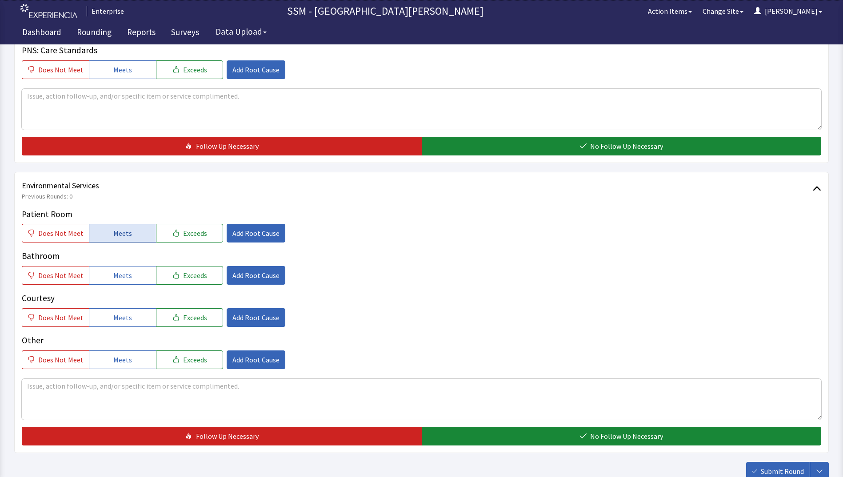
click at [116, 233] on span "Meets" at bounding box center [122, 233] width 19 height 11
click at [127, 277] on span "Meets" at bounding box center [122, 275] width 19 height 11
click at [136, 317] on button "Meets" at bounding box center [122, 318] width 67 height 19
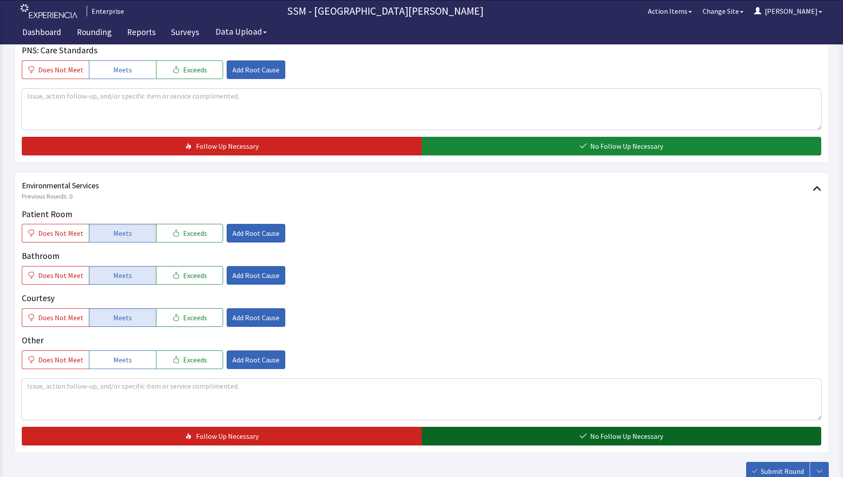
click at [478, 430] on button "No Follow Up Necessary" at bounding box center [622, 436] width 400 height 19
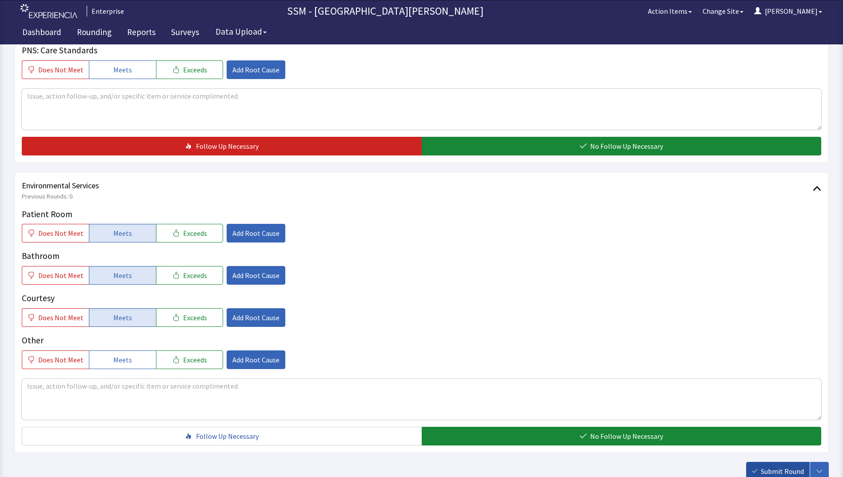
click at [765, 469] on span "Submit Round" at bounding box center [782, 471] width 43 height 11
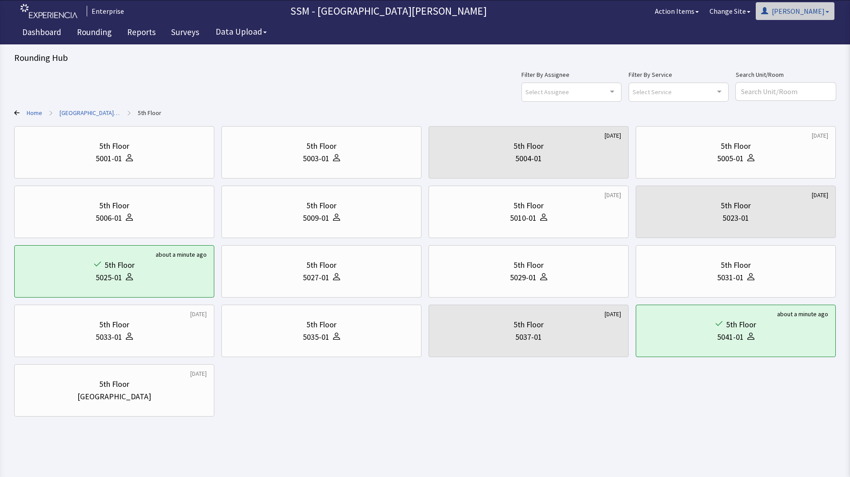
click at [809, 15] on button "[PERSON_NAME]" at bounding box center [795, 11] width 79 height 18
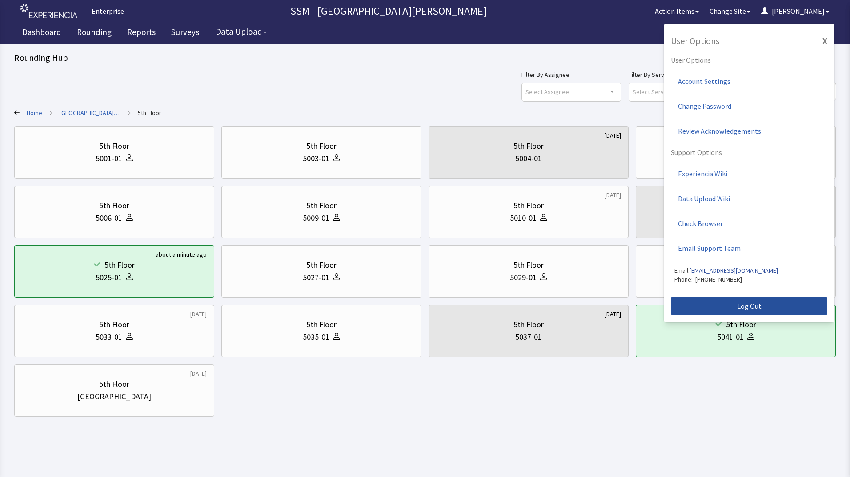
click at [773, 303] on button "Log Out" at bounding box center [749, 306] width 156 height 19
